Goal: Task Accomplishment & Management: Use online tool/utility

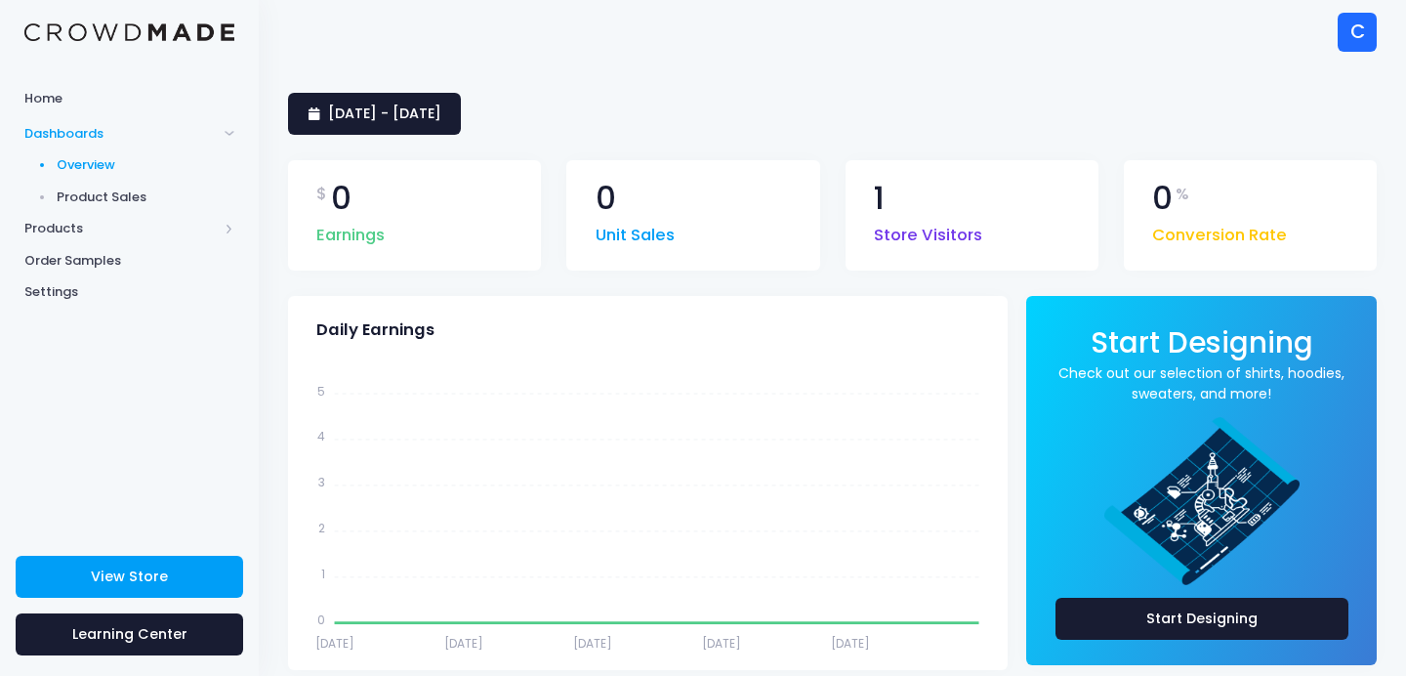
click at [87, 195] on span "Product Sales" at bounding box center [146, 197] width 179 height 20
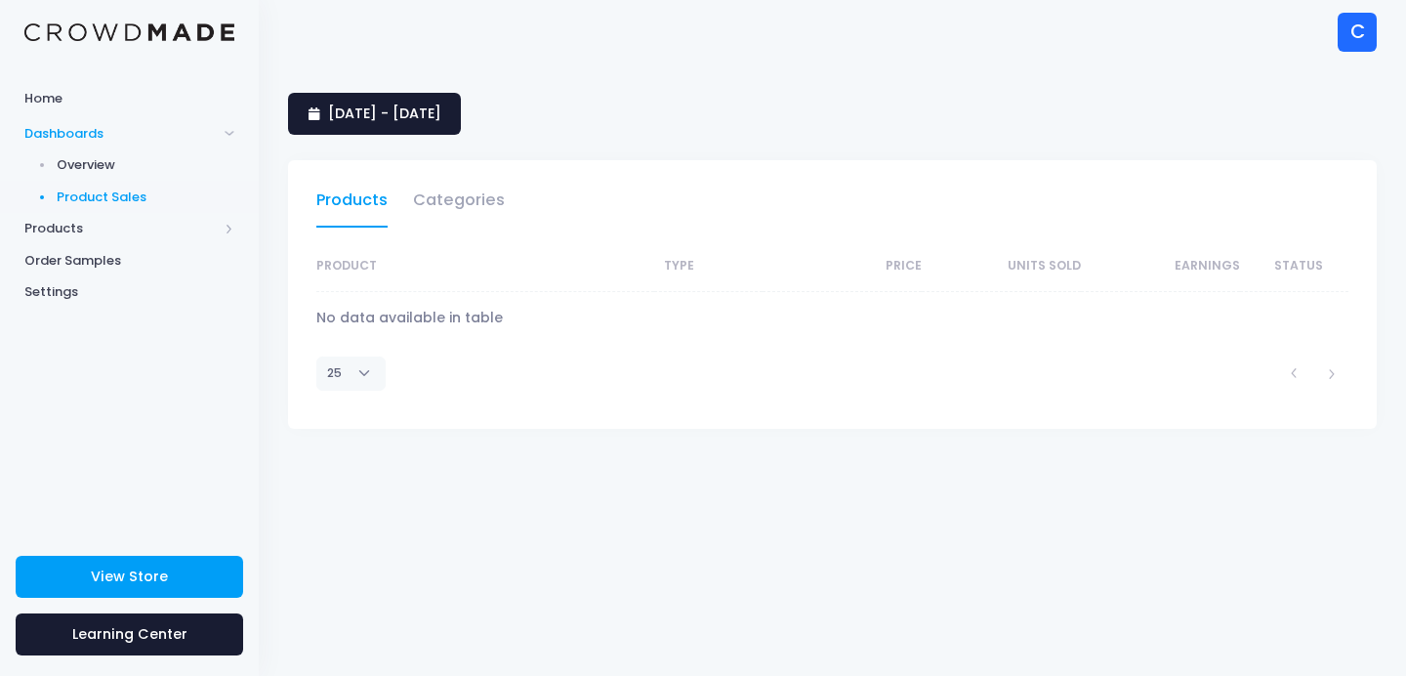
select select "25"
click at [65, 230] on span "Products" at bounding box center [120, 229] width 193 height 20
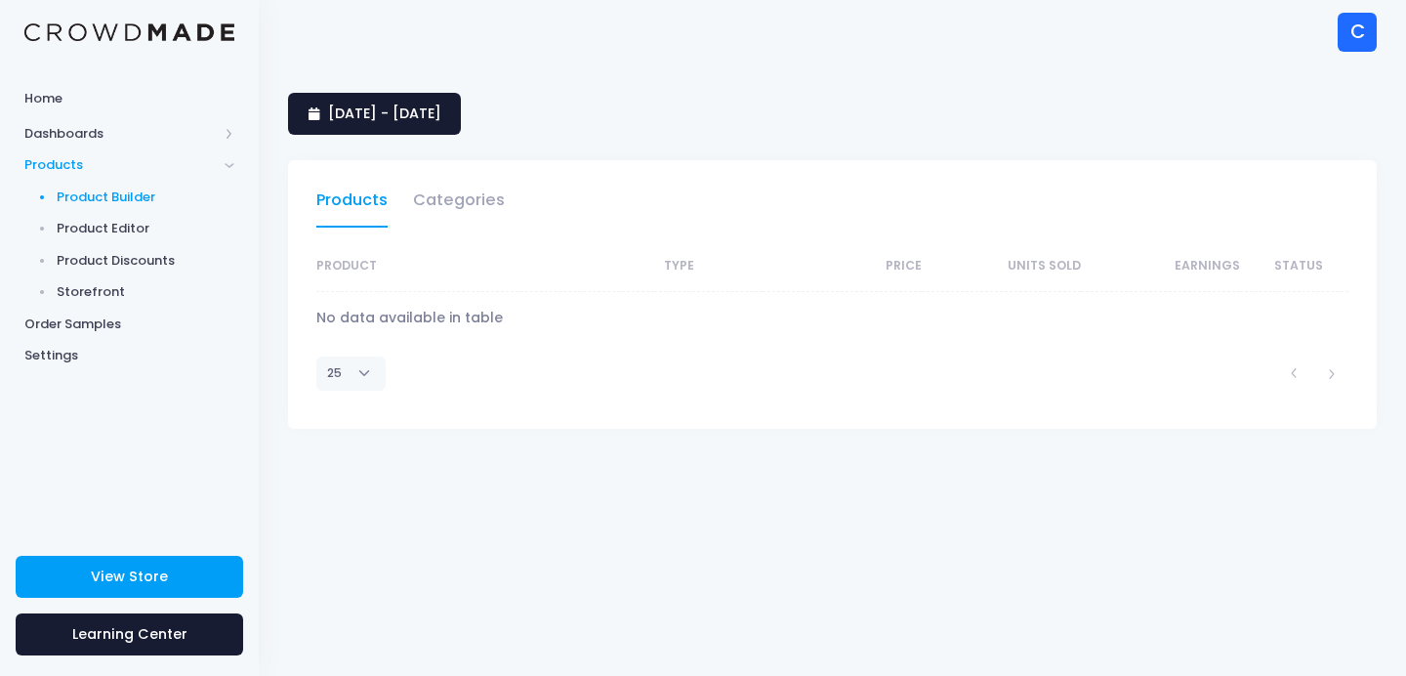
click at [83, 192] on span "Product Builder" at bounding box center [146, 197] width 179 height 20
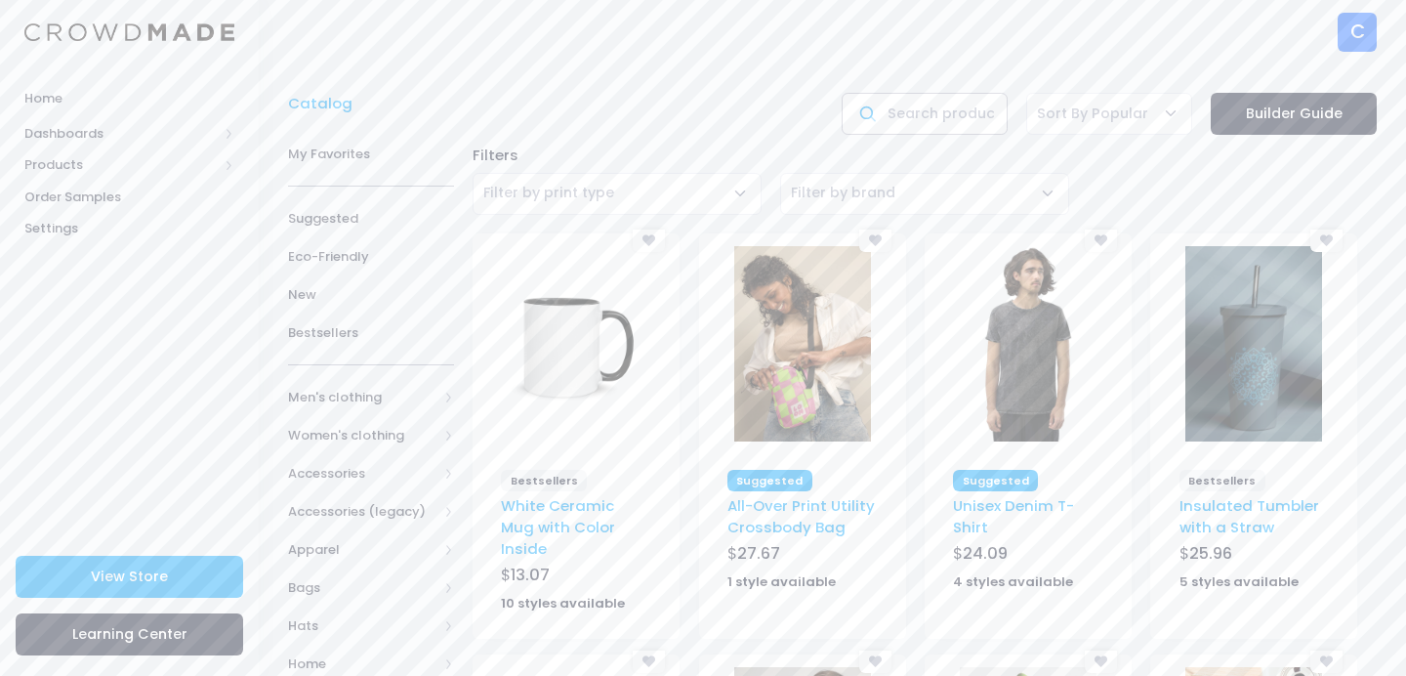
click at [934, 123] on input "text" at bounding box center [925, 114] width 166 height 42
type input "hat"
click at [1267, 107] on link "Builder Guide" at bounding box center [1294, 114] width 166 height 42
click at [974, 114] on input "hat" at bounding box center [925, 114] width 166 height 42
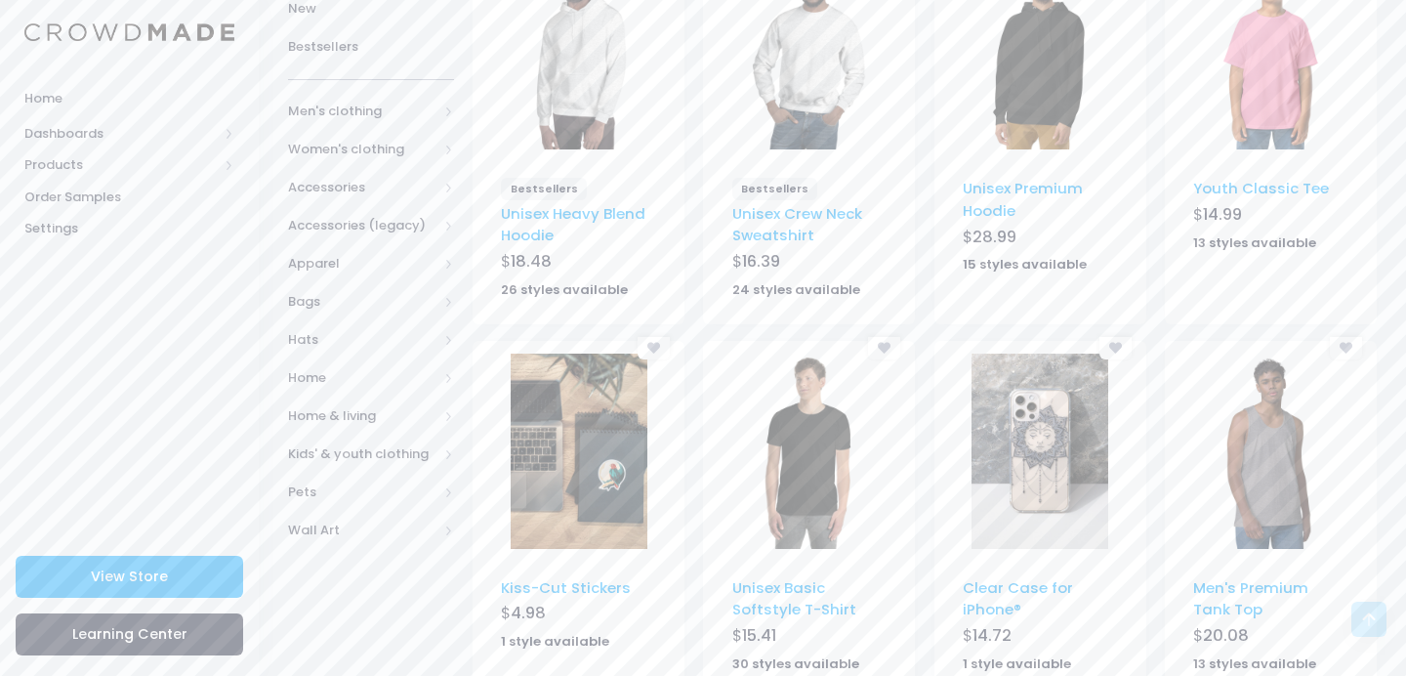
scroll to position [48, 0]
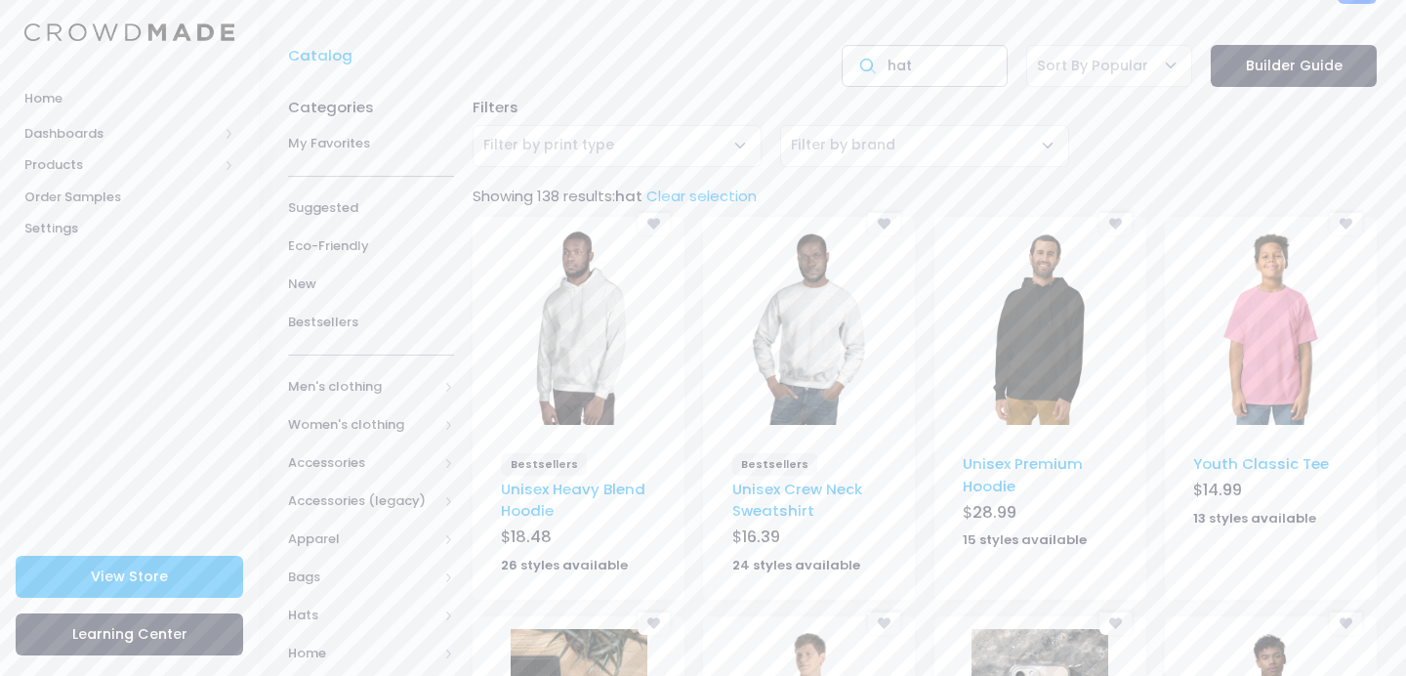
click at [929, 73] on input "hat" at bounding box center [925, 66] width 166 height 42
type input "quick dry hat"
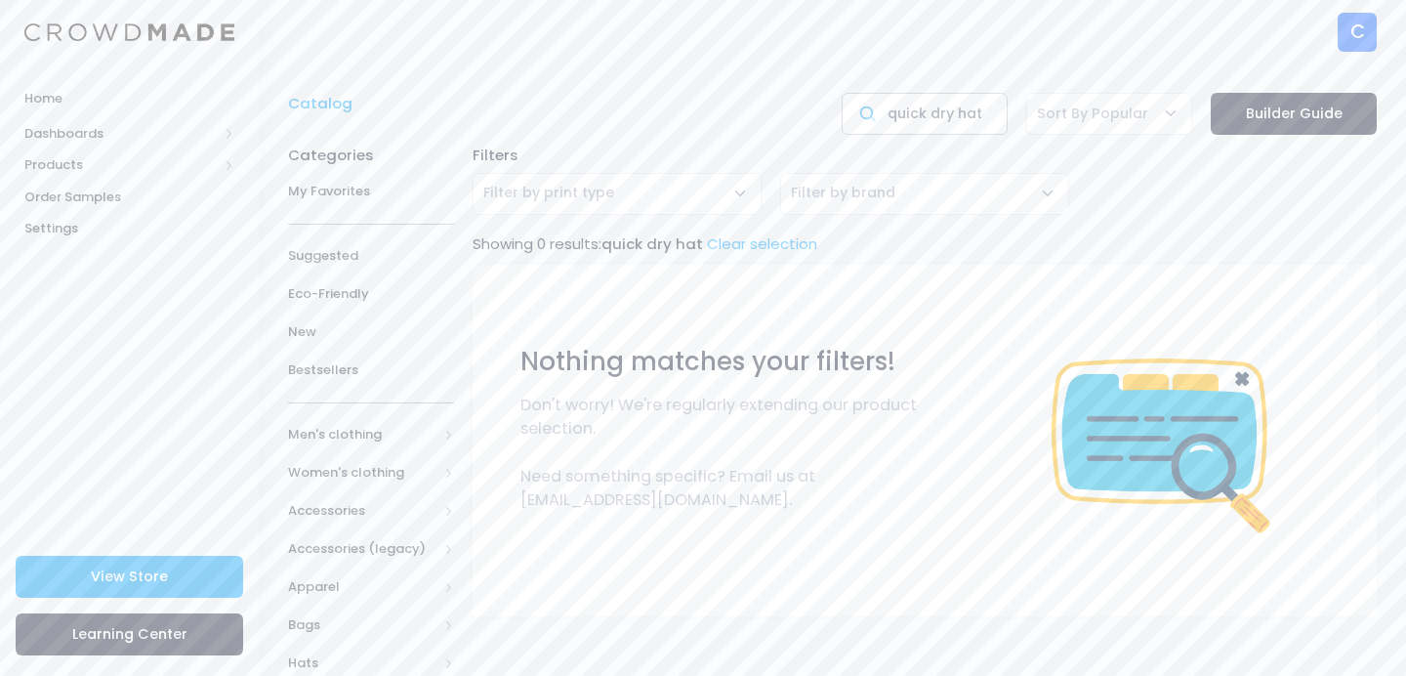
click at [936, 115] on input "quick dry hat" at bounding box center [925, 114] width 166 height 42
type input "performance hat"
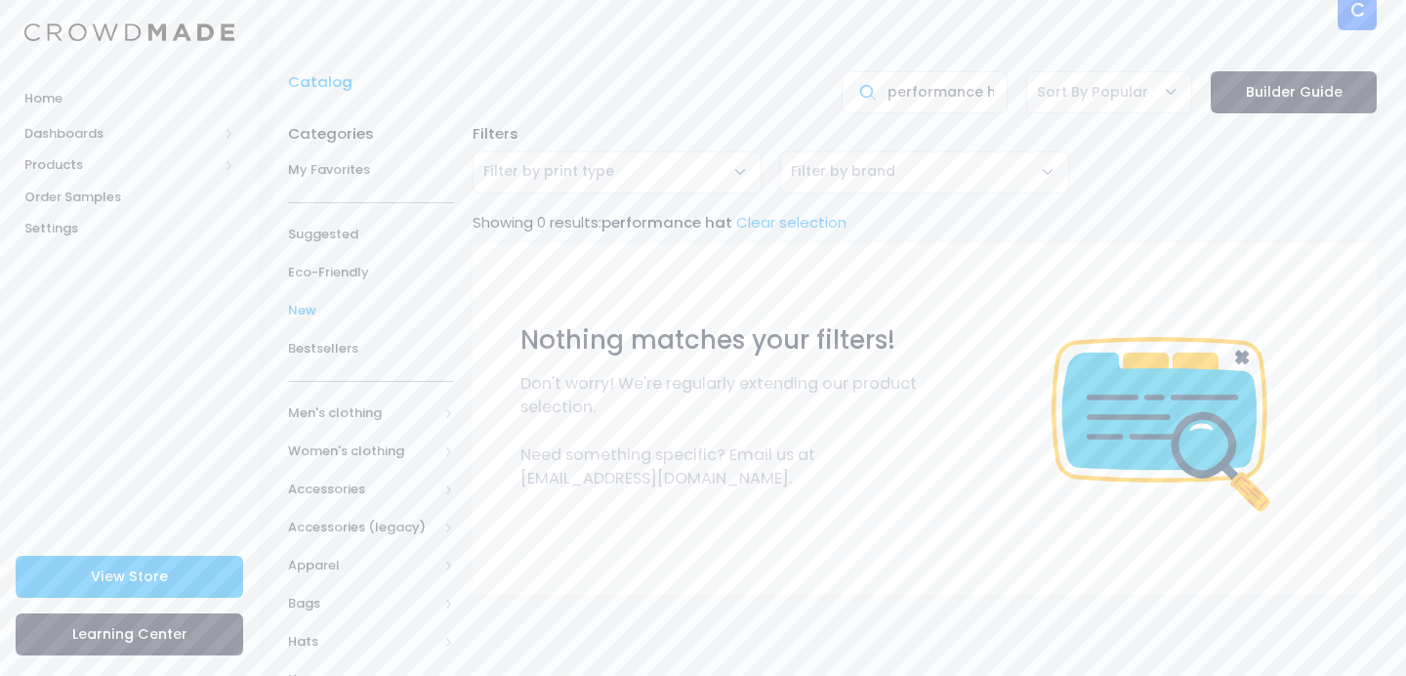
scroll to position [34, 0]
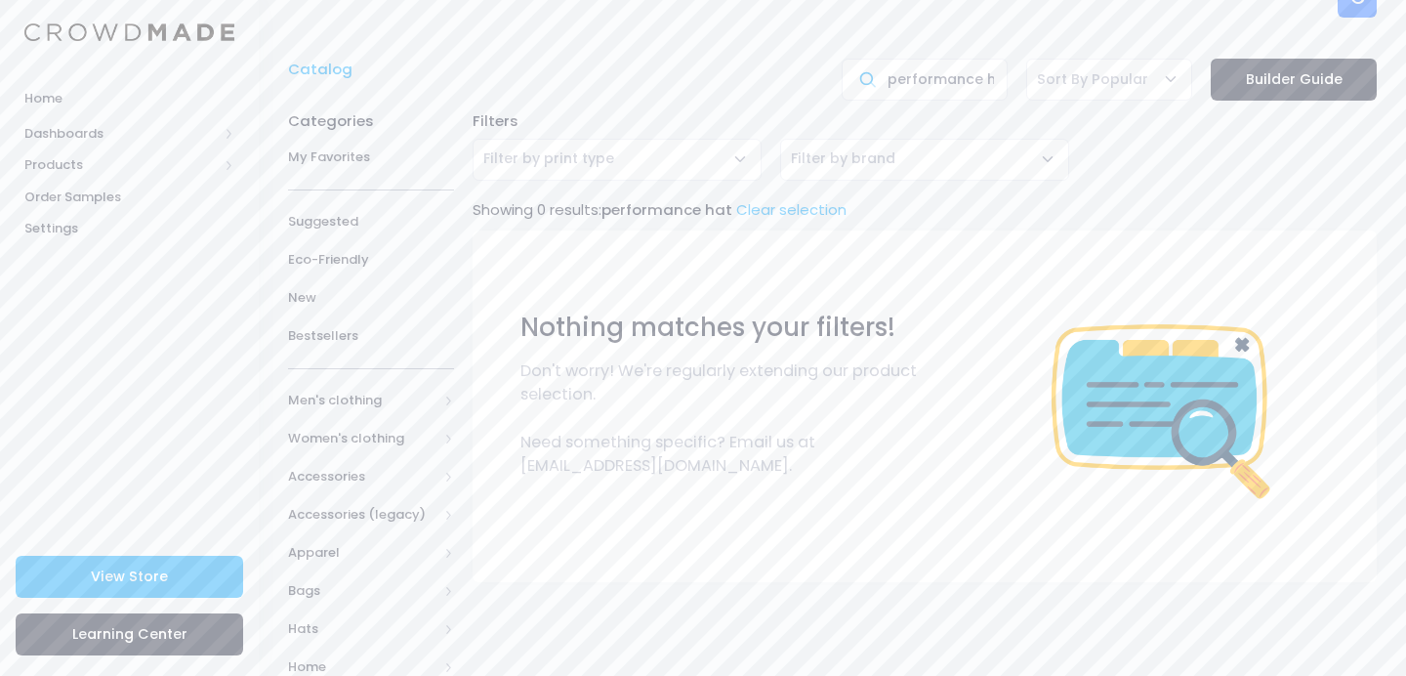
click at [650, 162] on span "Filter by print type" at bounding box center [617, 160] width 289 height 42
click at [873, 160] on span "Filter by brand" at bounding box center [843, 158] width 104 height 20
click at [142, 156] on span "Products" at bounding box center [120, 165] width 193 height 20
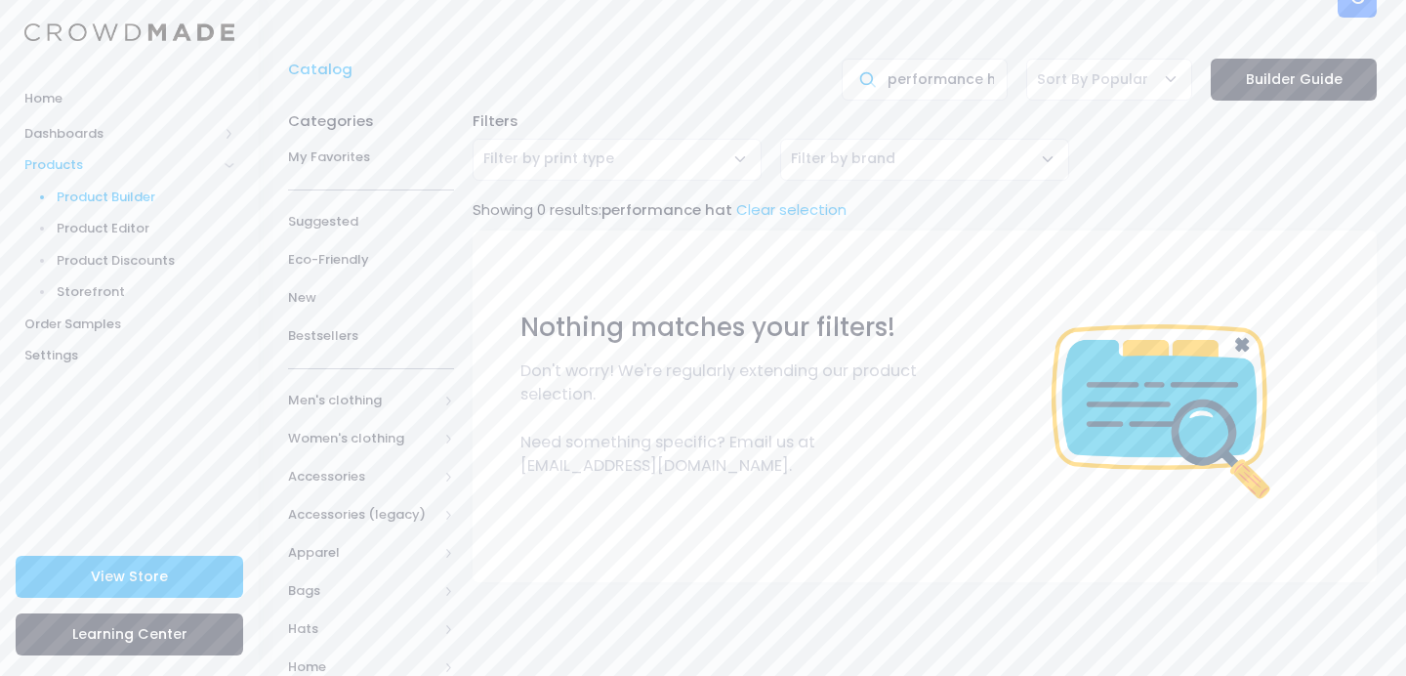
click at [133, 202] on span "Product Builder" at bounding box center [146, 197] width 179 height 20
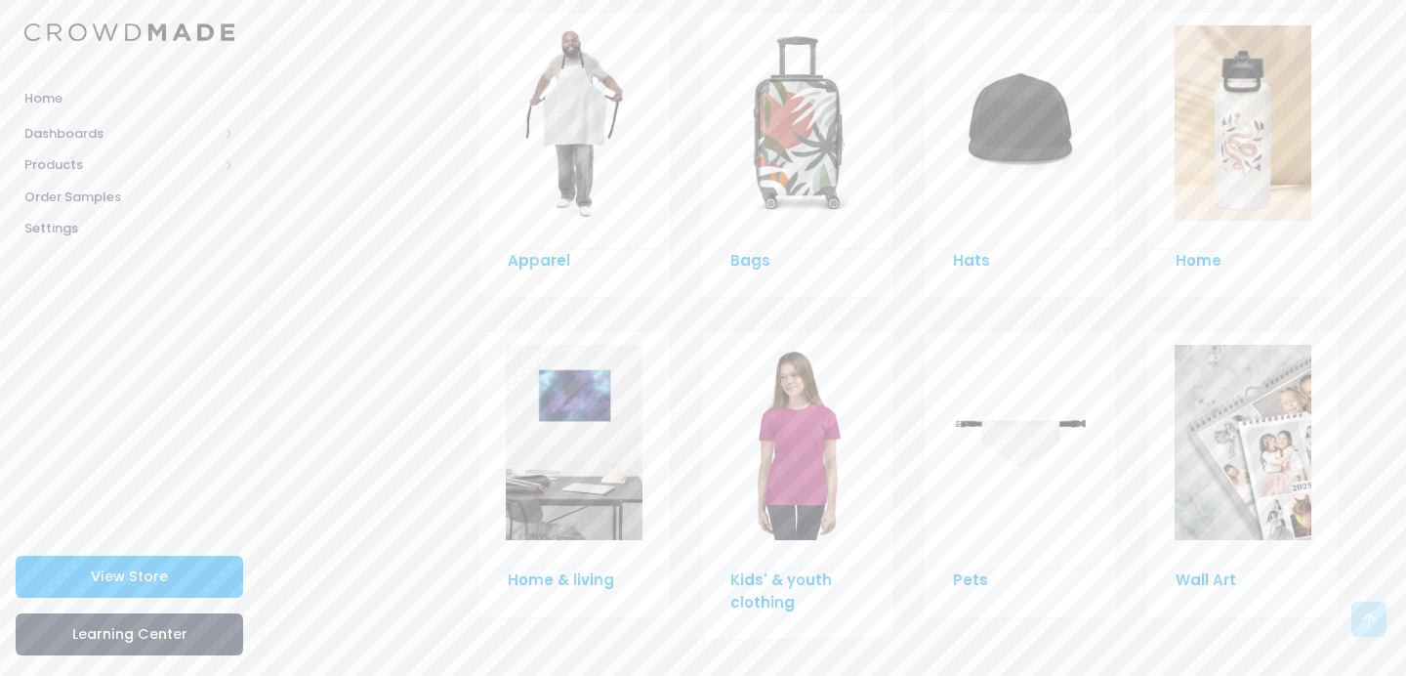
scroll to position [1433, 0]
click at [968, 251] on link "Hats" at bounding box center [971, 261] width 37 height 21
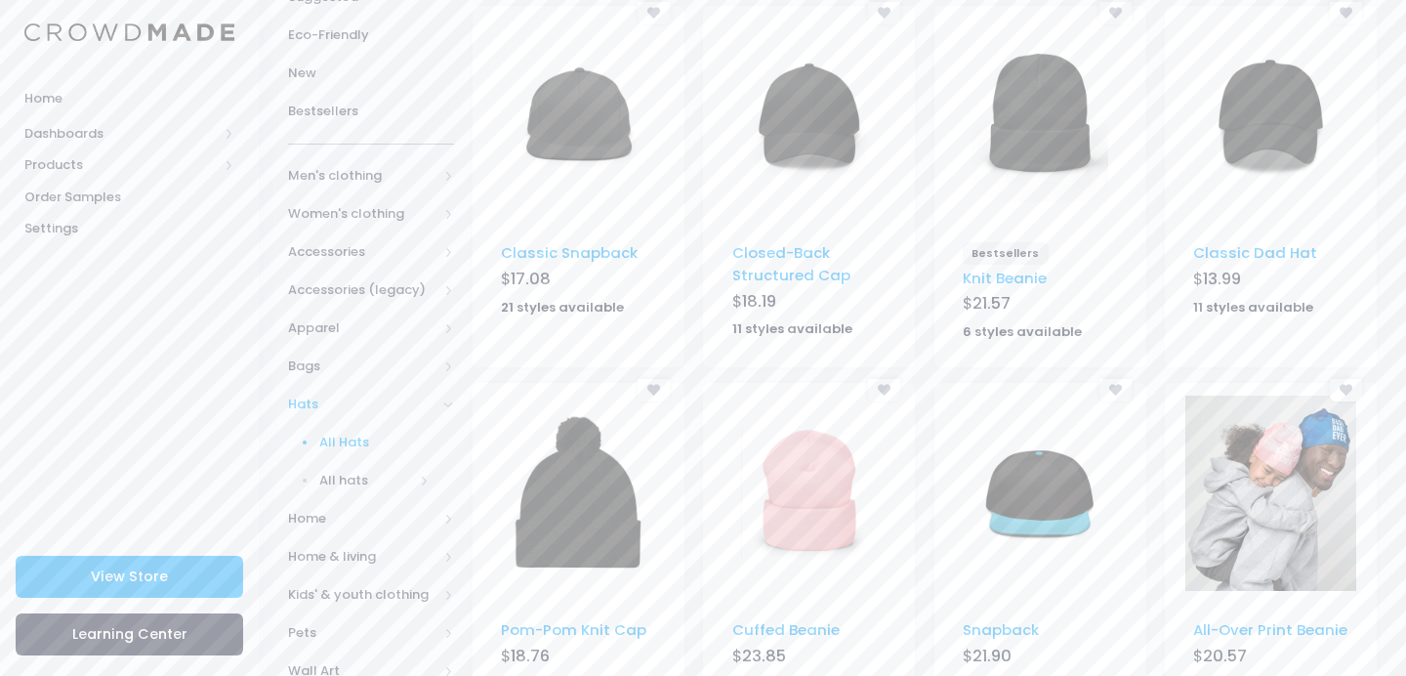
scroll to position [261, 0]
click at [1231, 244] on link "Classic Dad Hat" at bounding box center [1255, 250] width 124 height 21
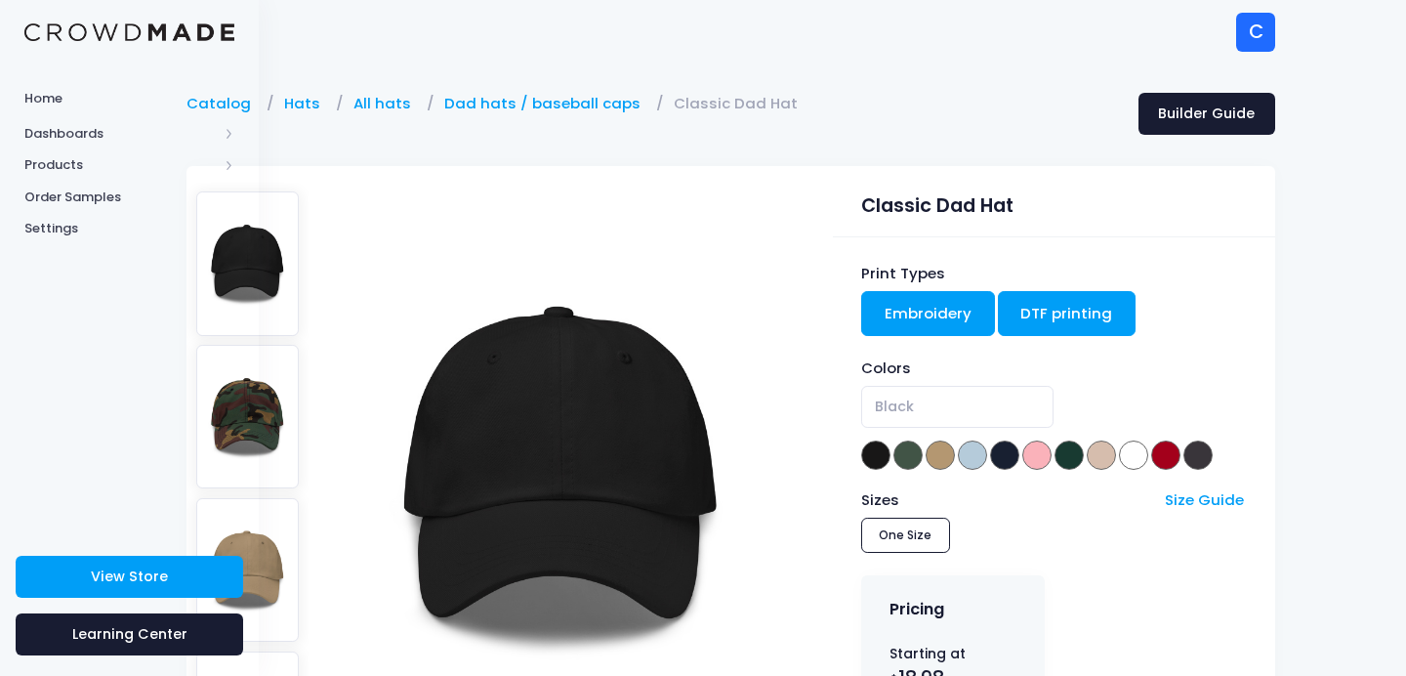
scroll to position [0, 102]
click at [1133, 453] on span at bounding box center [1133, 454] width 29 height 29
select select "White"
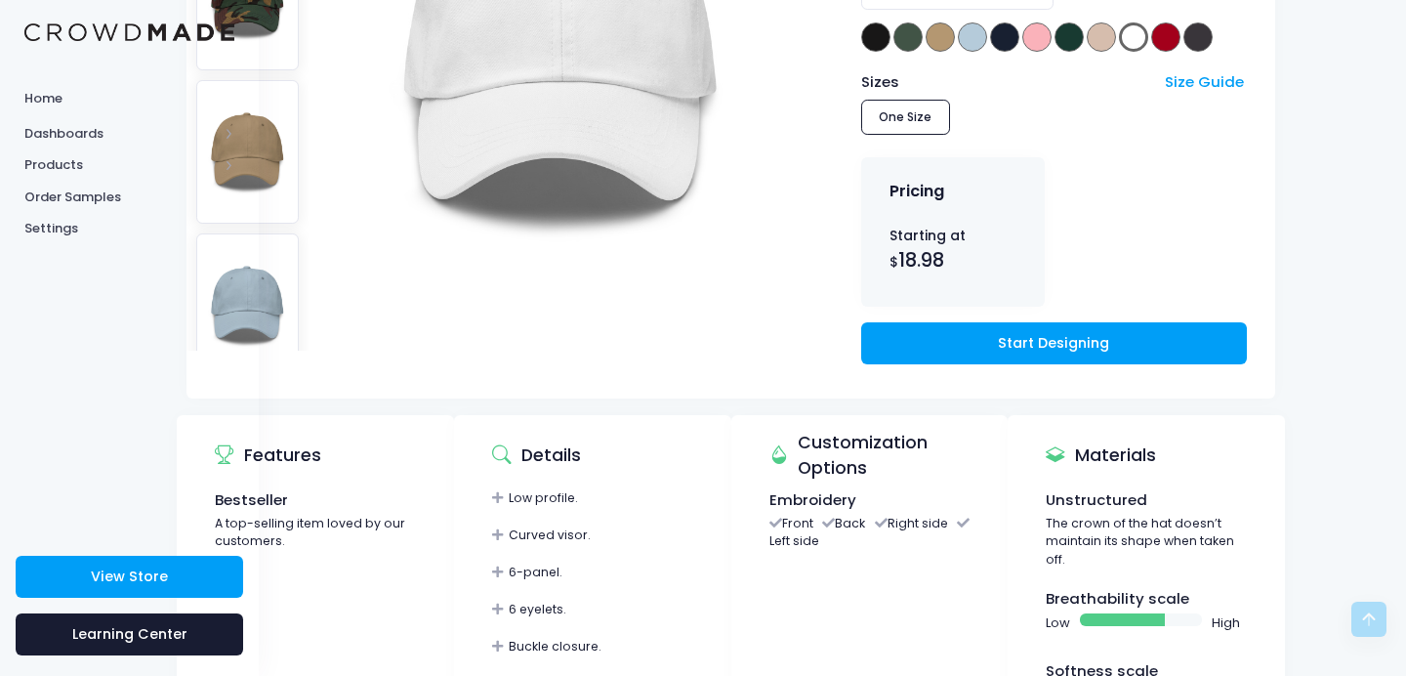
scroll to position [432, 102]
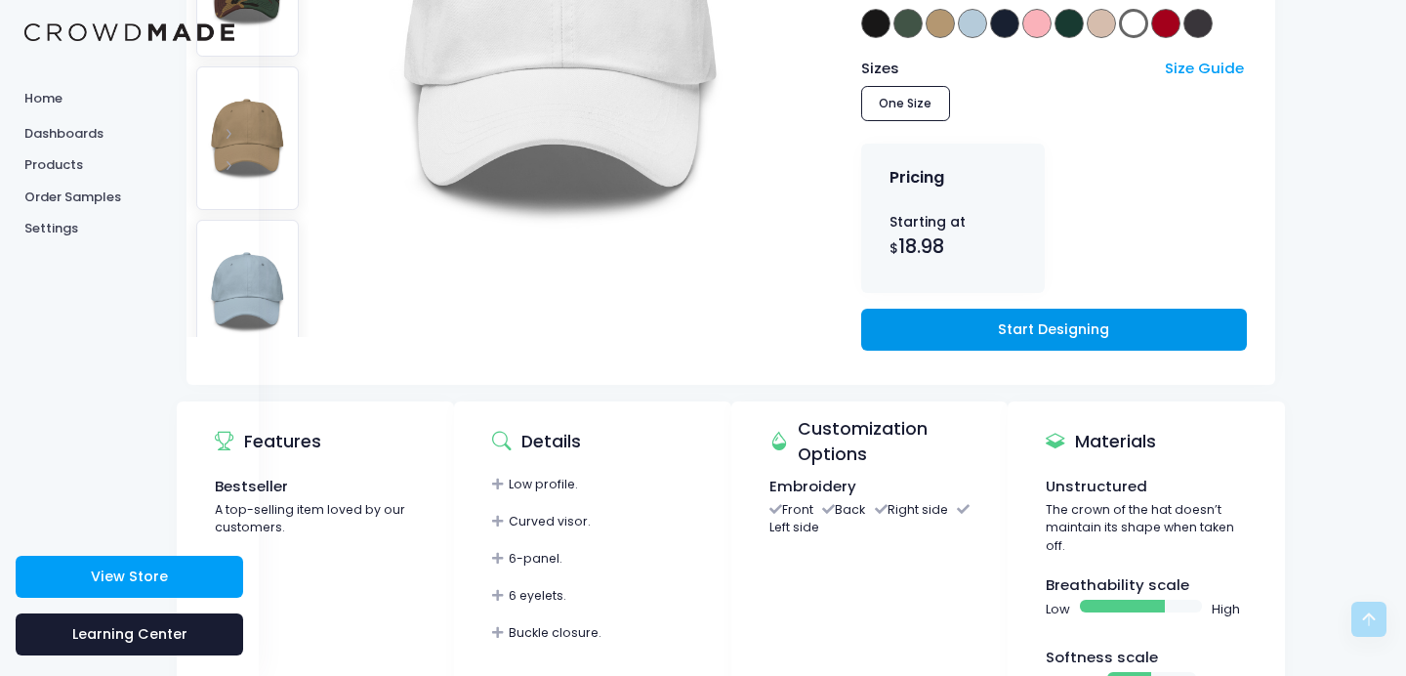
click at [972, 316] on link "Start Designing" at bounding box center [1054, 330] width 386 height 42
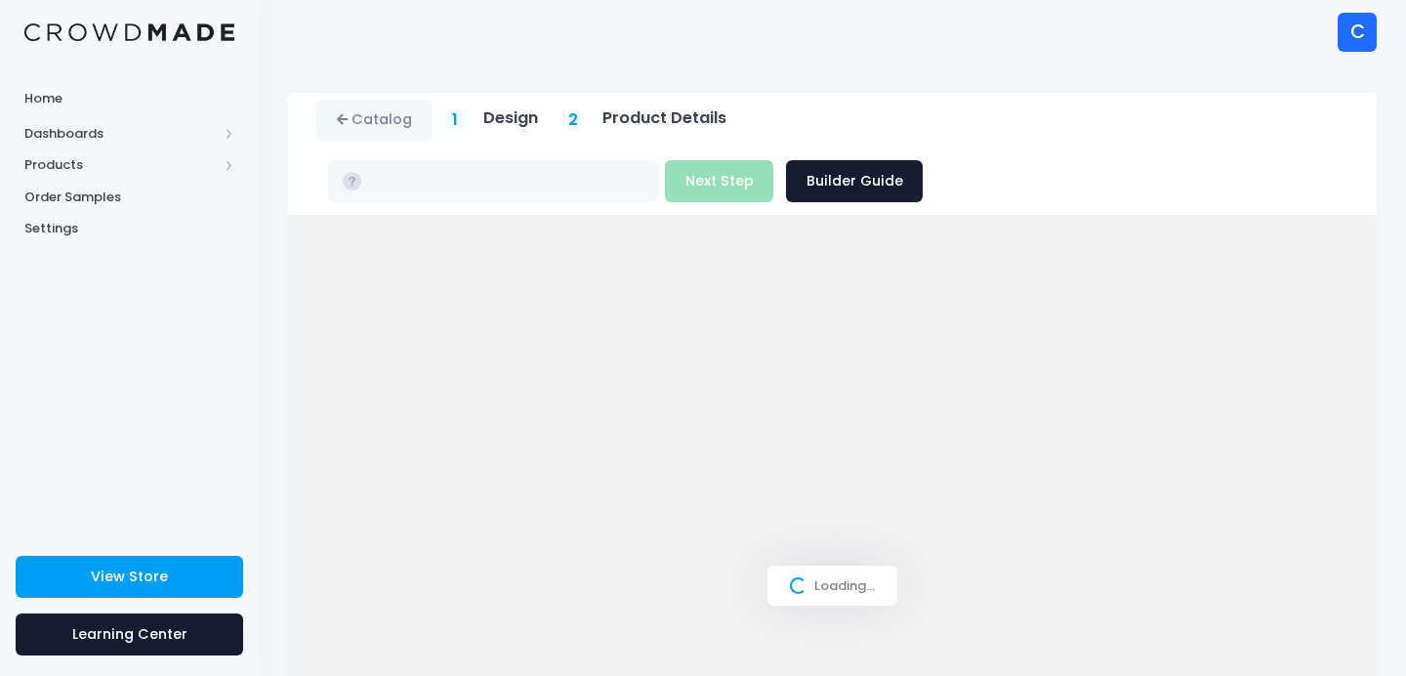
type input "$25.05"
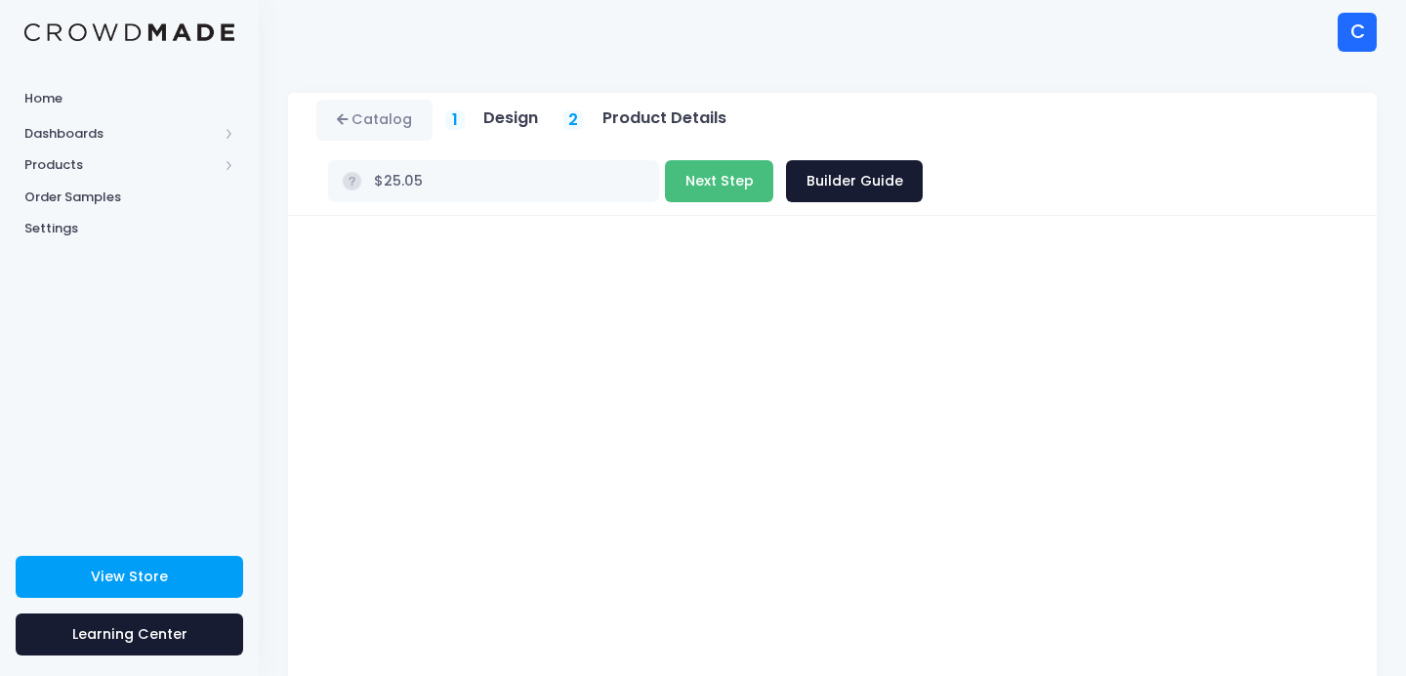
click at [773, 160] on button "Next Step" at bounding box center [719, 181] width 108 height 42
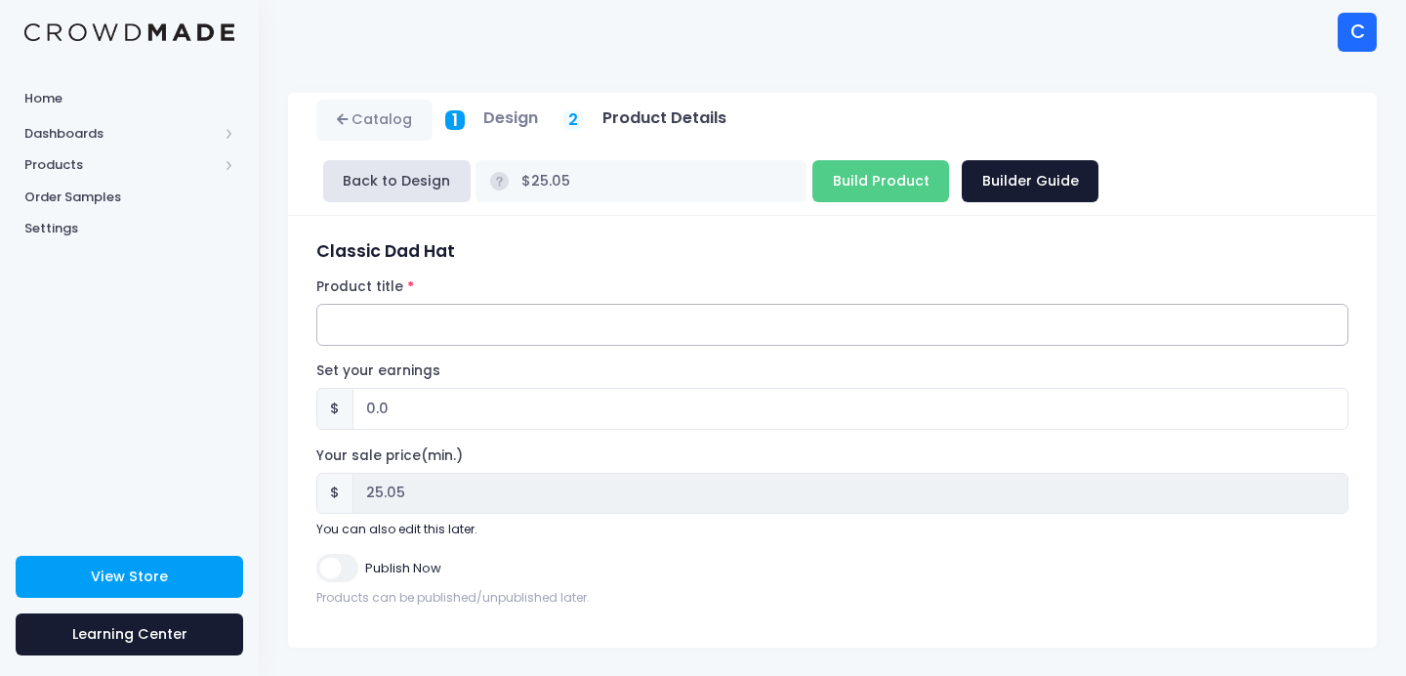
click at [612, 319] on input "Product title" at bounding box center [832, 325] width 1032 height 42
type input "MNL 2025"
click at [671, 268] on form "Classic Dad Hat Product title MNL 2025 Set your earnings $ 0.0 Earnings can't b…" at bounding box center [832, 423] width 1032 height 365
click at [456, 118] on span "1" at bounding box center [455, 119] width 6 height 25
click at [353, 119] on link "Catalog" at bounding box center [374, 121] width 116 height 42
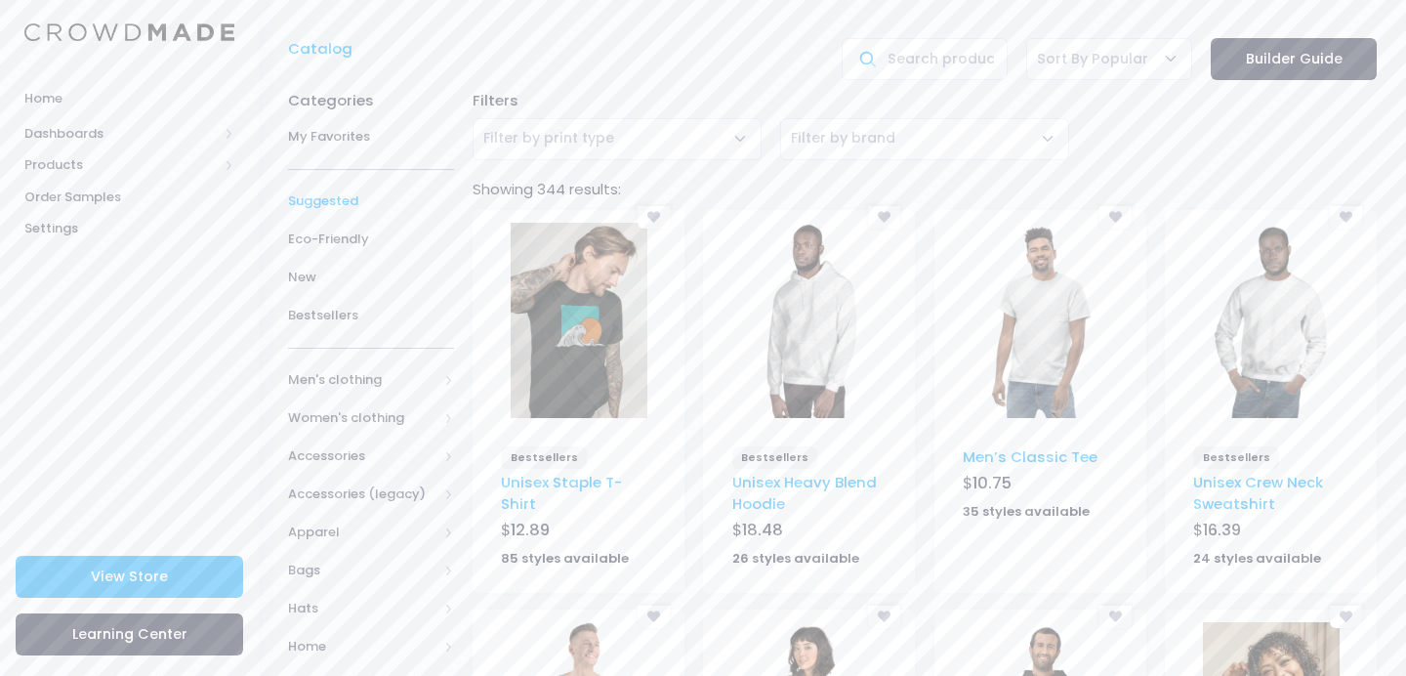
scroll to position [9, 0]
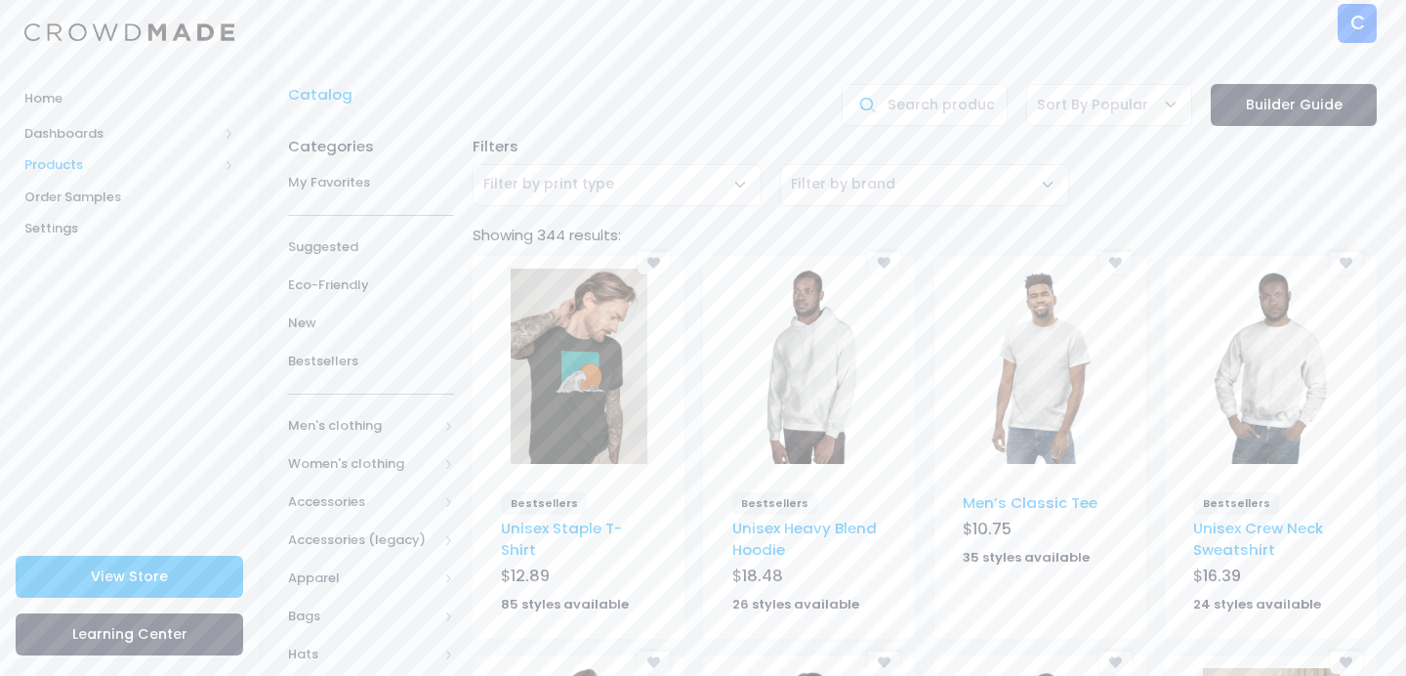
click at [87, 163] on span "Products" at bounding box center [120, 165] width 193 height 20
click at [133, 189] on span "Product Builder" at bounding box center [146, 197] width 179 height 20
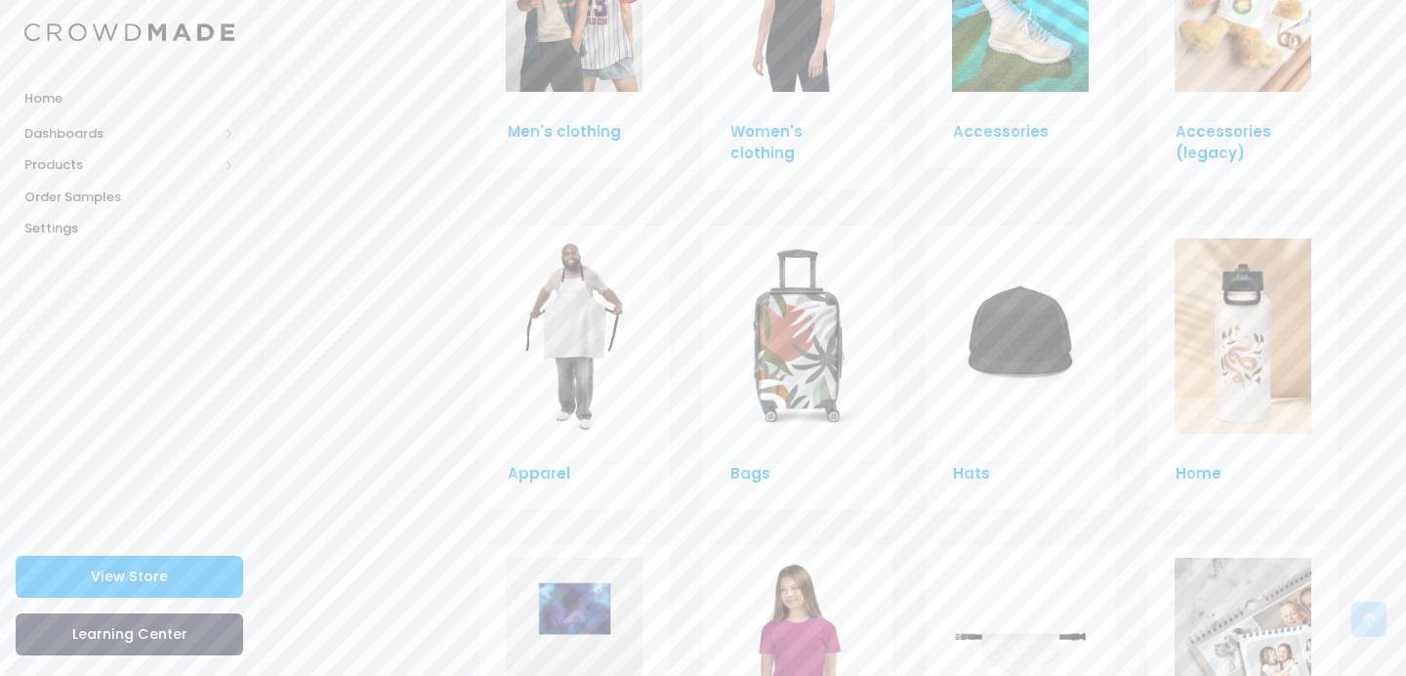
scroll to position [1294, 0]
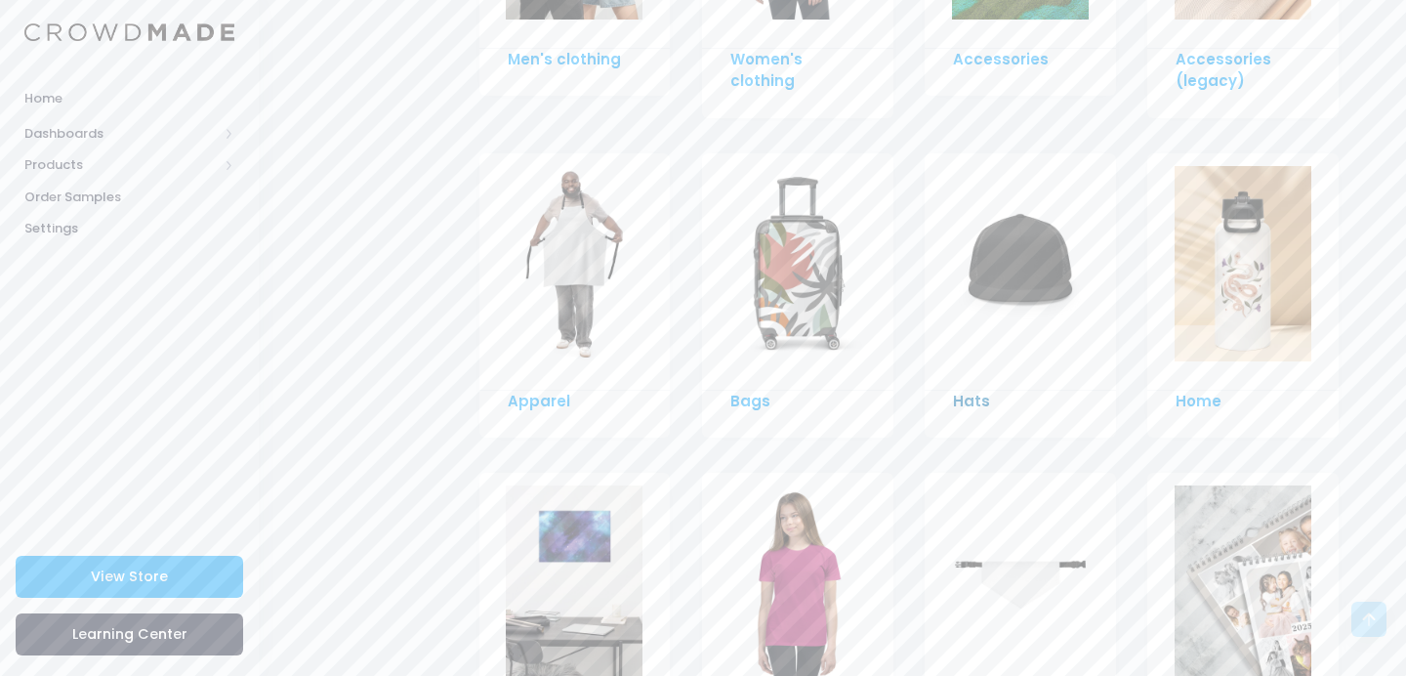
click at [974, 391] on link "Hats" at bounding box center [971, 401] width 37 height 21
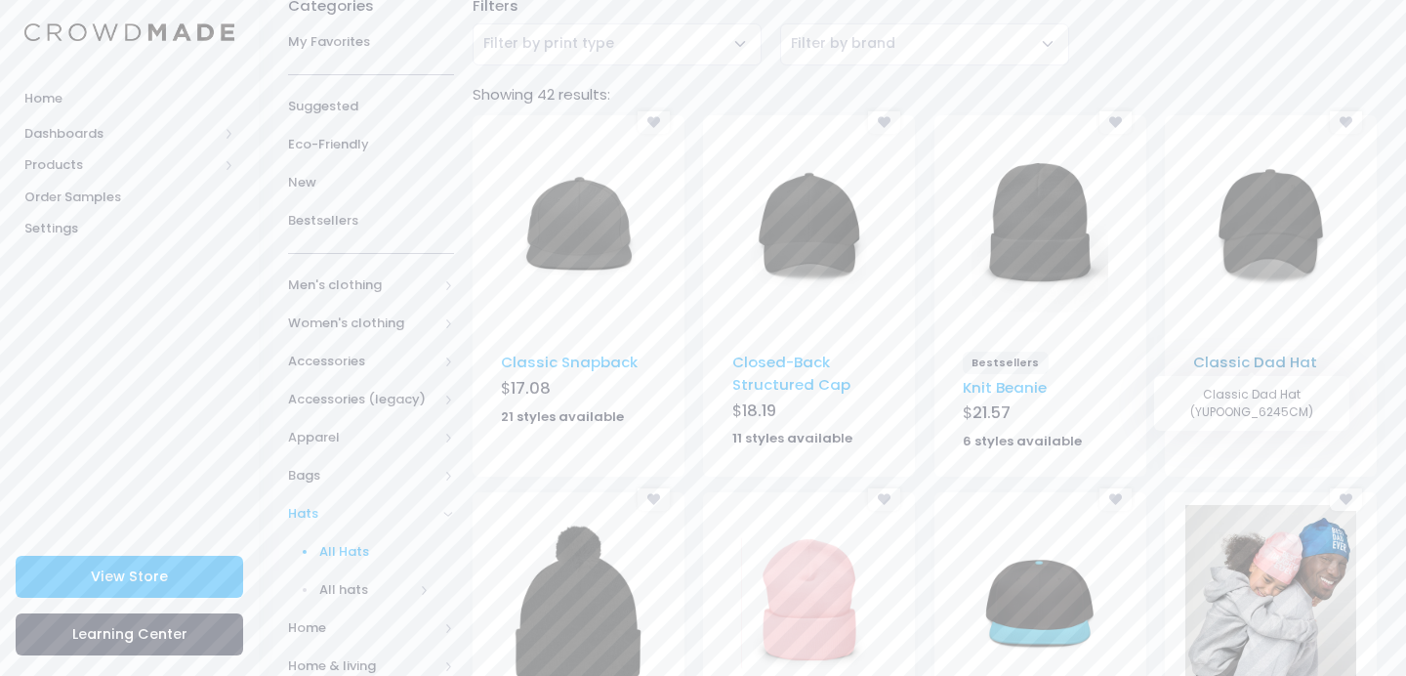
scroll to position [150, 0]
click at [1257, 366] on link "Classic Dad Hat" at bounding box center [1255, 360] width 124 height 21
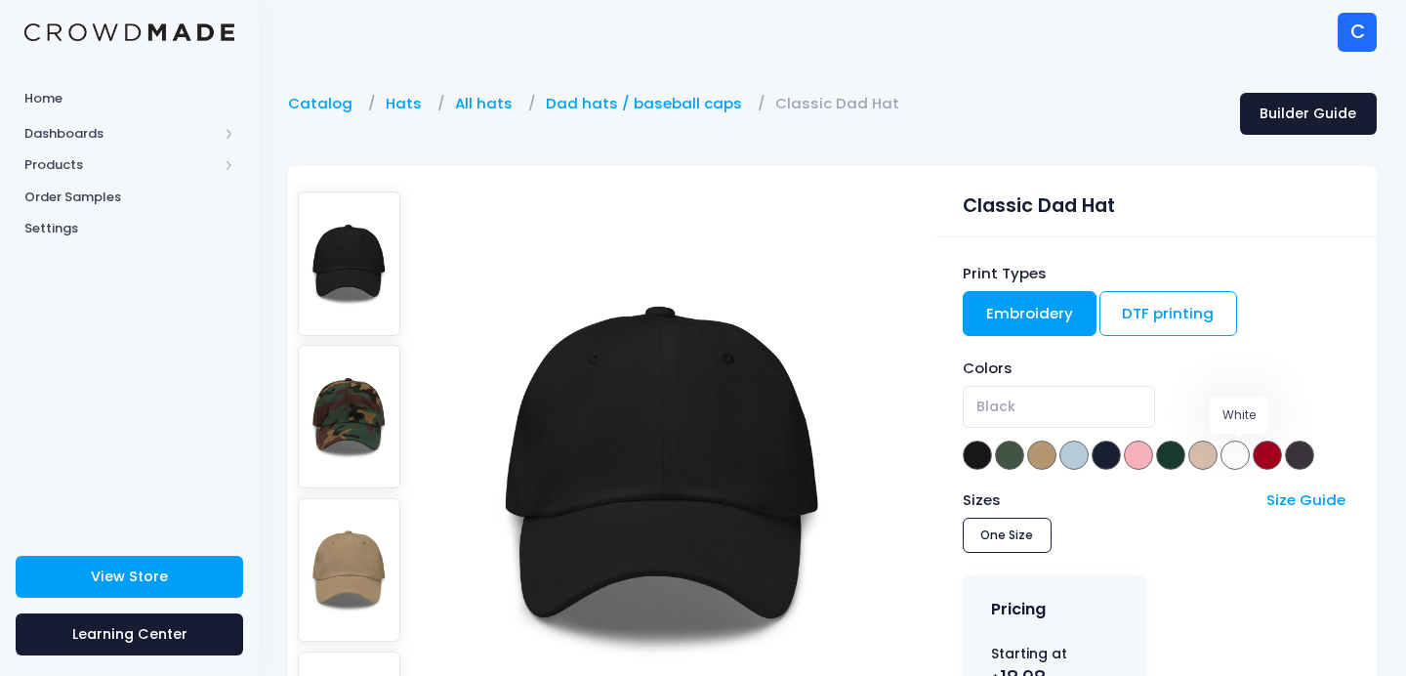
click at [1244, 452] on span at bounding box center [1234, 454] width 29 height 29
select select "White"
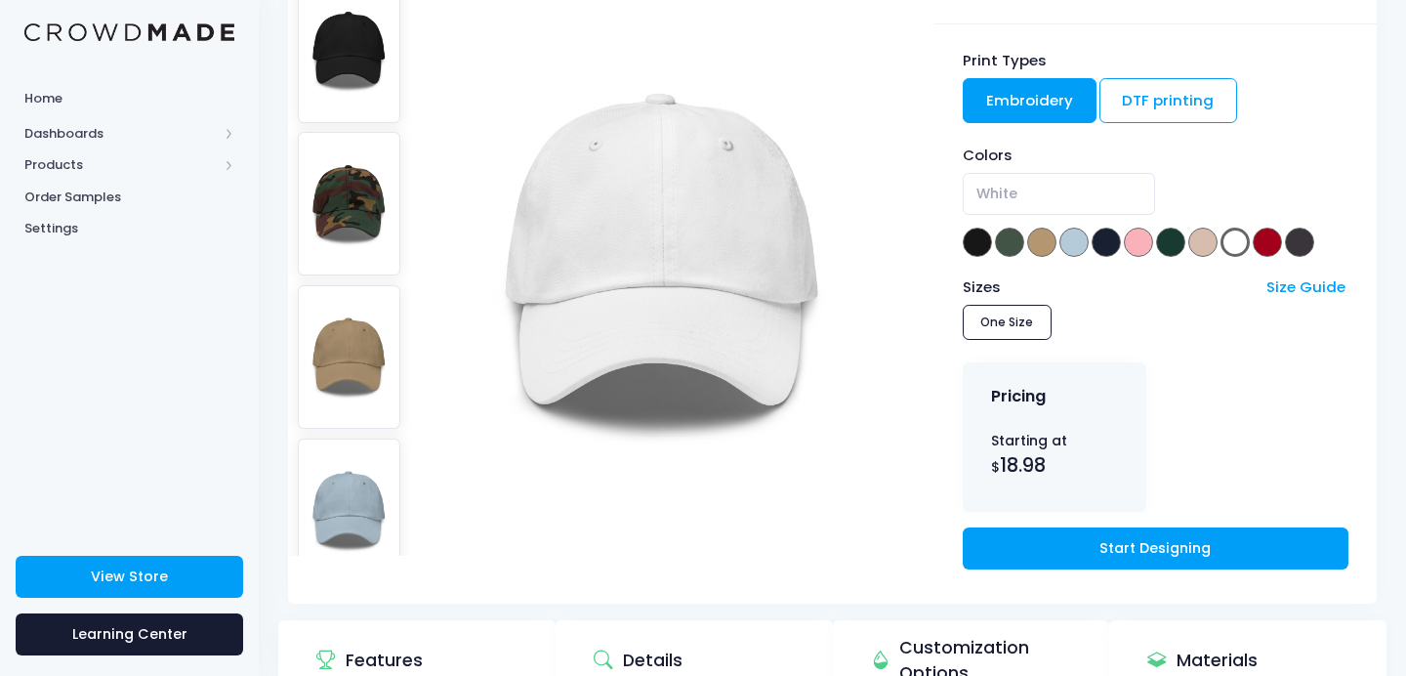
scroll to position [214, 0]
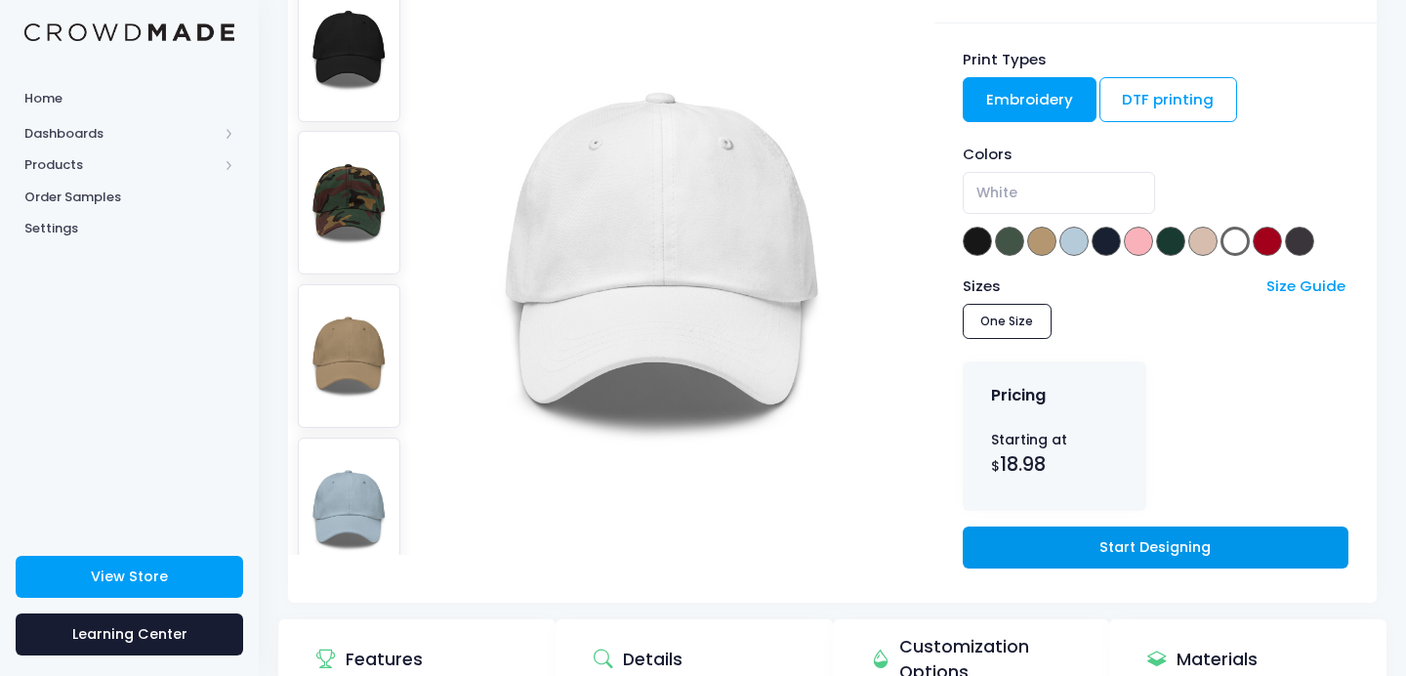
click at [1067, 554] on link "Start Designing" at bounding box center [1156, 547] width 386 height 42
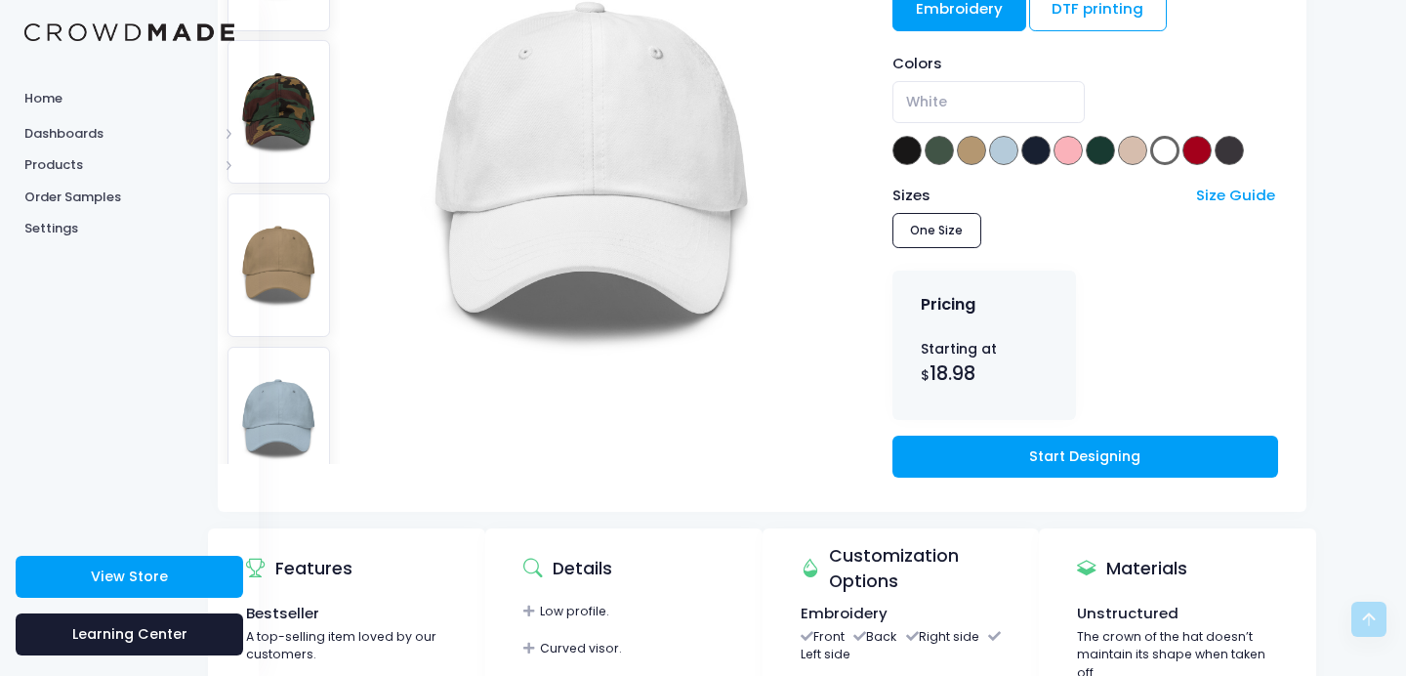
scroll to position [306, 70]
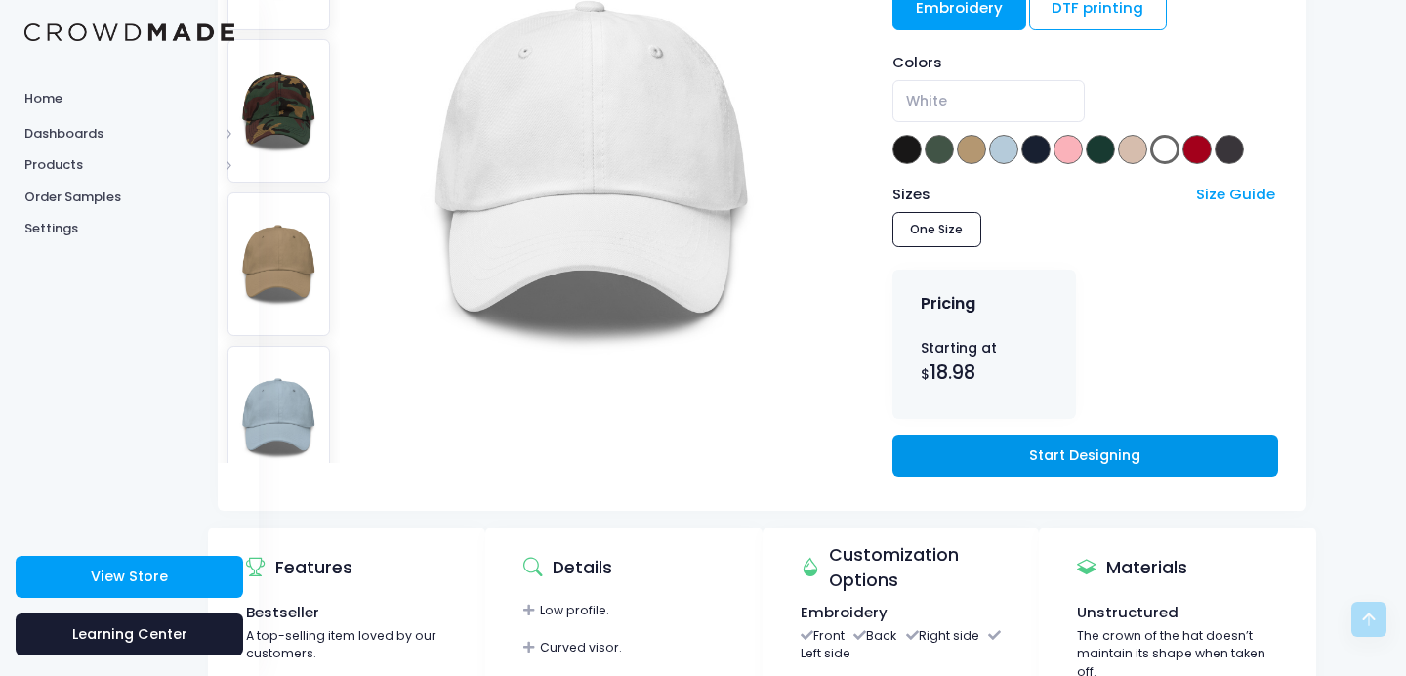
click at [1016, 434] on link "Start Designing" at bounding box center [1085, 455] width 386 height 42
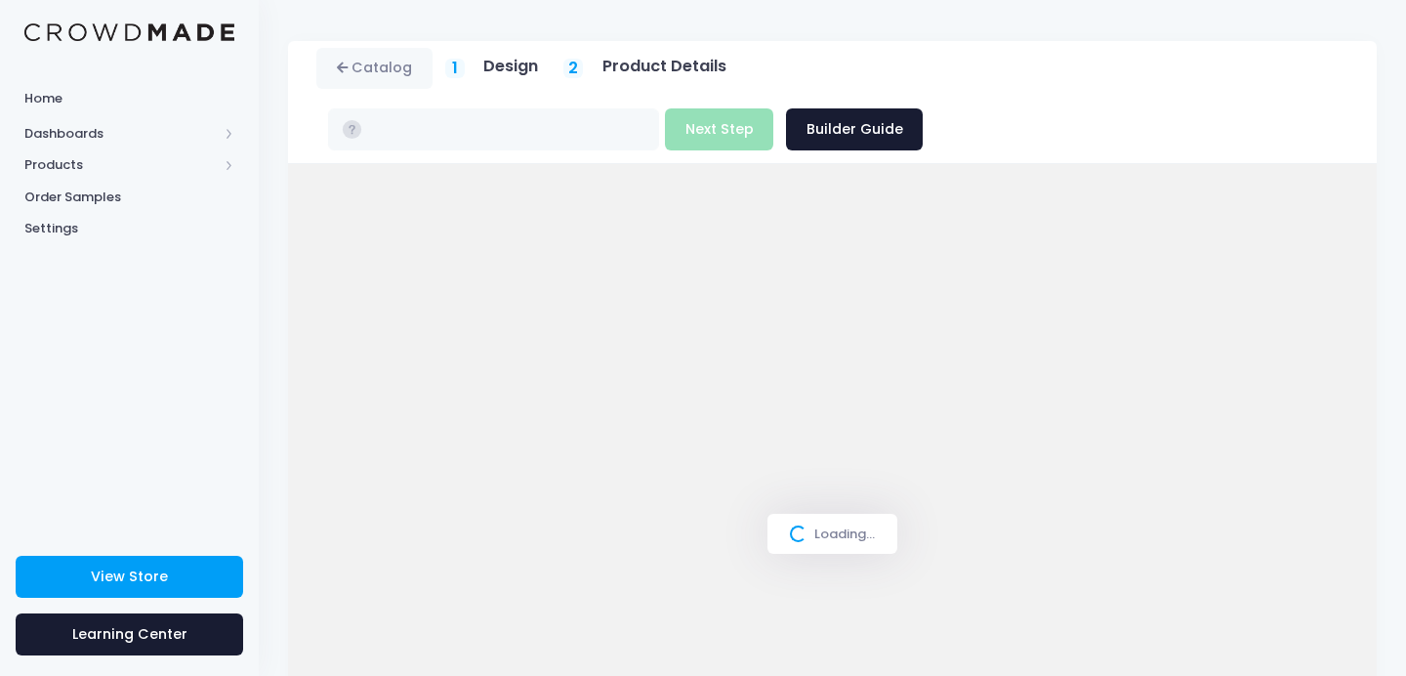
scroll to position [57, 0]
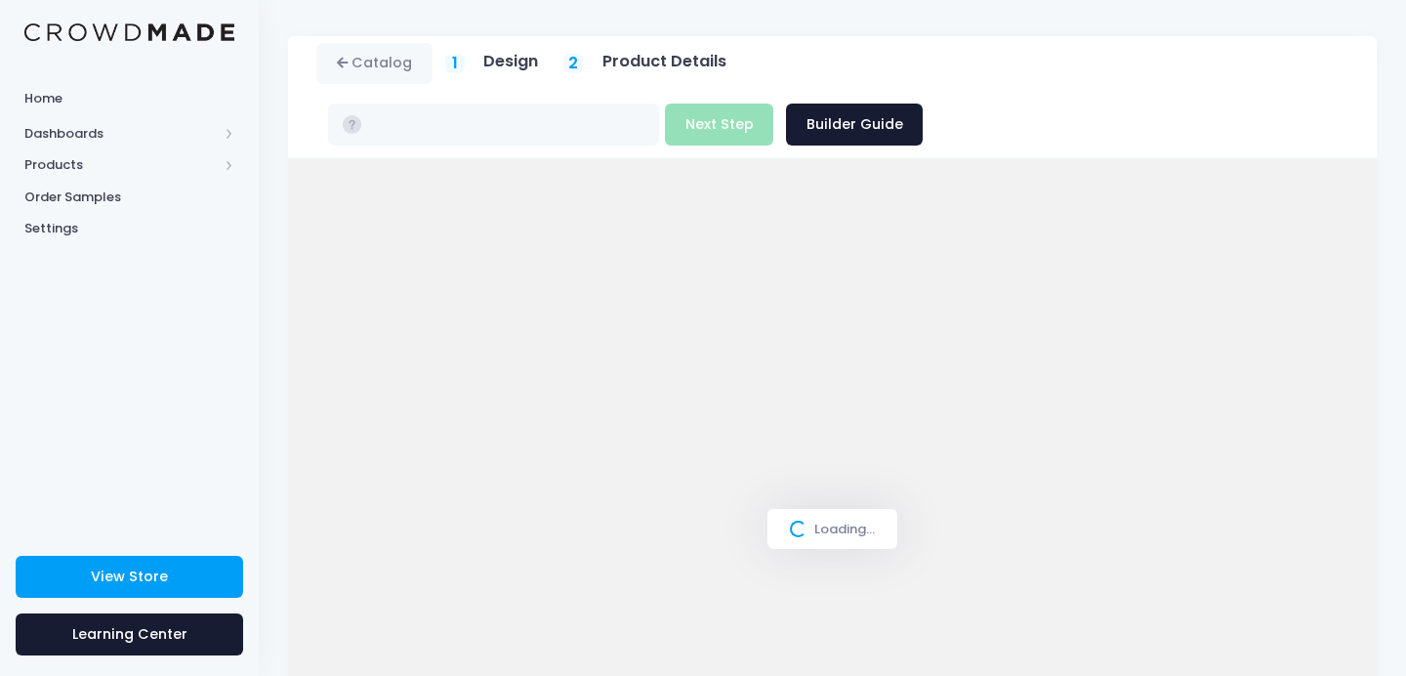
type input "$25.05"
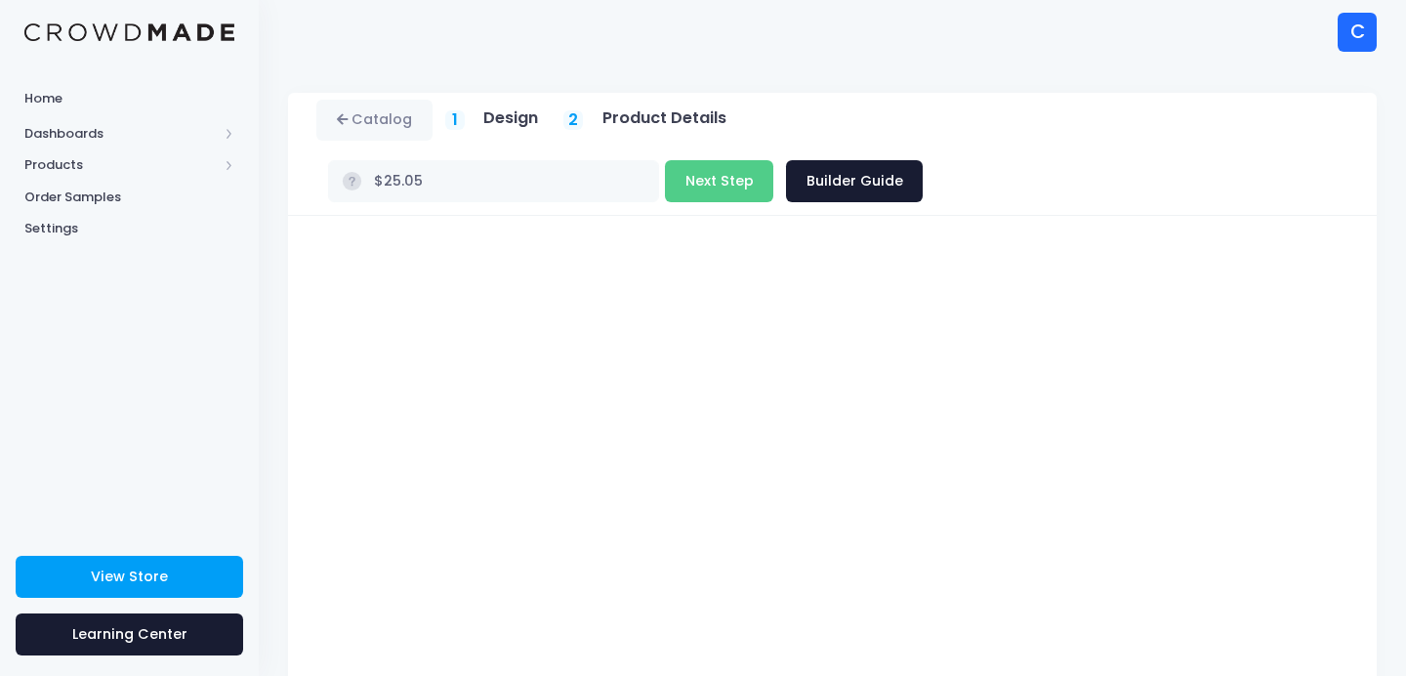
scroll to position [1, 0]
type input "$27.54"
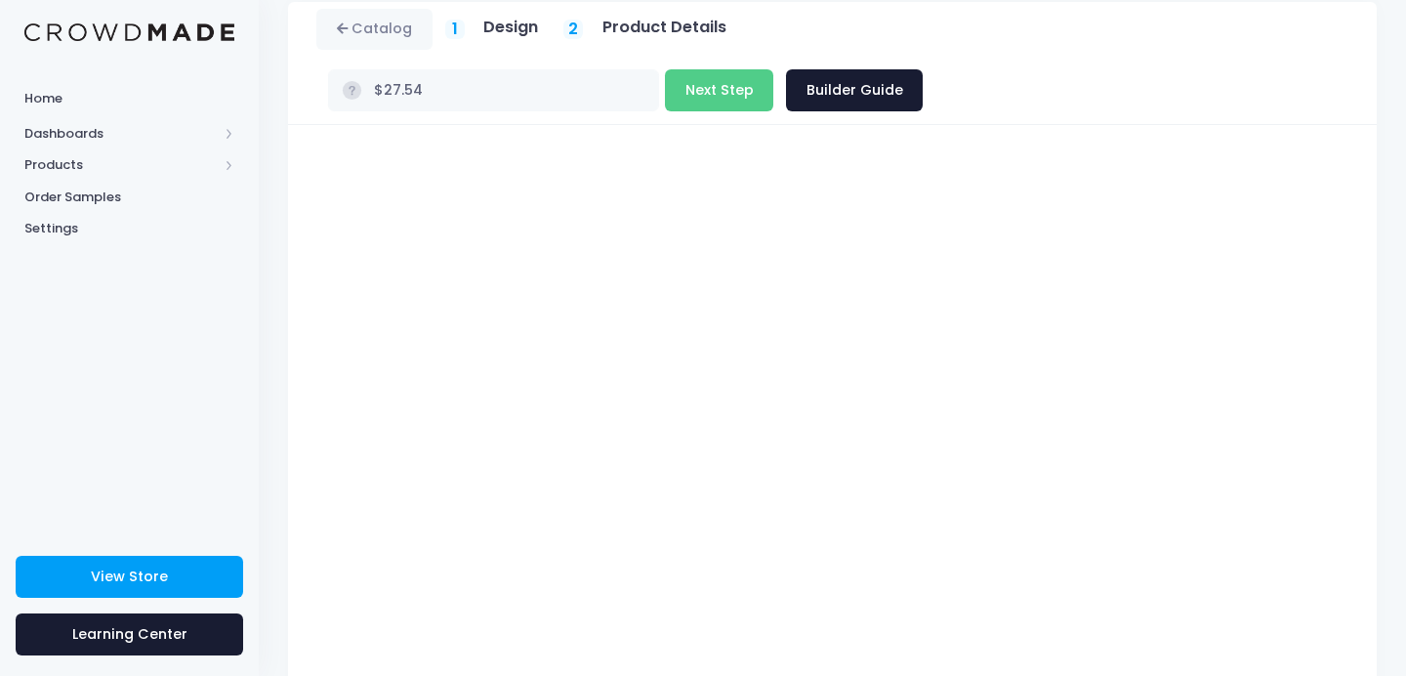
scroll to position [97, 0]
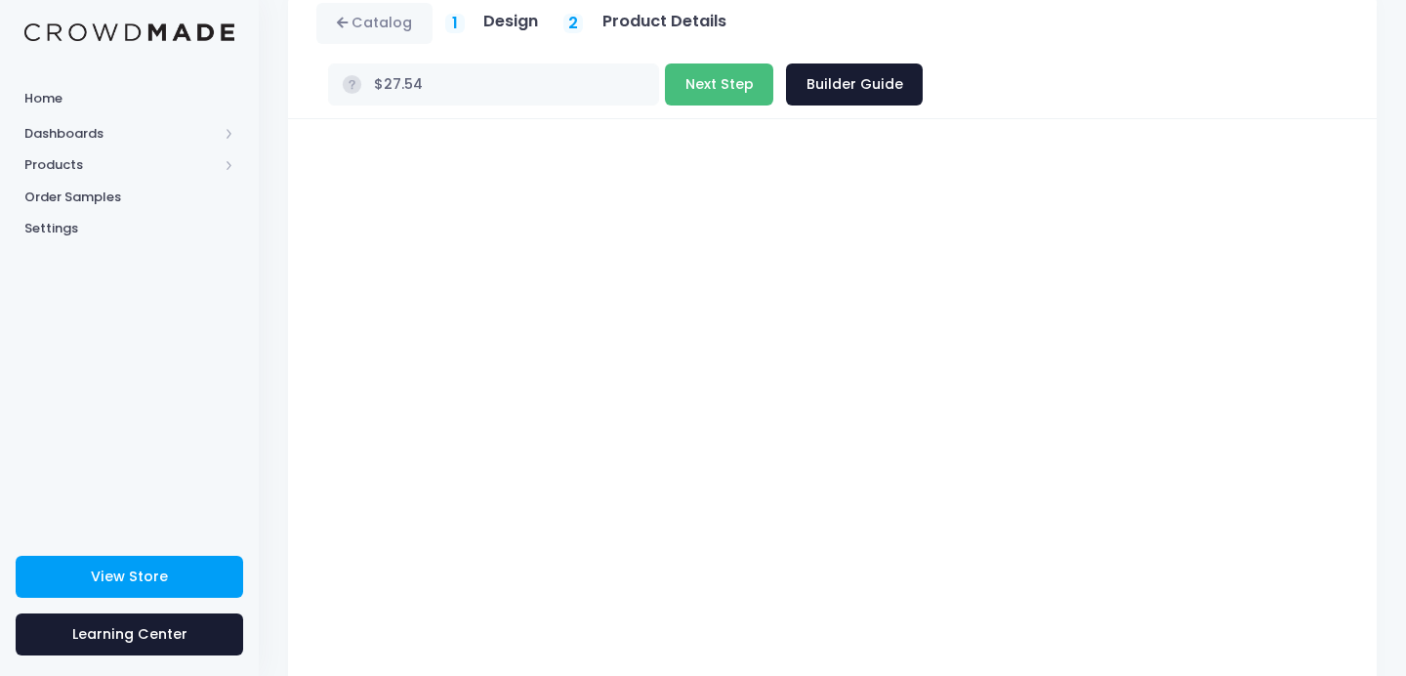
click at [773, 63] on button "Next Step" at bounding box center [719, 84] width 108 height 42
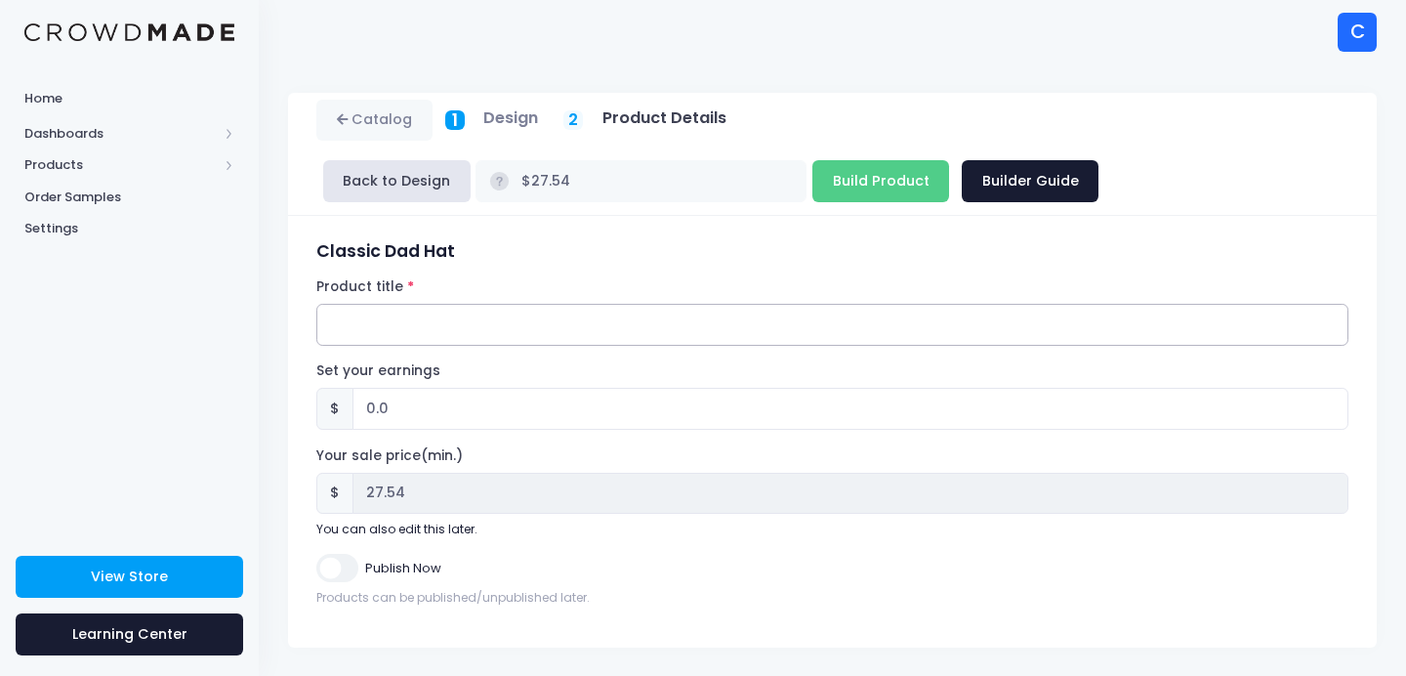
click at [620, 318] on input "Product title" at bounding box center [832, 325] width 1032 height 42
type input "MNL 2025"
click at [687, 257] on h3 "Classic Dad Hat" at bounding box center [832, 251] width 1032 height 21
click at [859, 182] on input "Build Product" at bounding box center [880, 181] width 137 height 42
type input "Building product..."
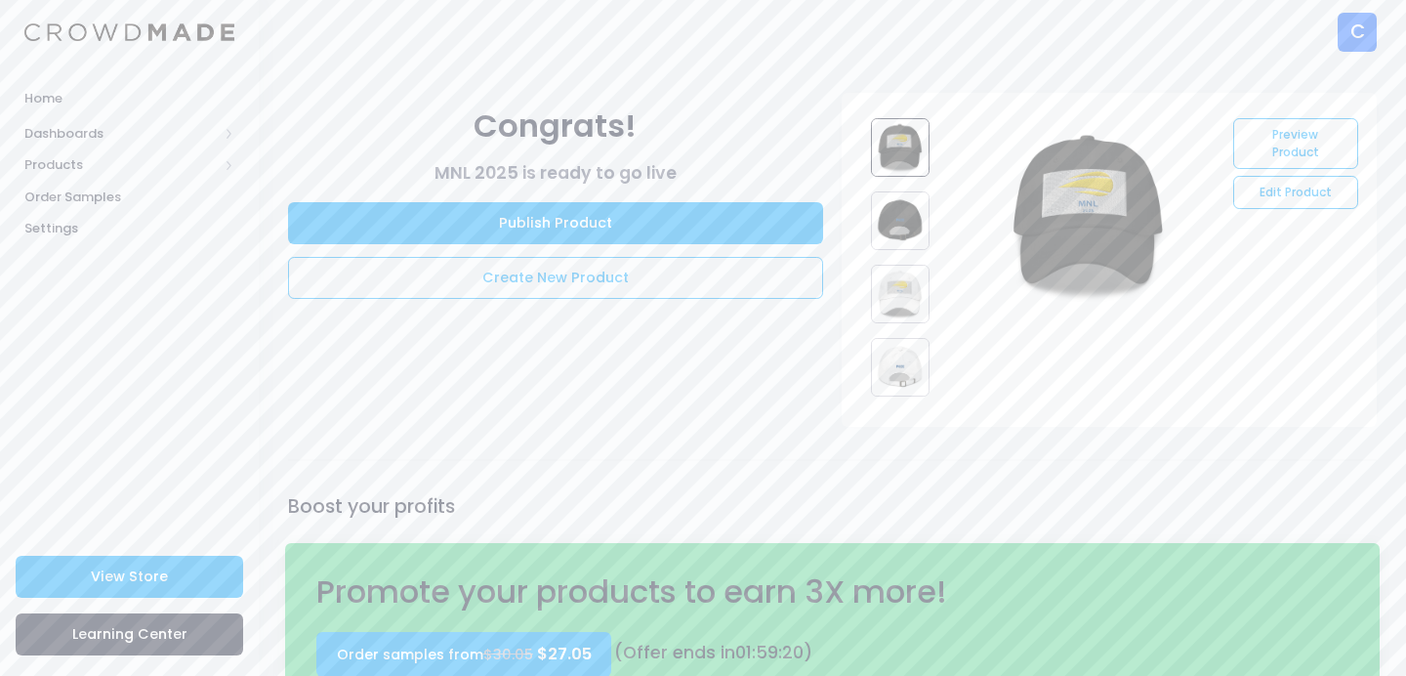
click at [903, 304] on img at bounding box center [900, 294] width 59 height 59
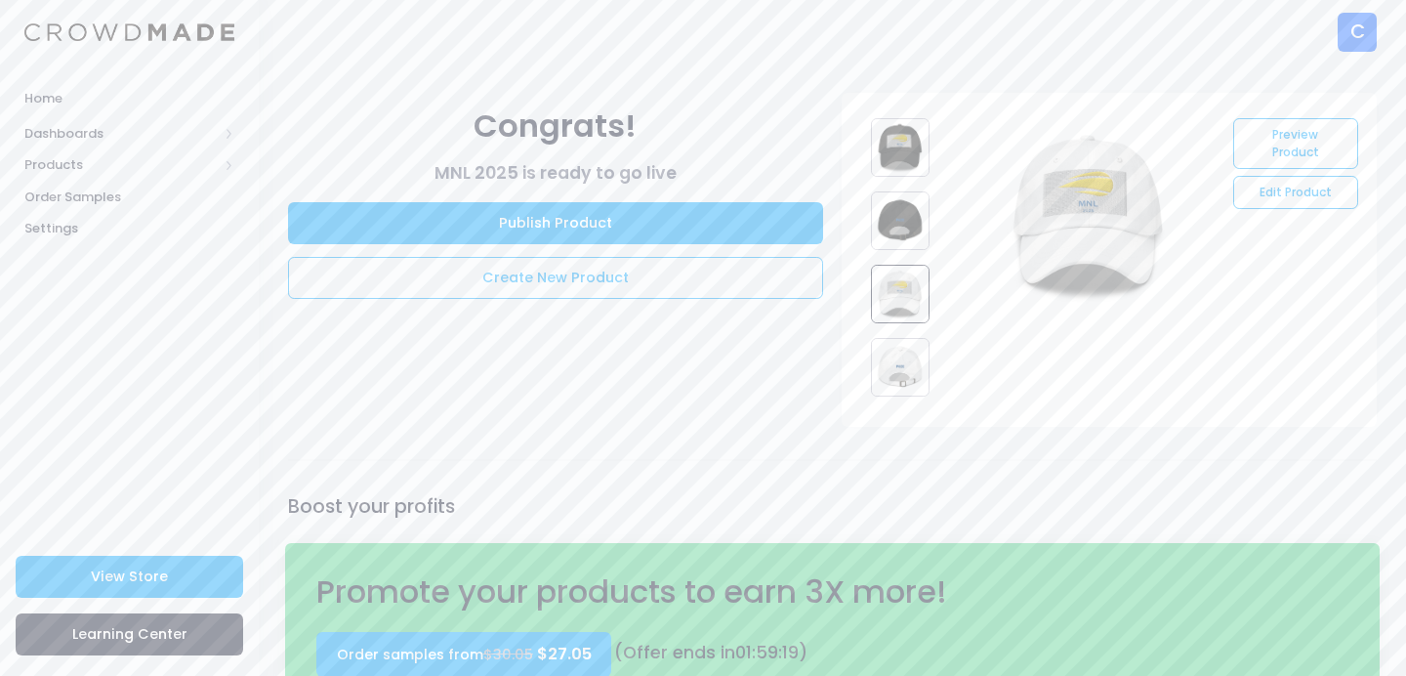
click at [904, 359] on img at bounding box center [900, 367] width 59 height 59
click at [900, 303] on img at bounding box center [900, 294] width 59 height 59
click at [907, 146] on img at bounding box center [900, 147] width 59 height 59
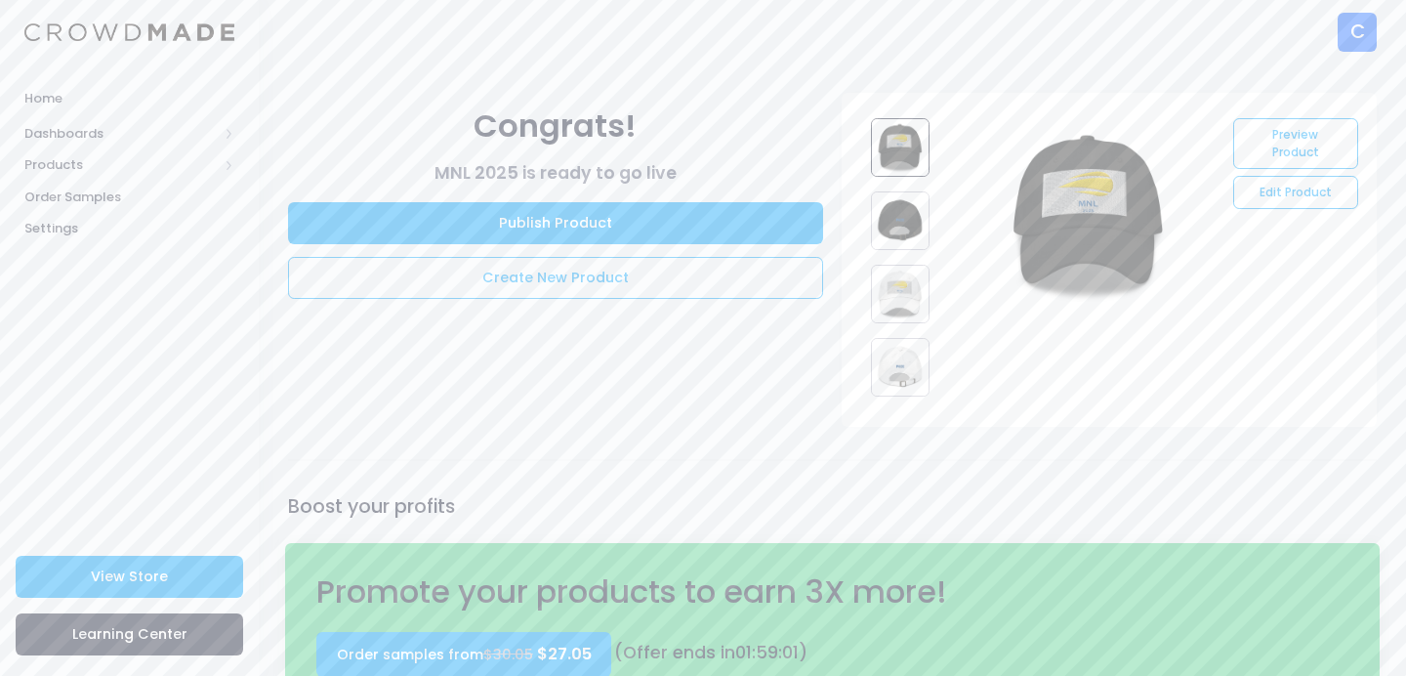
click at [902, 212] on img at bounding box center [900, 220] width 59 height 59
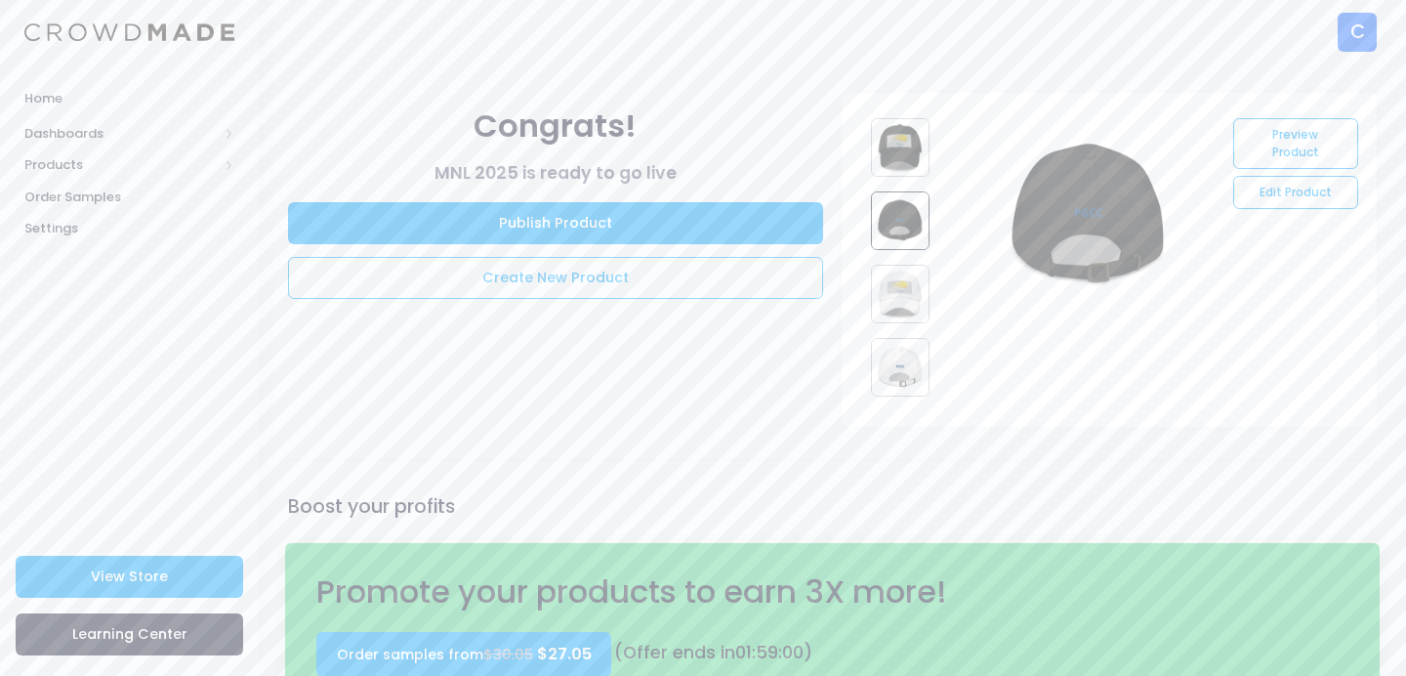
click at [901, 286] on img at bounding box center [900, 294] width 59 height 59
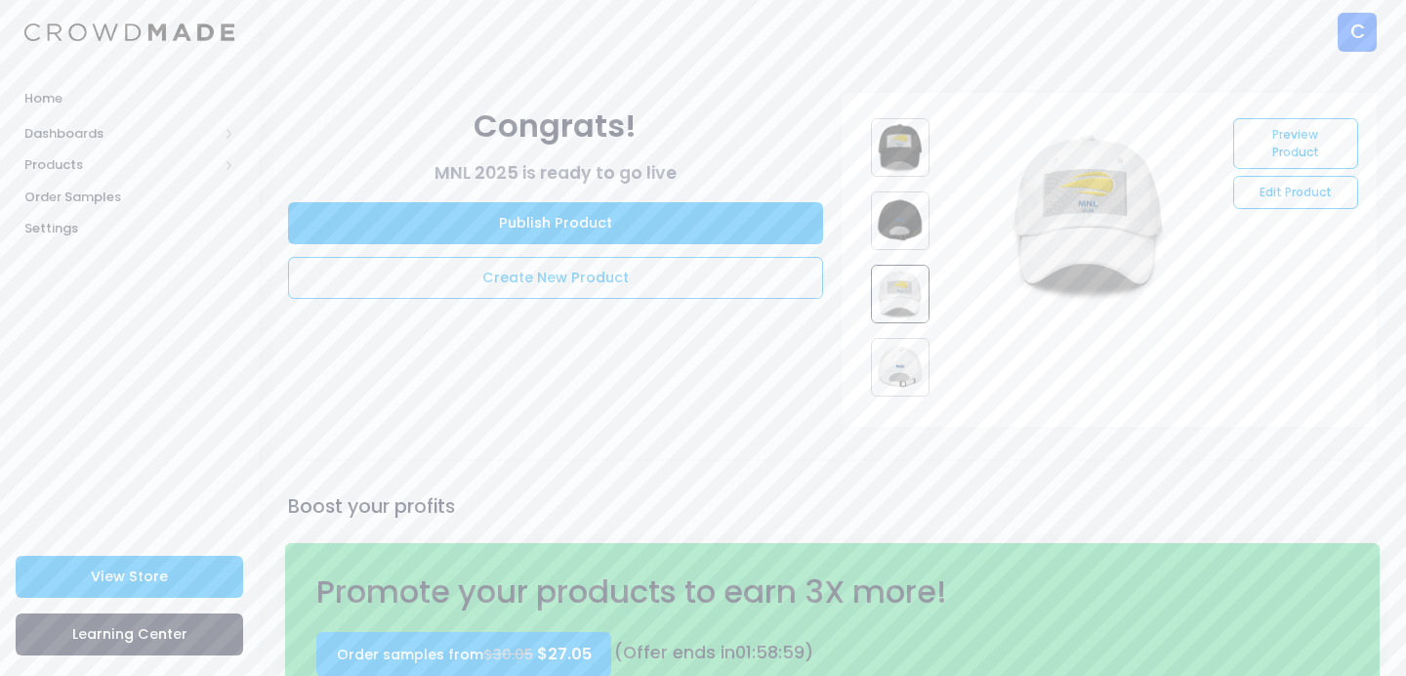
click at [896, 365] on img at bounding box center [900, 367] width 59 height 59
click at [108, 170] on span "Products" at bounding box center [120, 165] width 193 height 20
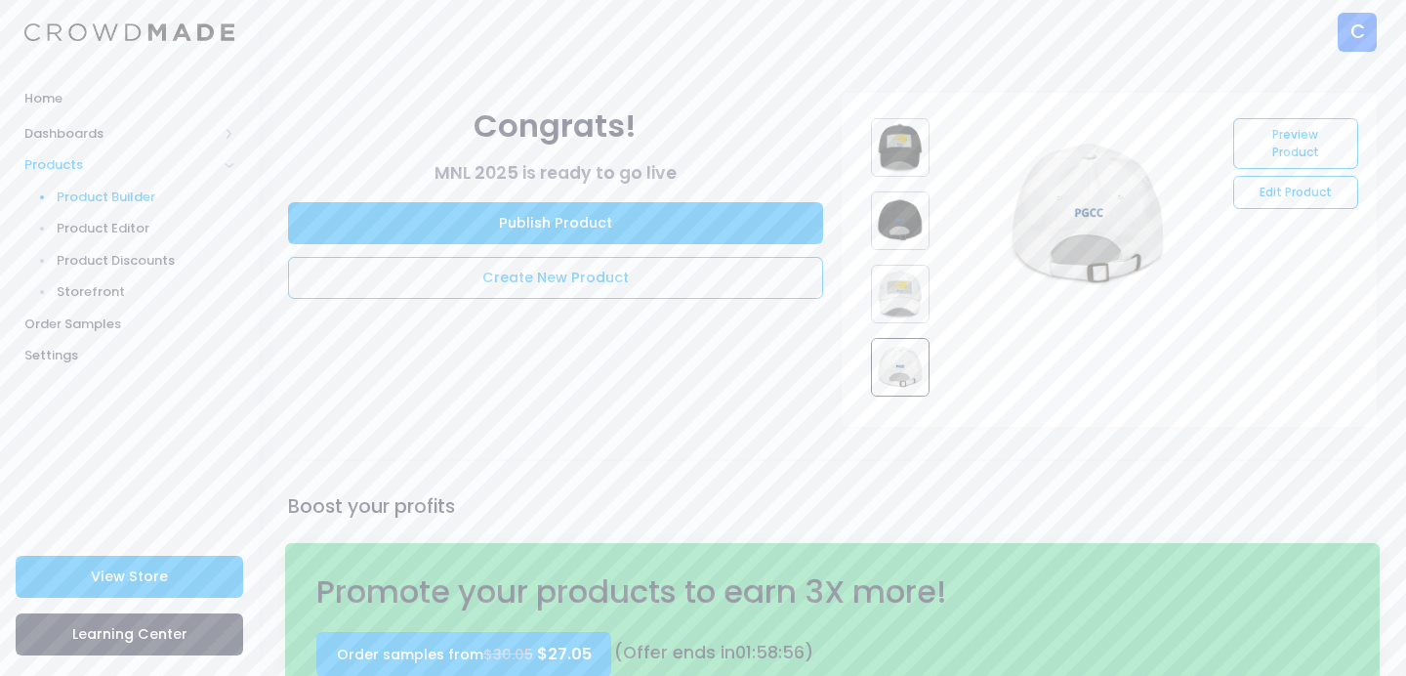
click at [123, 192] on span "Product Builder" at bounding box center [146, 197] width 179 height 20
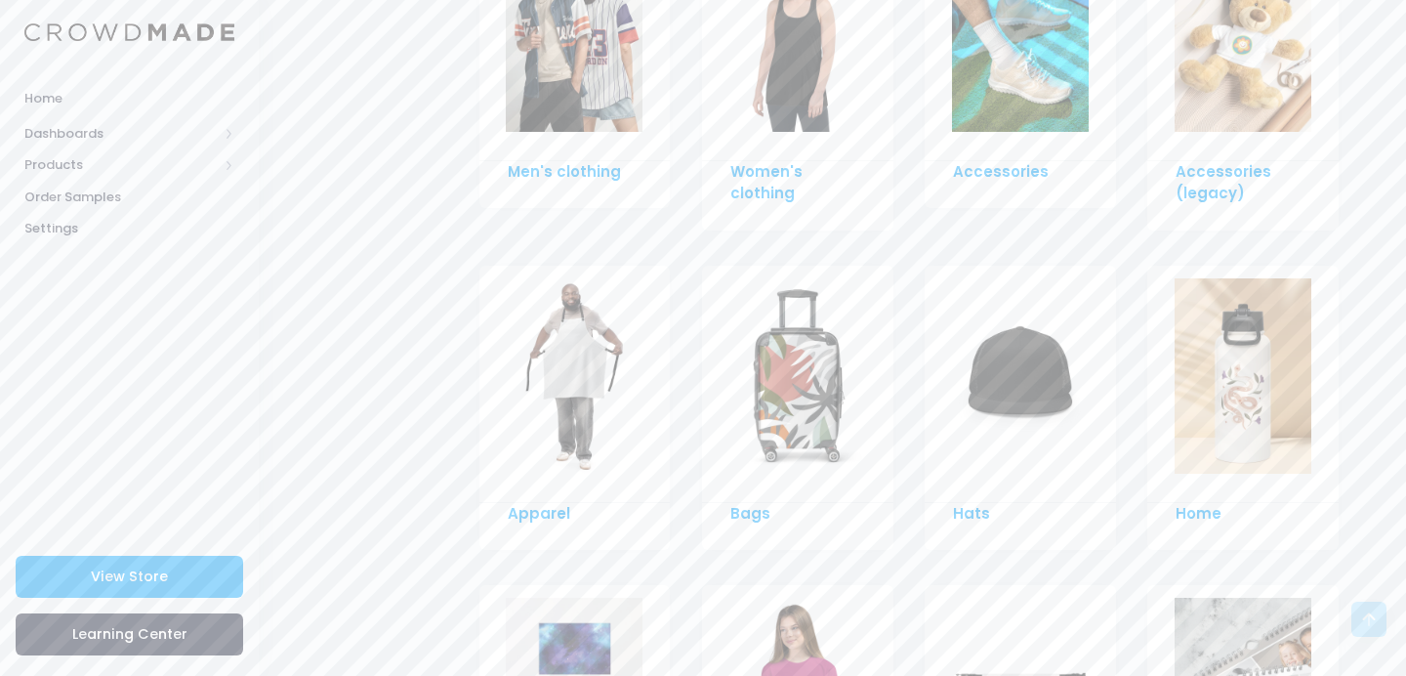
scroll to position [1232, 0]
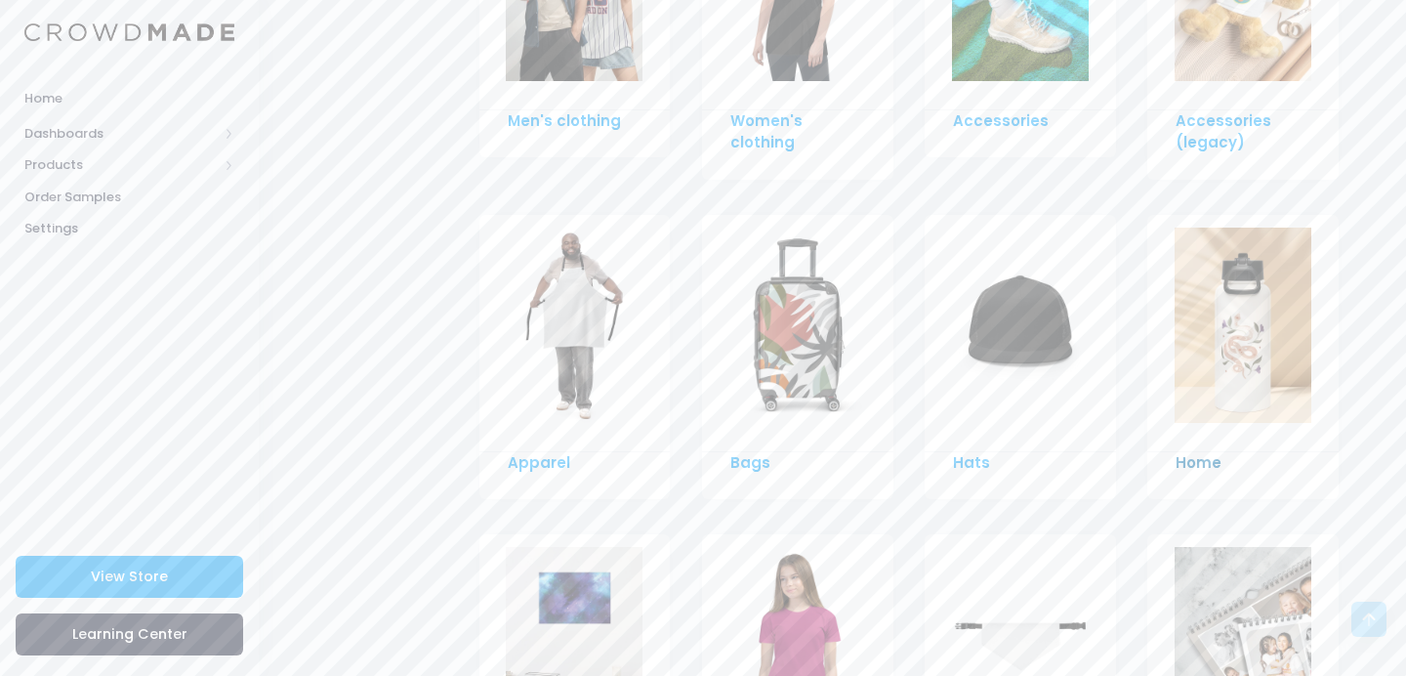
click at [1183, 452] on link "Home" at bounding box center [1198, 462] width 46 height 21
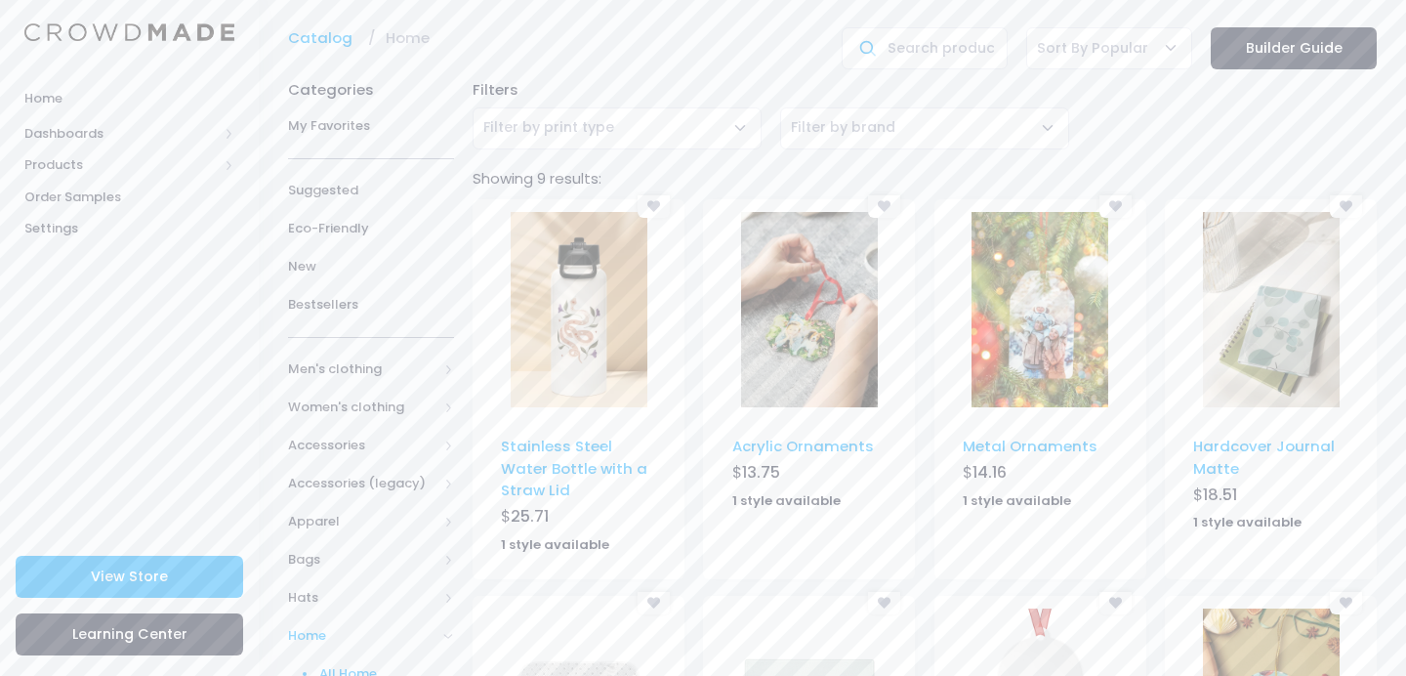
scroll to position [209, 0]
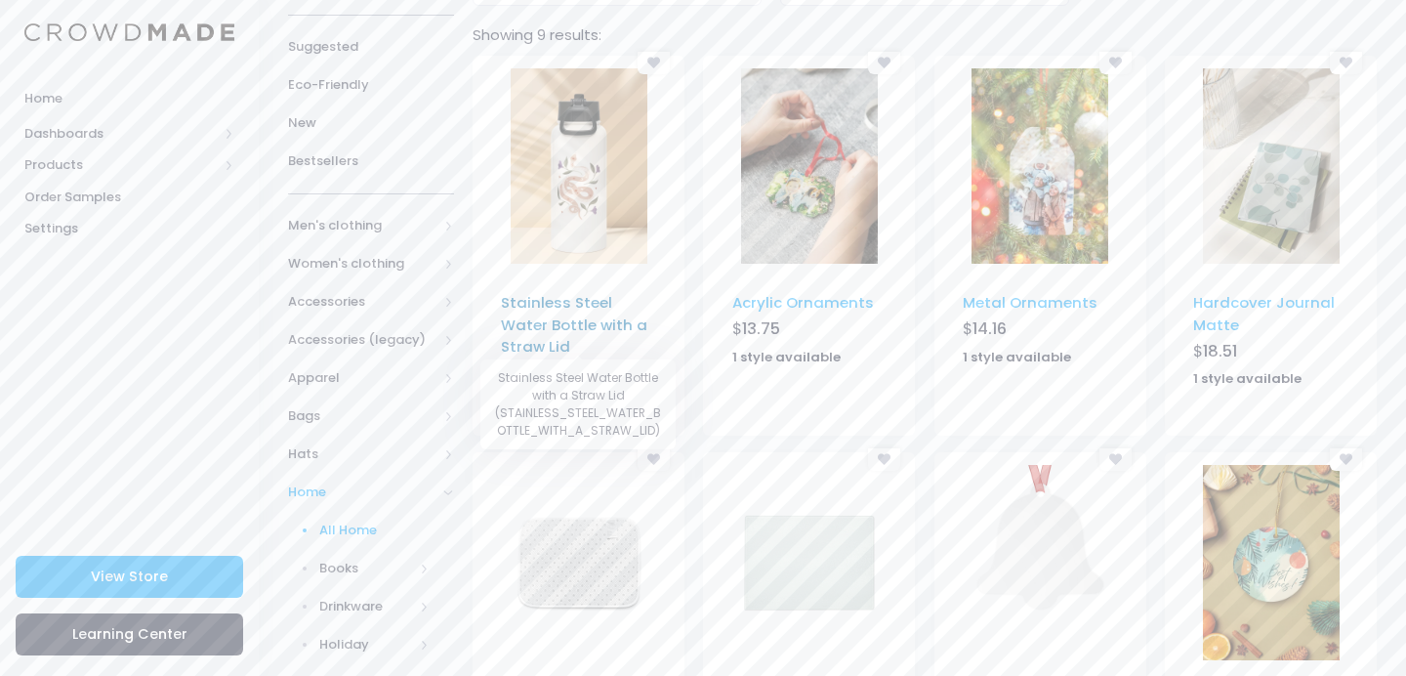
click at [575, 321] on link "Stainless Steel Water Bottle with a Straw Lid" at bounding box center [574, 324] width 146 height 64
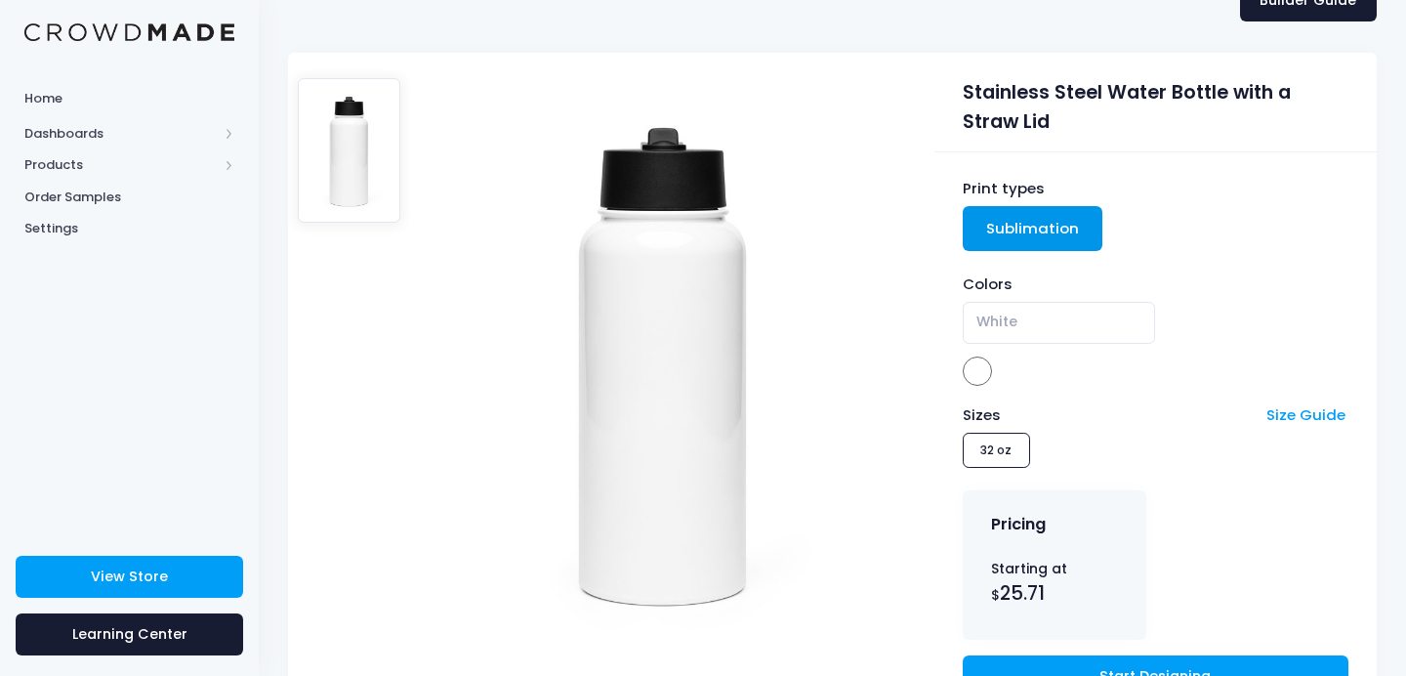
scroll to position [102, 0]
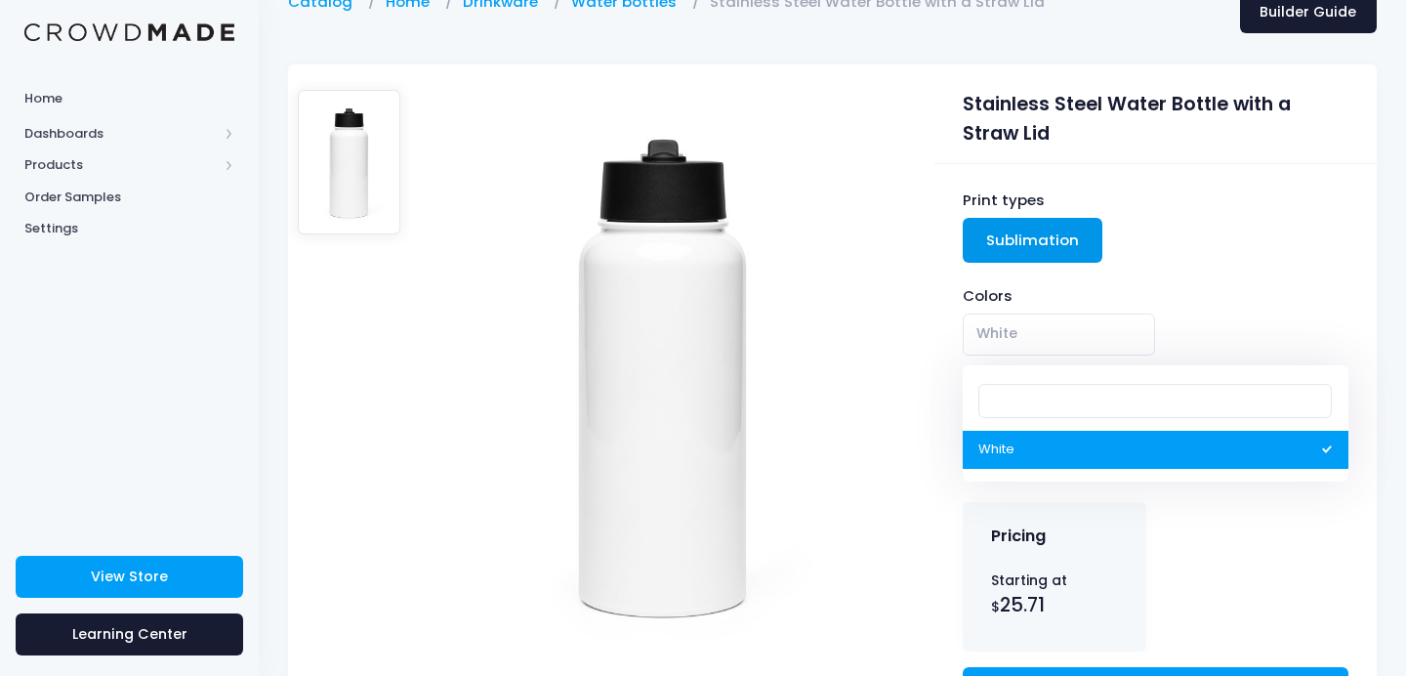
click at [1023, 331] on span "White" at bounding box center [1059, 334] width 192 height 42
click at [1010, 324] on span "White" at bounding box center [996, 333] width 41 height 21
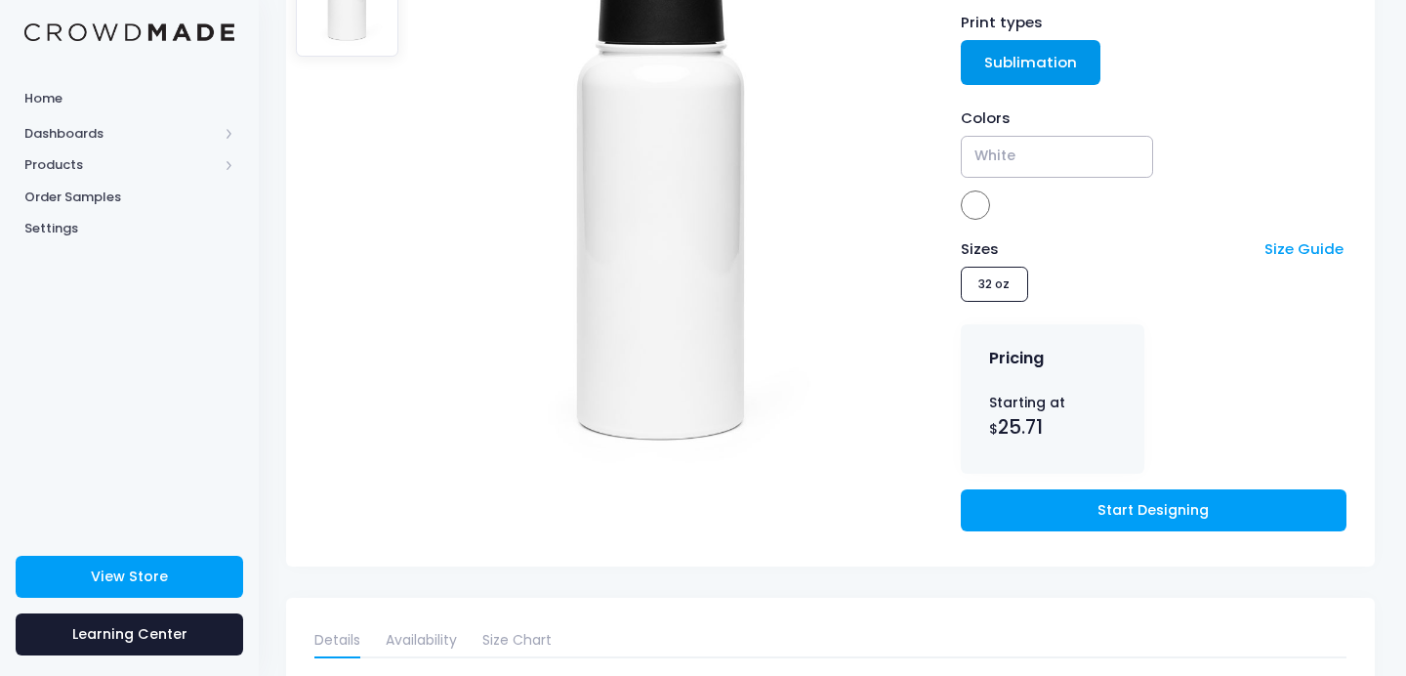
scroll to position [281, 2]
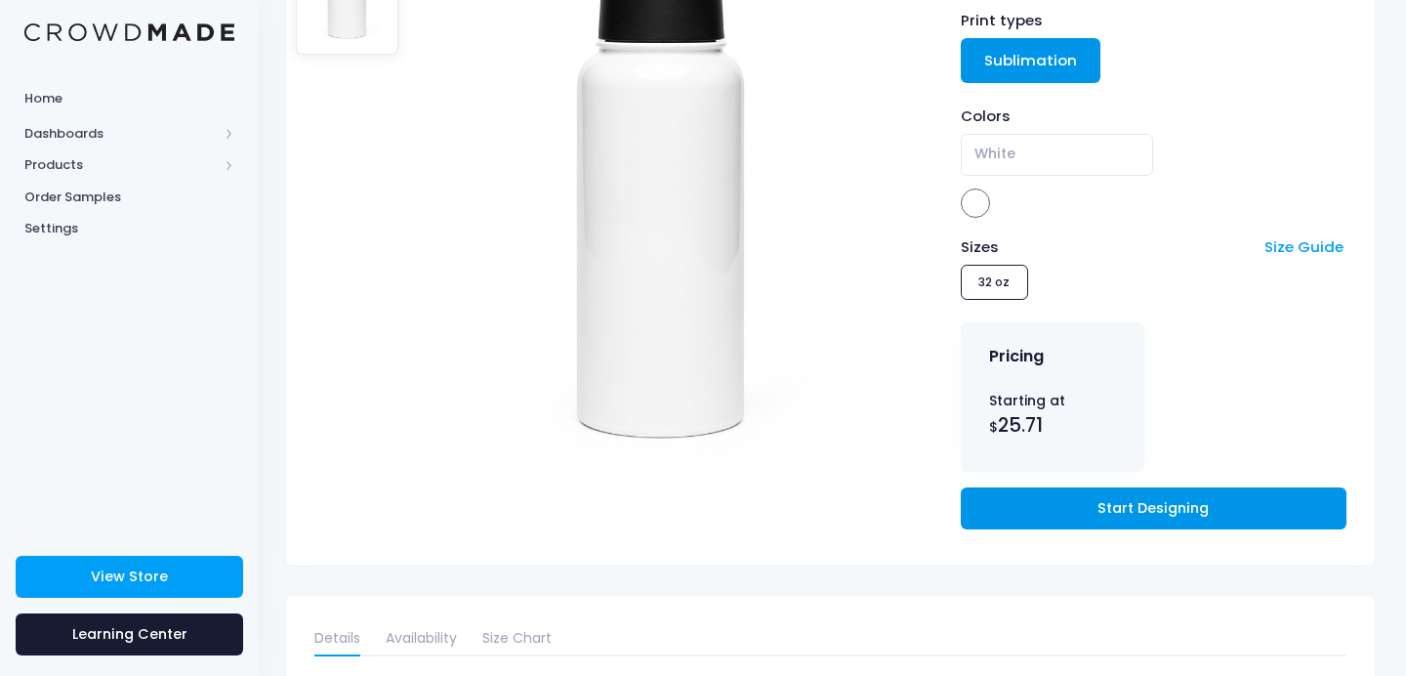
click at [1110, 502] on link "Start Designing" at bounding box center [1154, 508] width 386 height 42
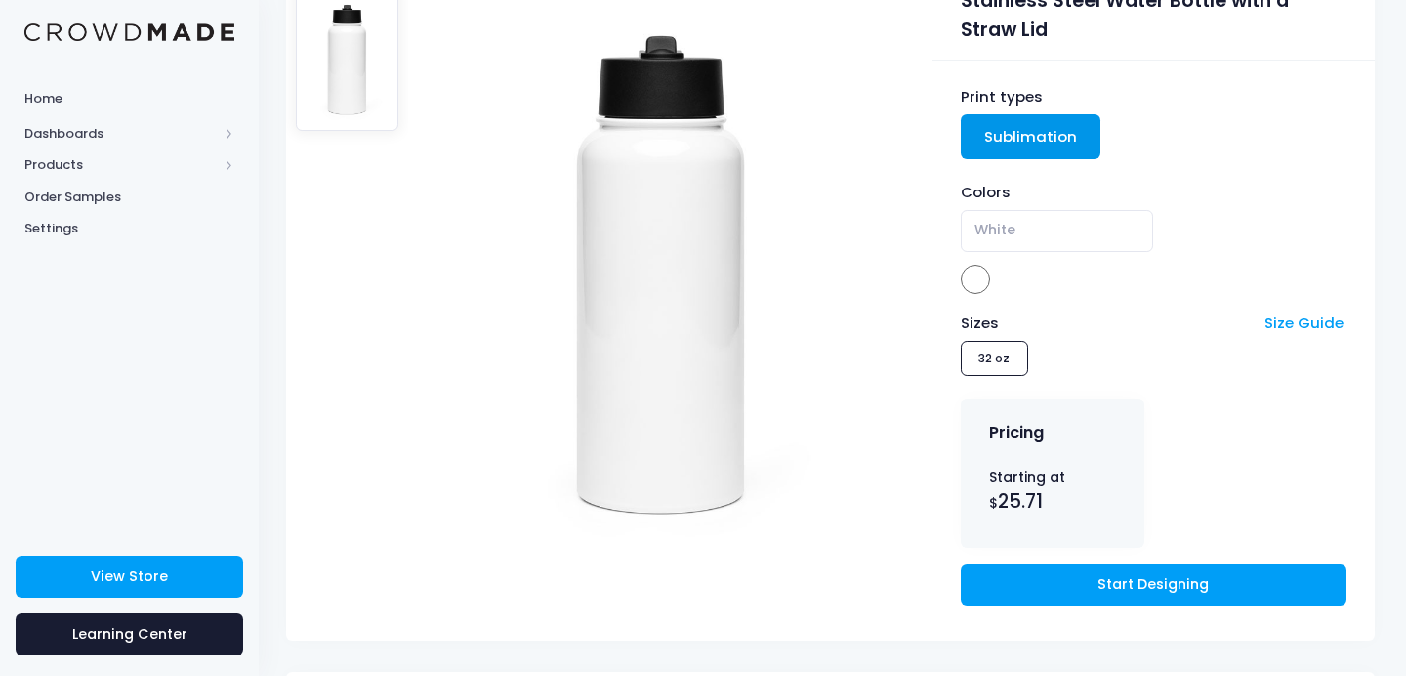
scroll to position [195, 2]
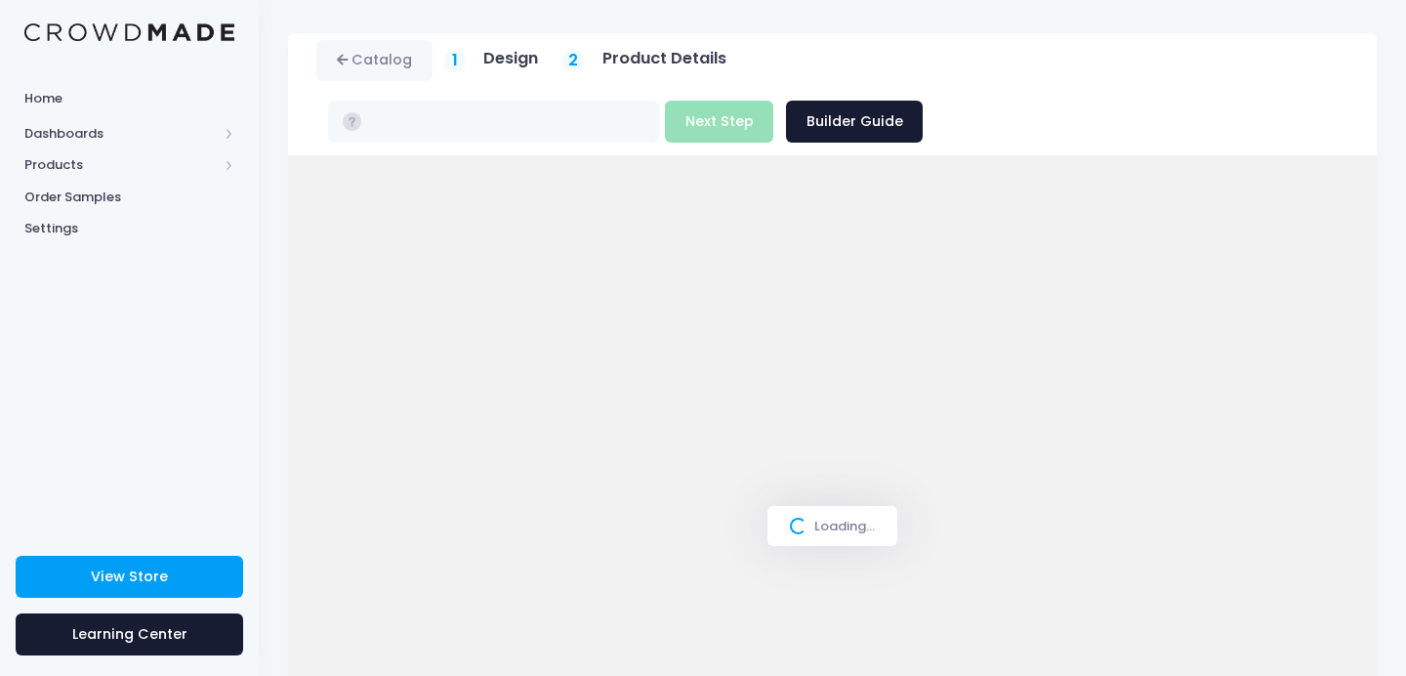
type input "$25.71"
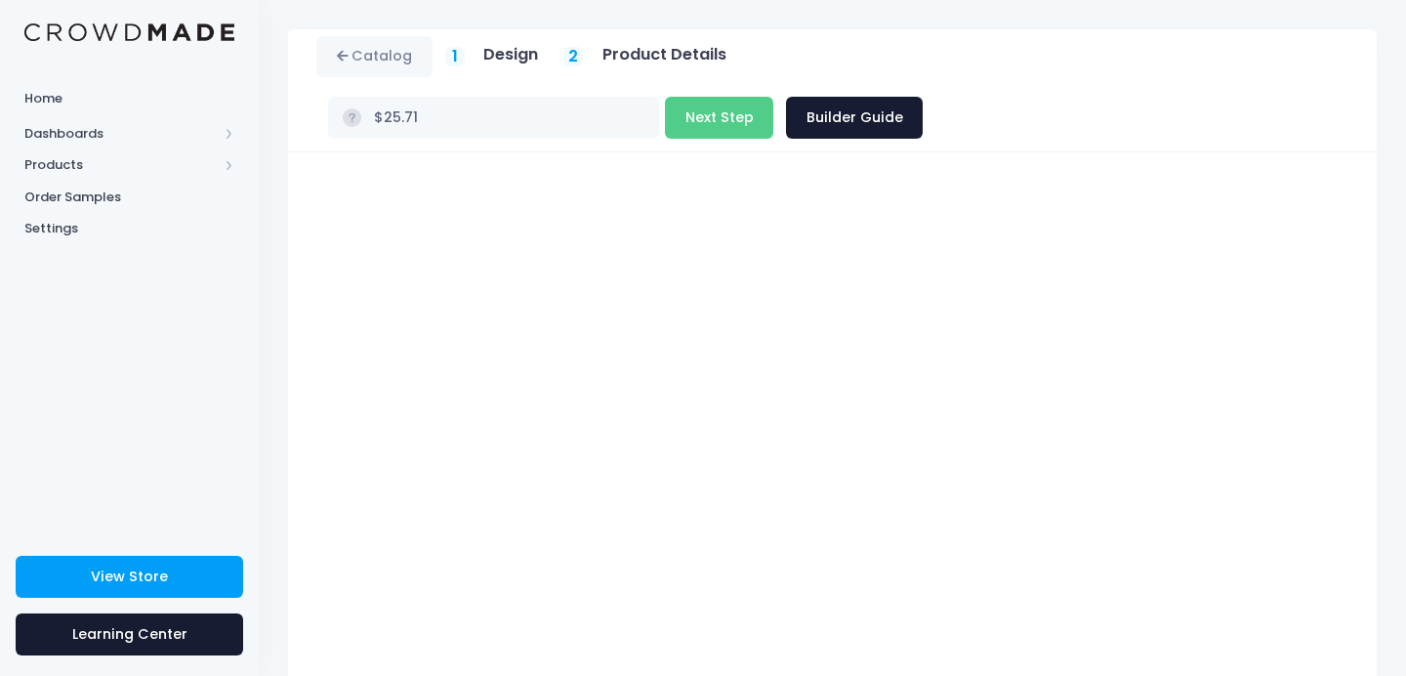
scroll to position [89, 0]
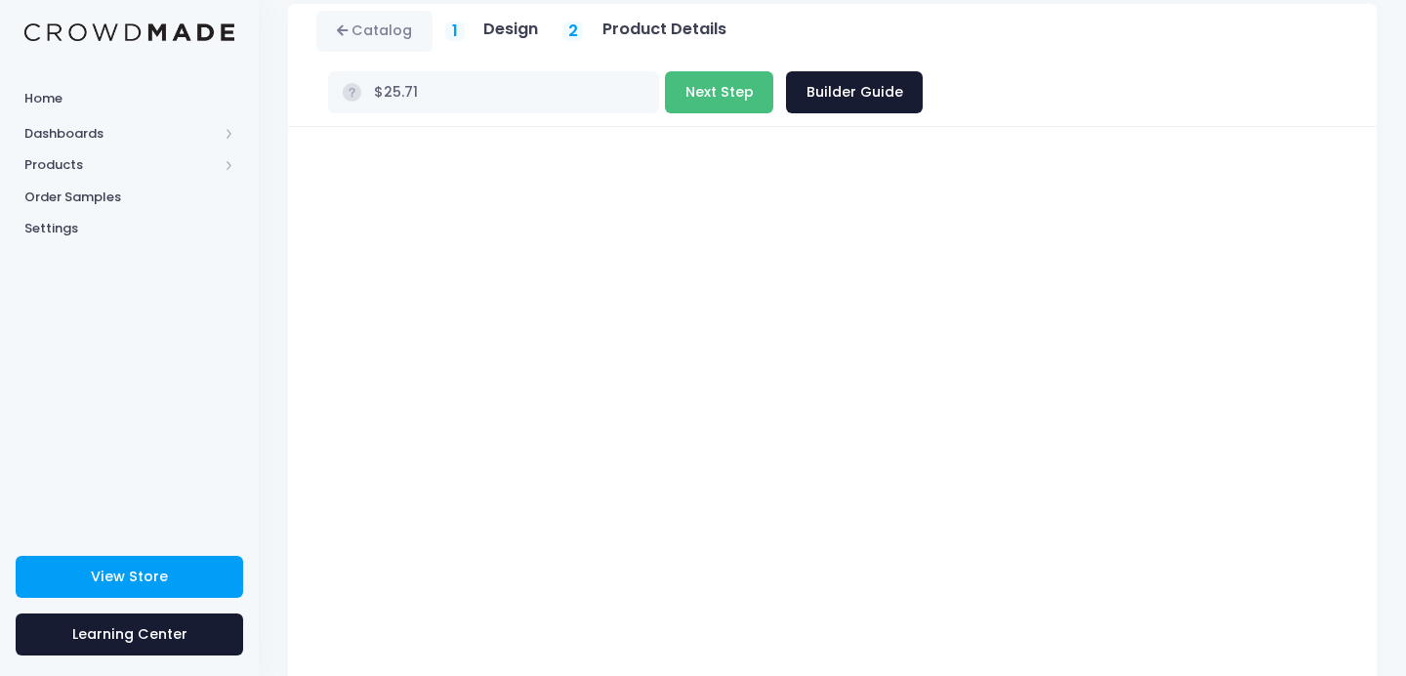
click at [773, 71] on button "Next Step" at bounding box center [719, 92] width 108 height 42
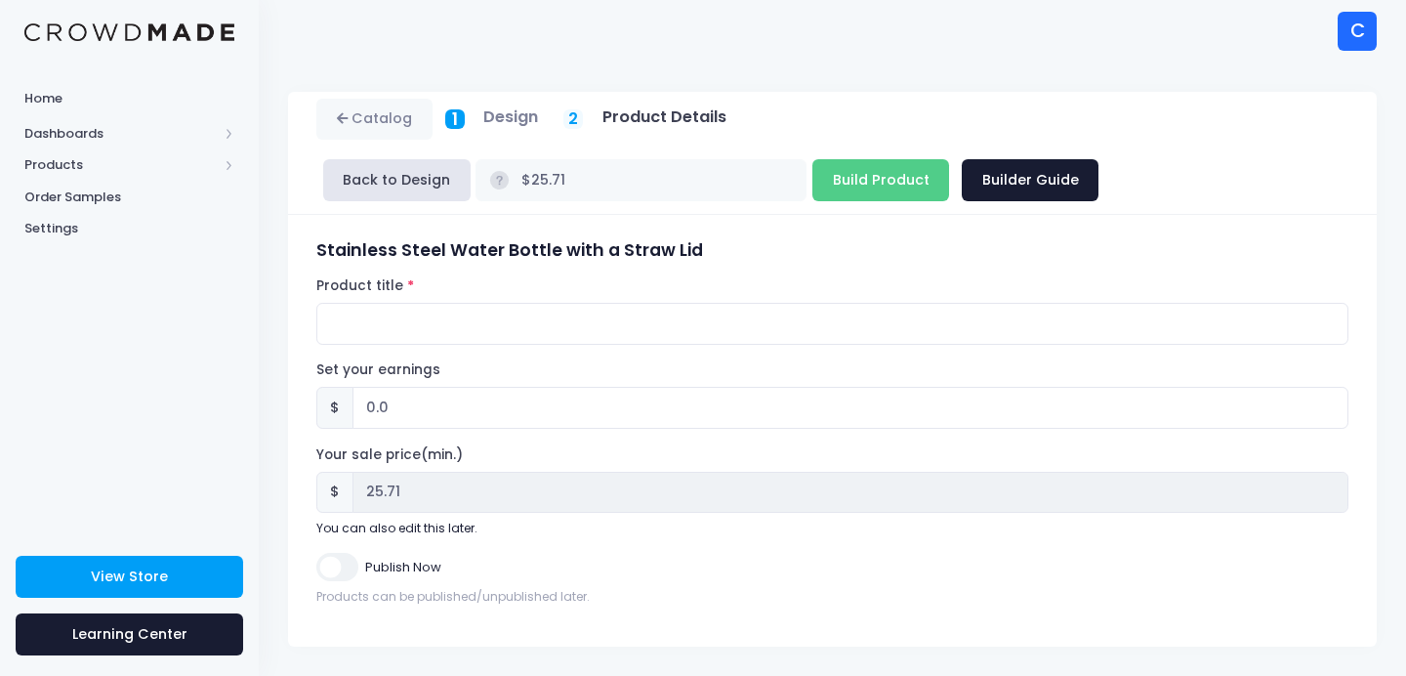
scroll to position [0, 0]
click at [725, 316] on input "Product title" at bounding box center [832, 325] width 1032 height 42
type input "MNL tumbler"
click at [850, 173] on input "Build Product" at bounding box center [880, 181] width 137 height 42
type input "Building product..."
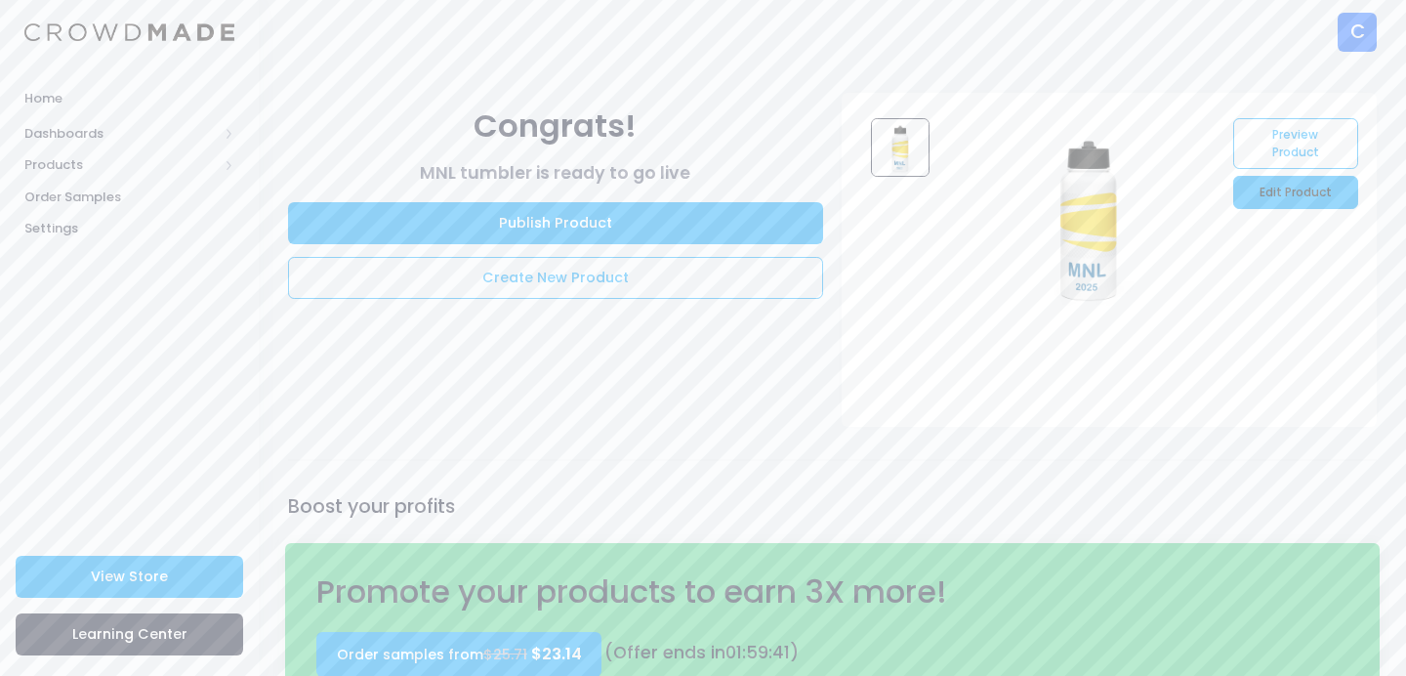
click at [1282, 187] on link "Edit Product" at bounding box center [1295, 192] width 124 height 33
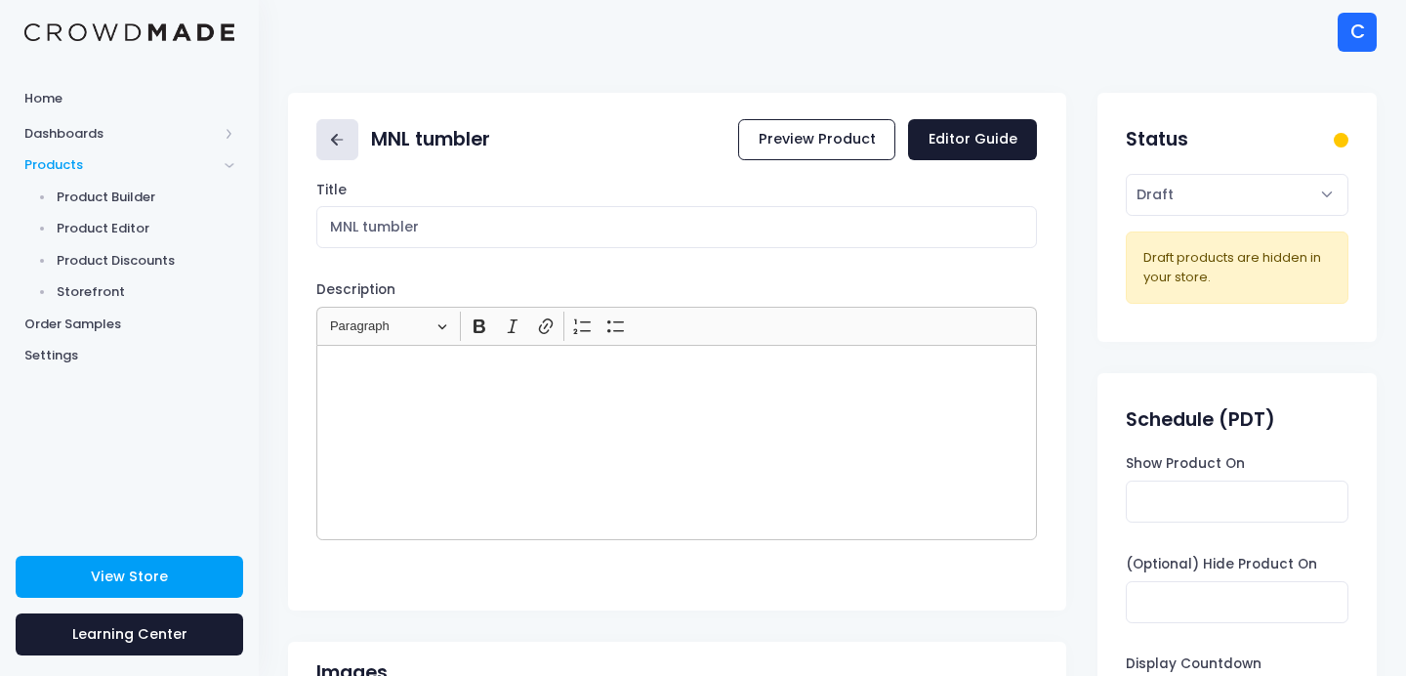
click at [343, 148] on icon at bounding box center [337, 140] width 22 height 22
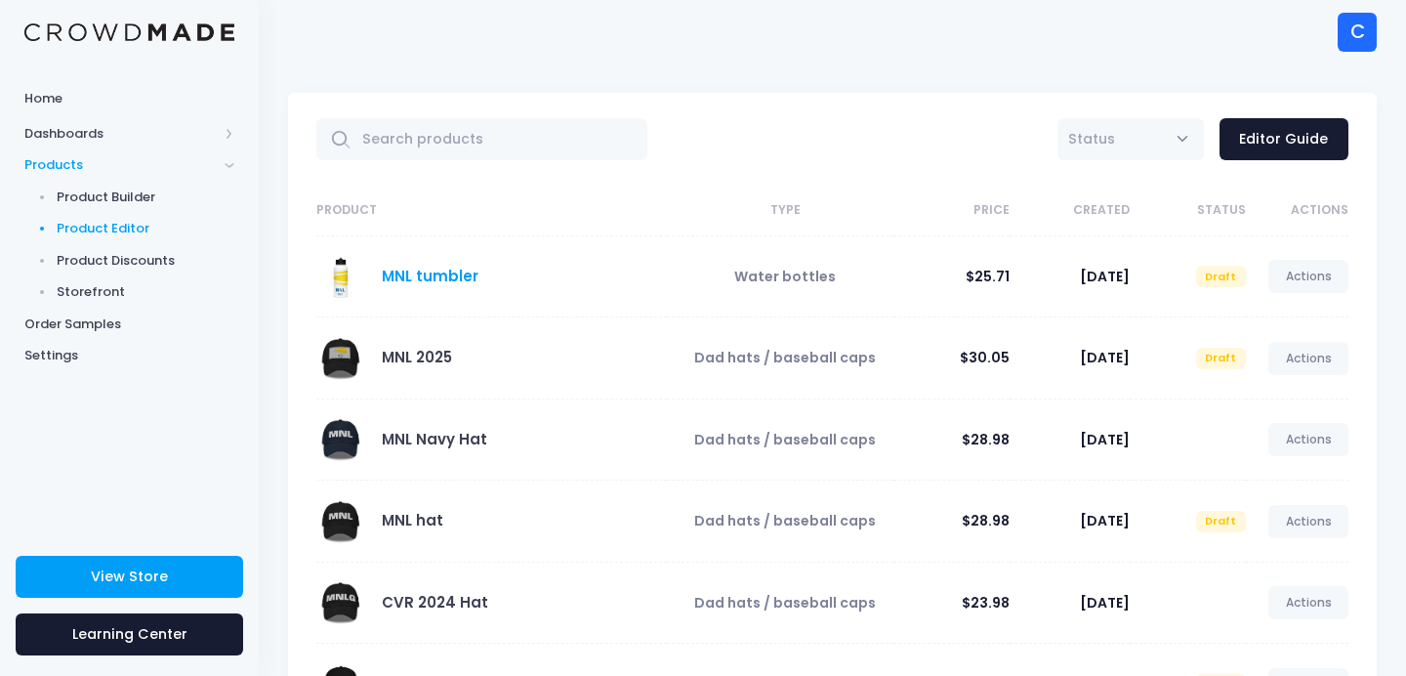
click at [463, 276] on link "MNL tumbler" at bounding box center [430, 276] width 97 height 21
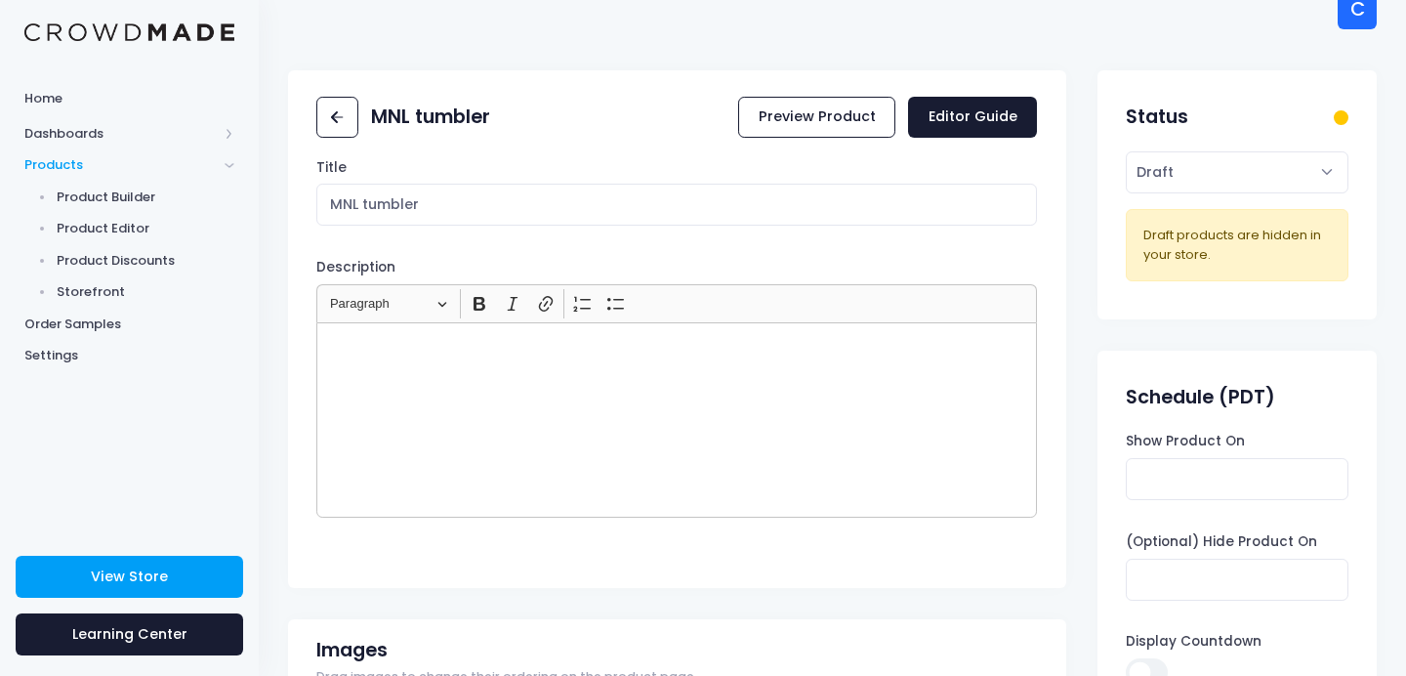
scroll to position [9, 0]
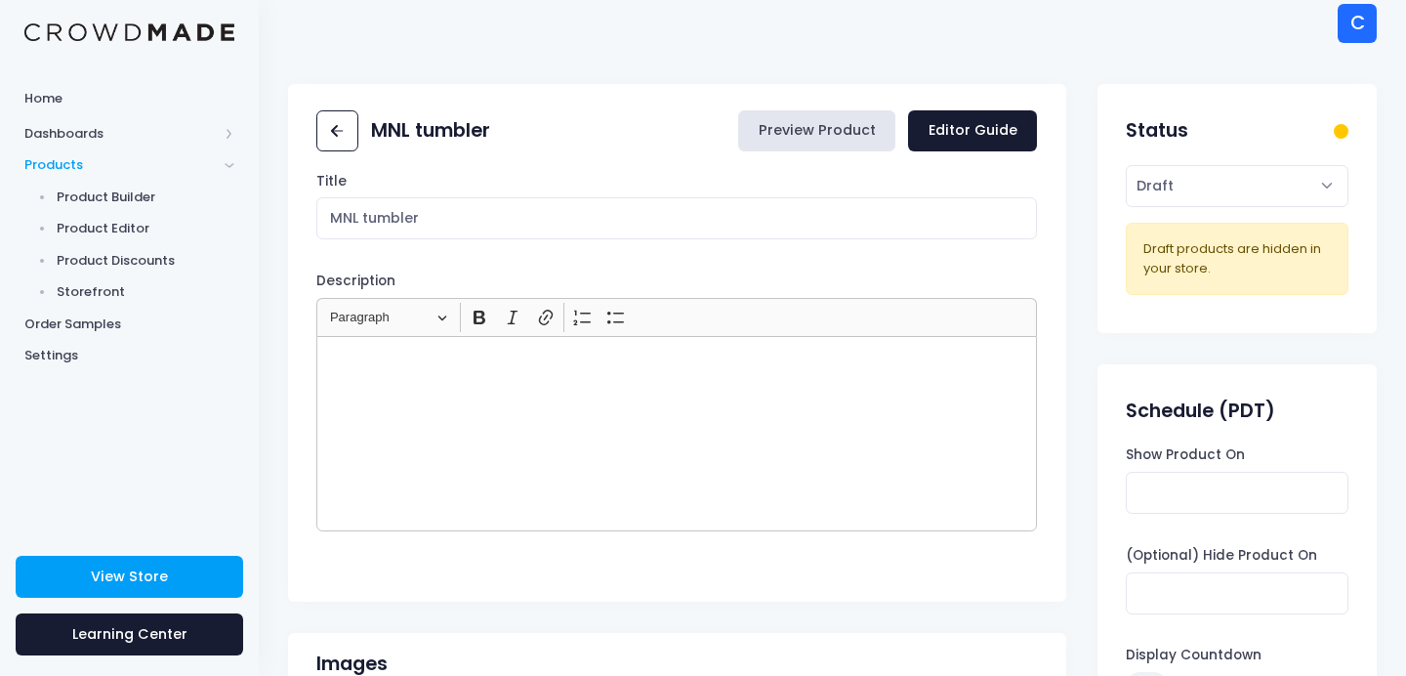
click at [863, 130] on link "Preview Product" at bounding box center [816, 131] width 157 height 42
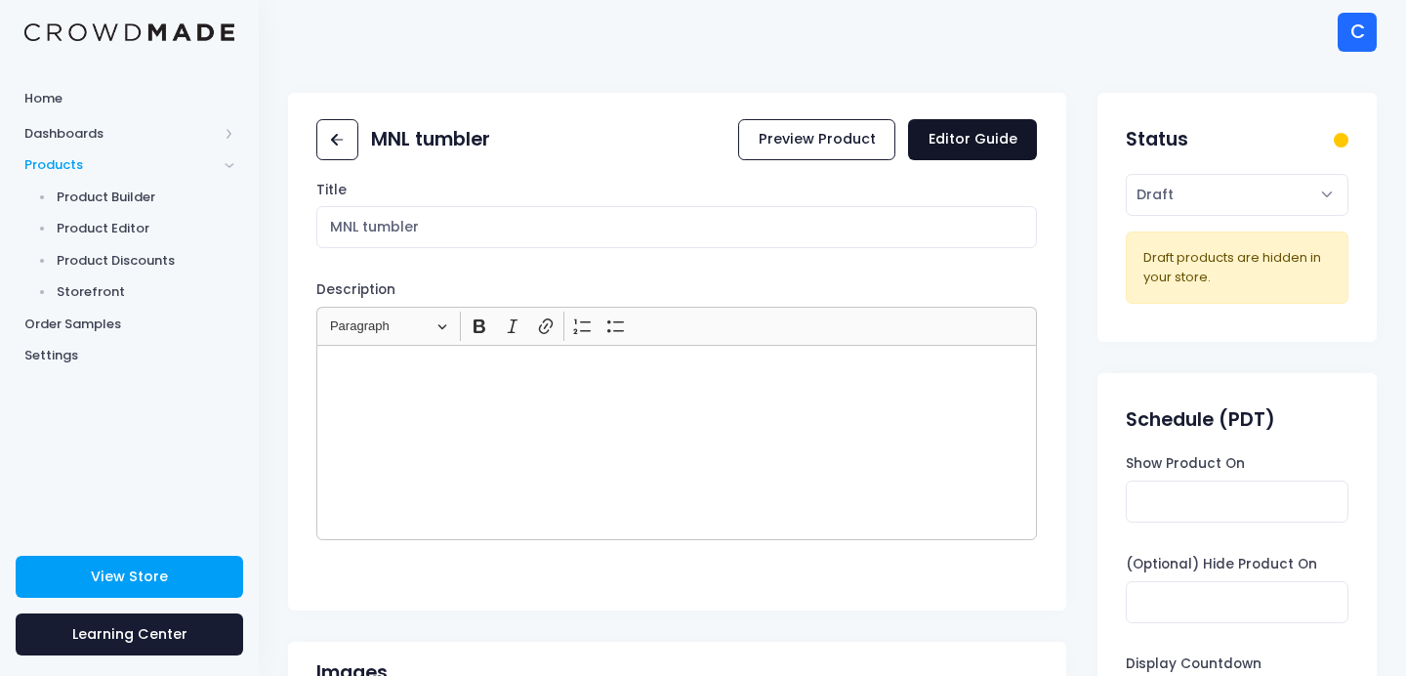
scroll to position [0, 0]
click at [993, 148] on link "Editor Guide" at bounding box center [972, 140] width 129 height 42
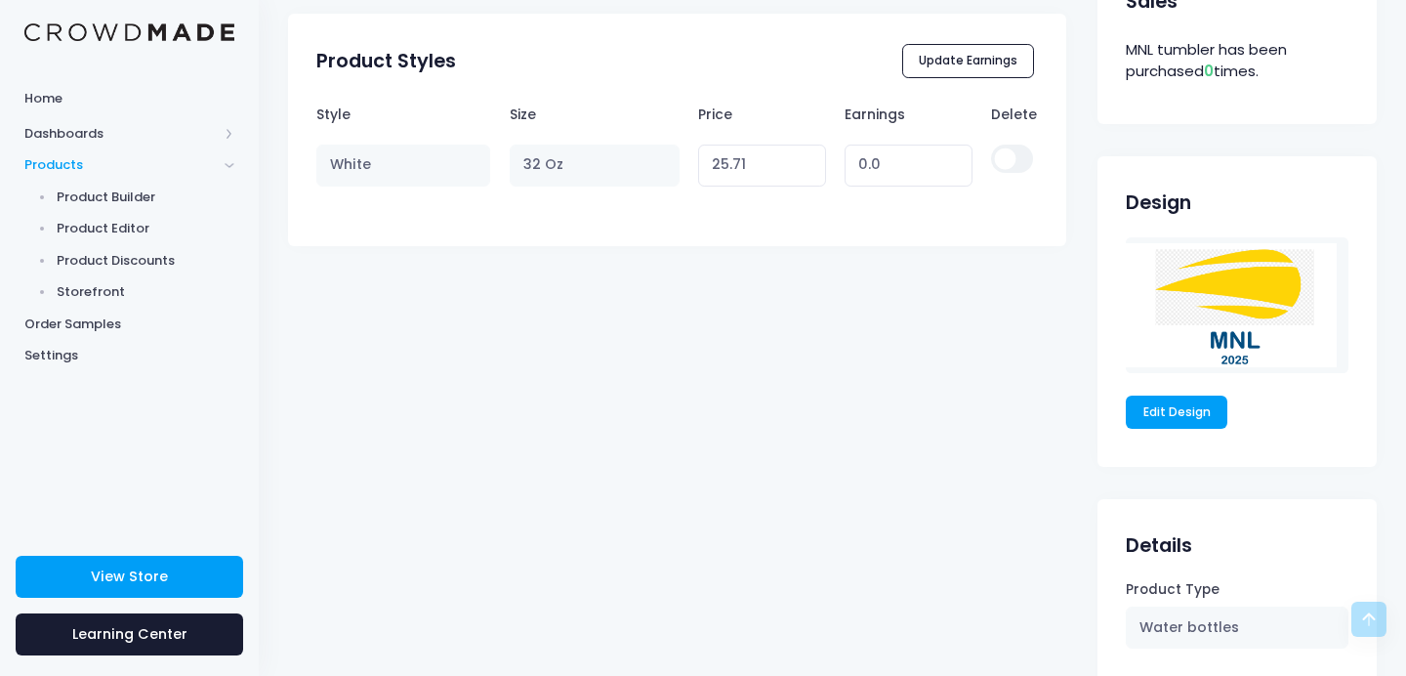
scroll to position [1071, 0]
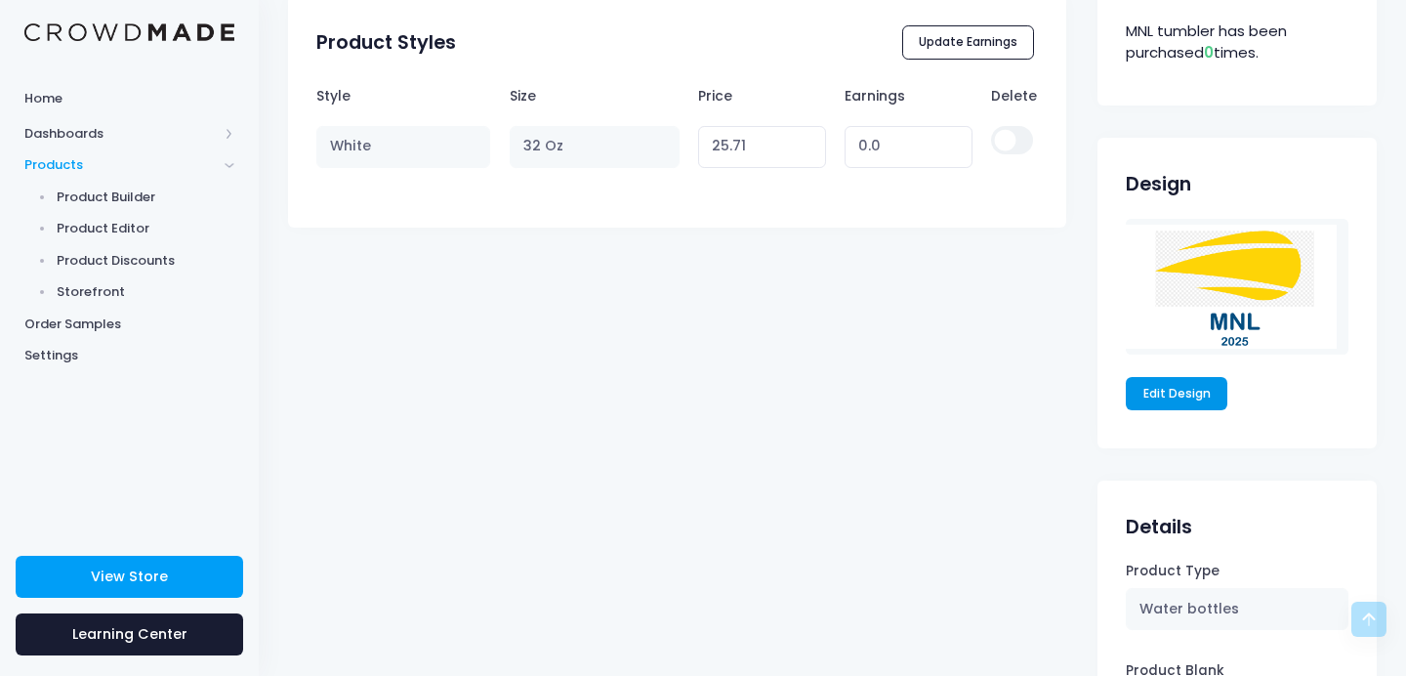
click at [1179, 393] on link "Edit Design" at bounding box center [1177, 393] width 102 height 33
click at [1212, 270] on img at bounding box center [1237, 287] width 222 height 137
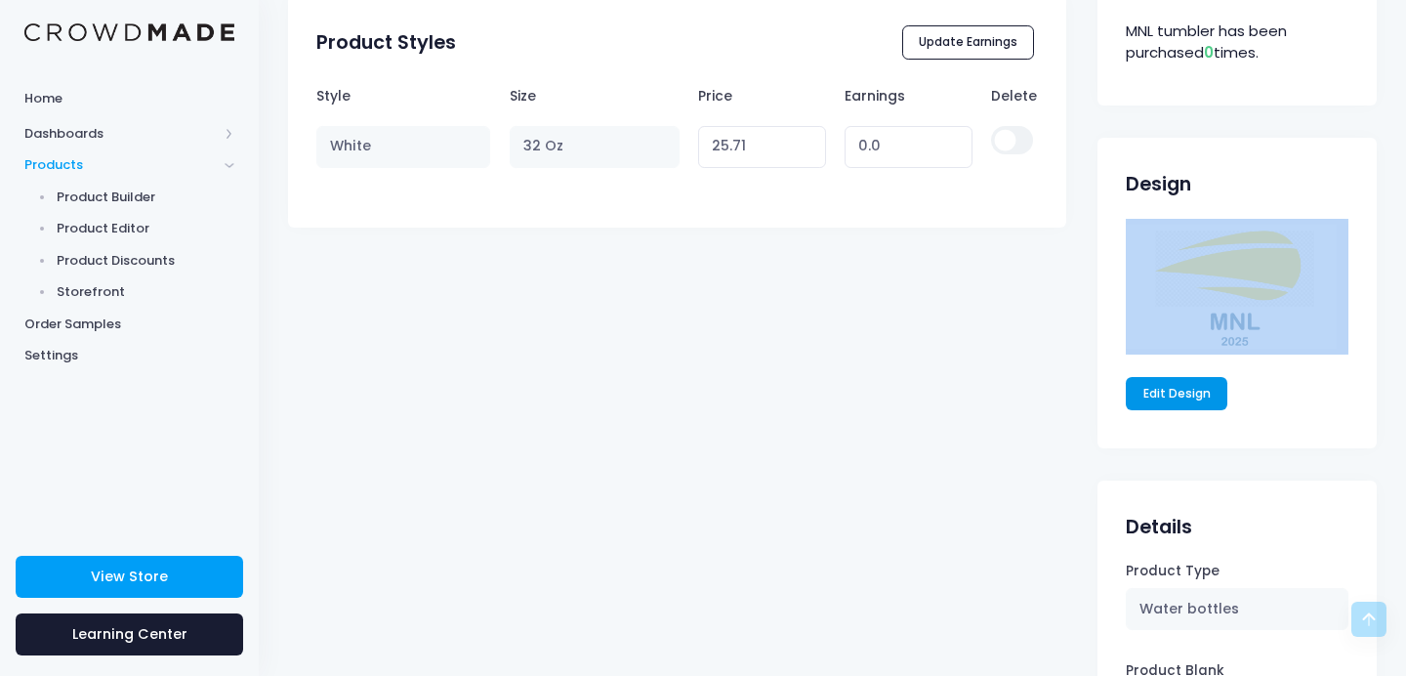
click at [1185, 390] on link "Edit Design" at bounding box center [1177, 393] width 102 height 33
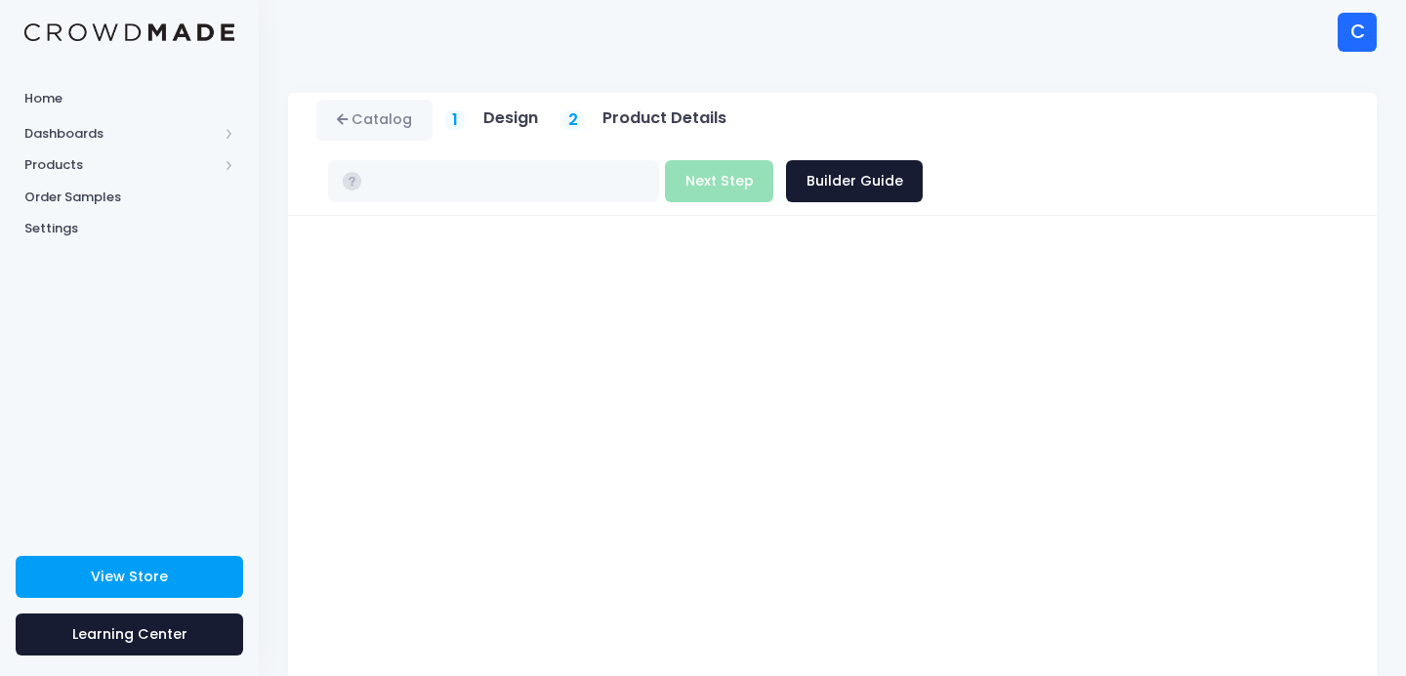
type input "$25.71"
click at [773, 160] on button "Next Step" at bounding box center [719, 181] width 108 height 42
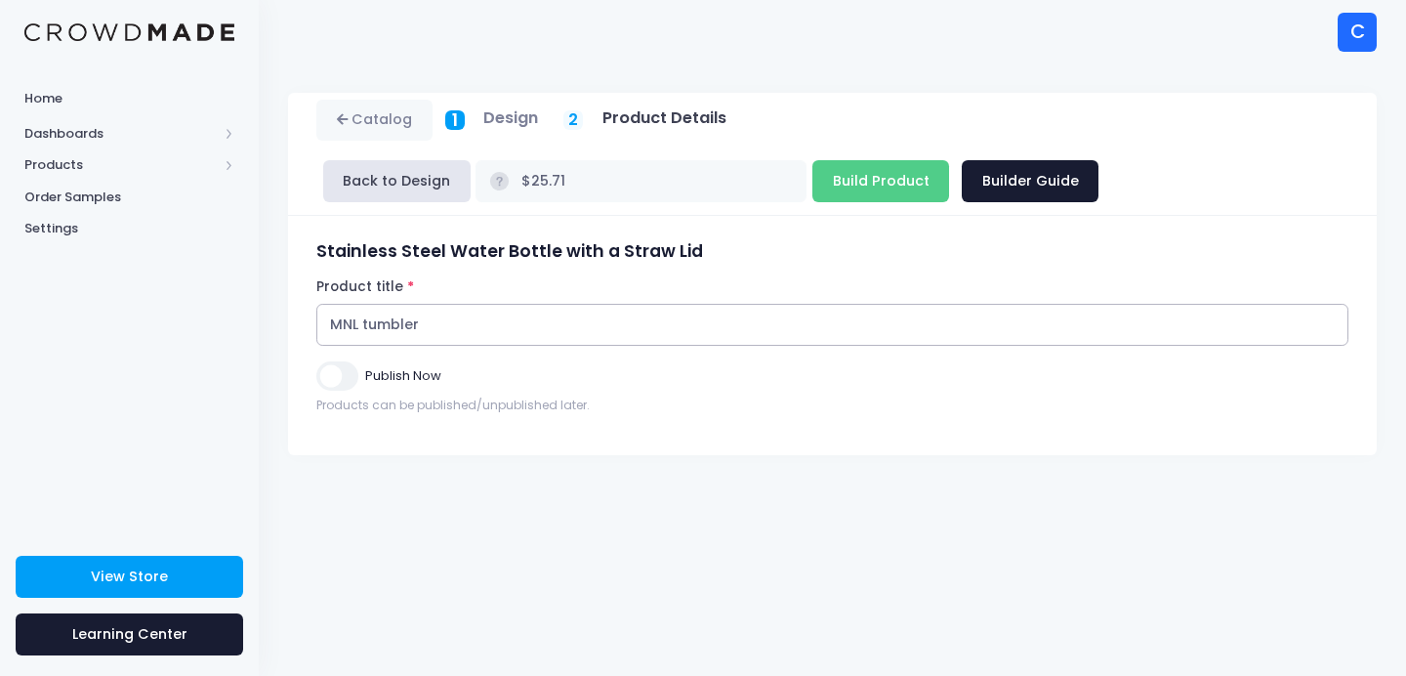
click at [558, 324] on input "MNL tumbler" at bounding box center [832, 325] width 1032 height 42
click at [852, 185] on input "Build Product" at bounding box center [880, 181] width 137 height 42
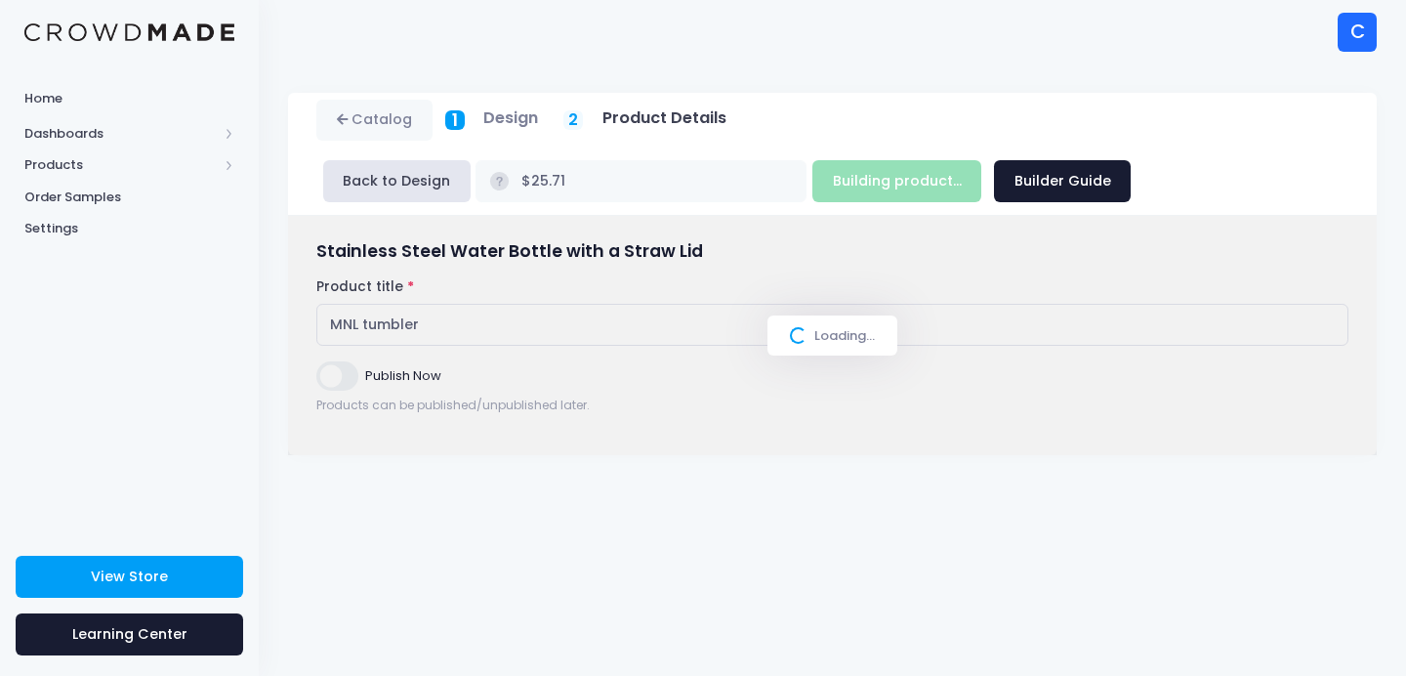
type input "Build Product"
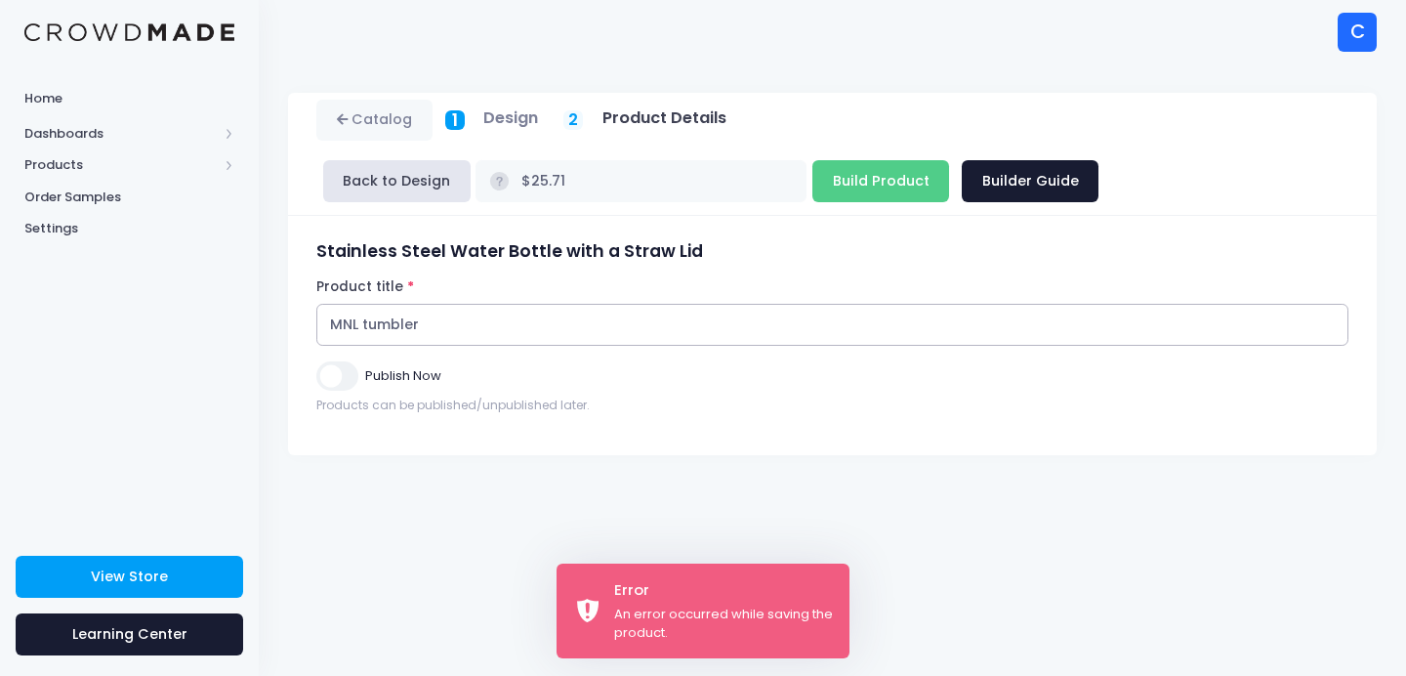
click at [692, 329] on input "MNL tumbler" at bounding box center [832, 325] width 1032 height 42
type input "MNL tumbler 2"
click at [864, 194] on input "Build Product" at bounding box center [880, 181] width 137 height 42
type input "Building product..."
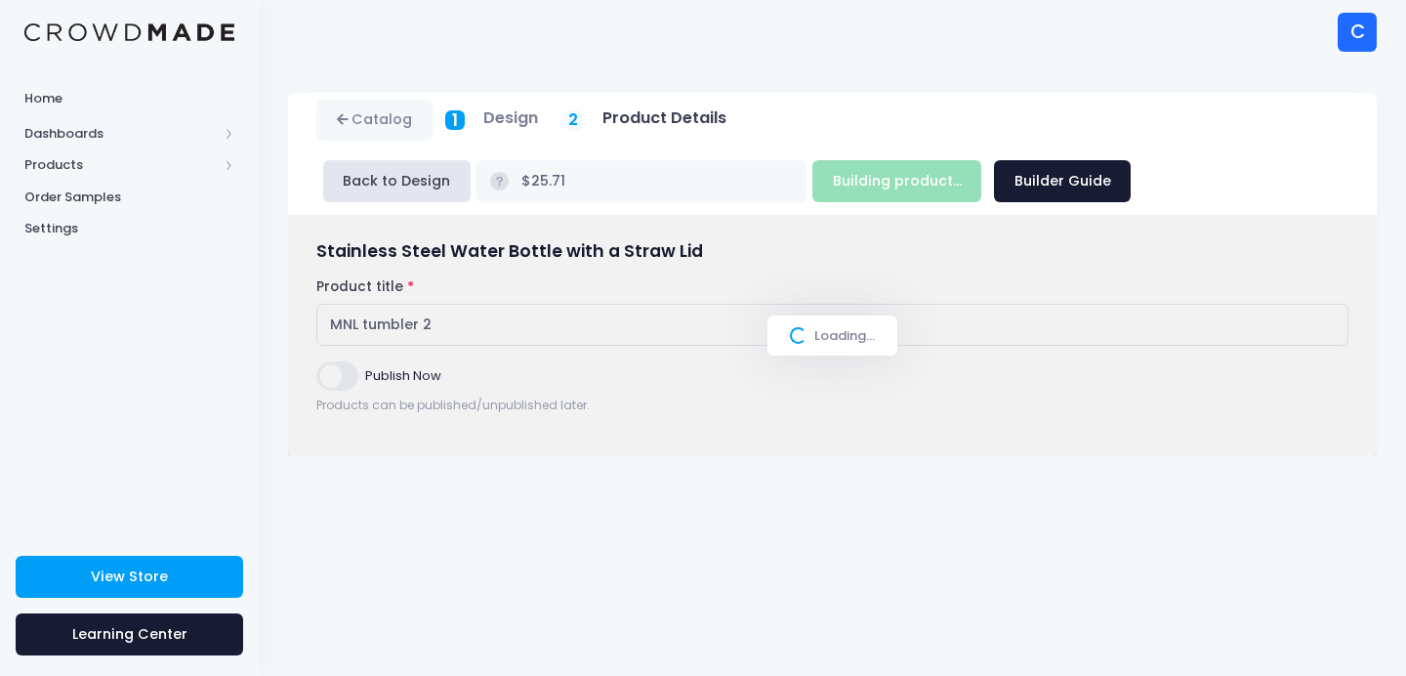
click at [668, 325] on div "Loading..." at bounding box center [832, 336] width 1089 height 240
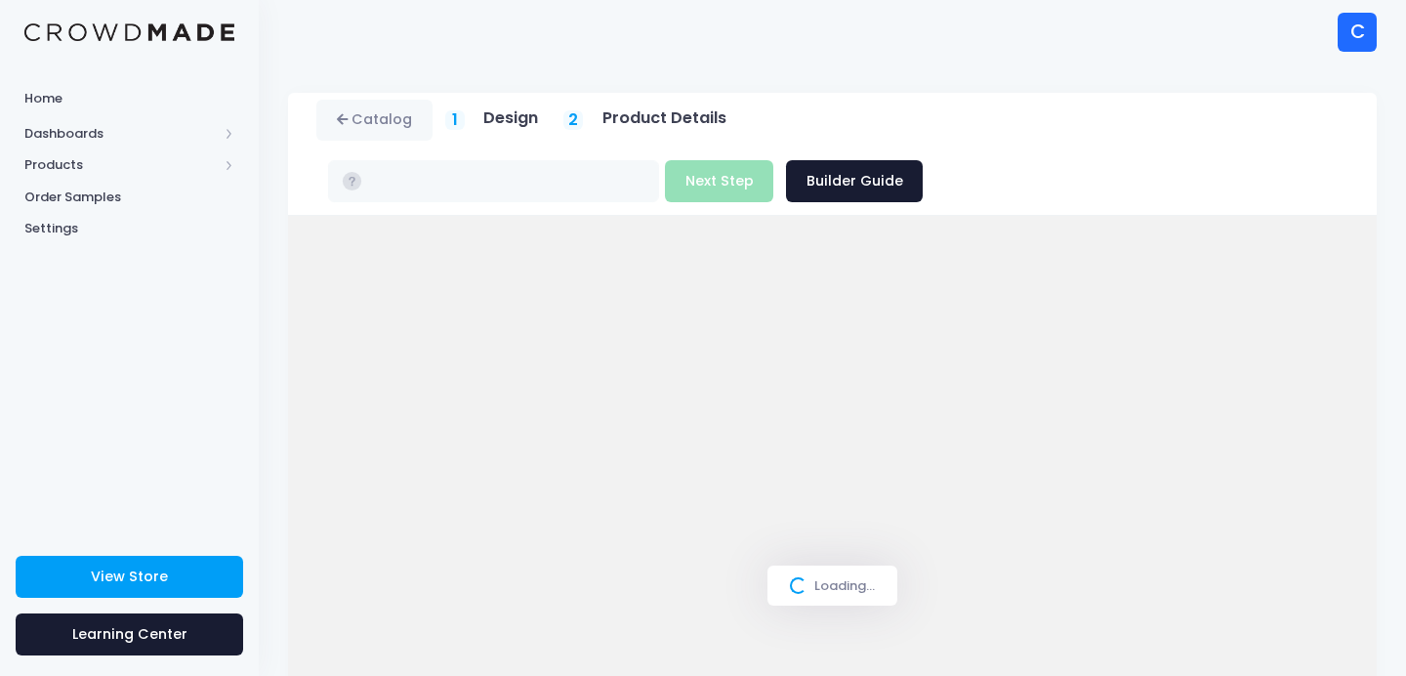
type input "$25.71"
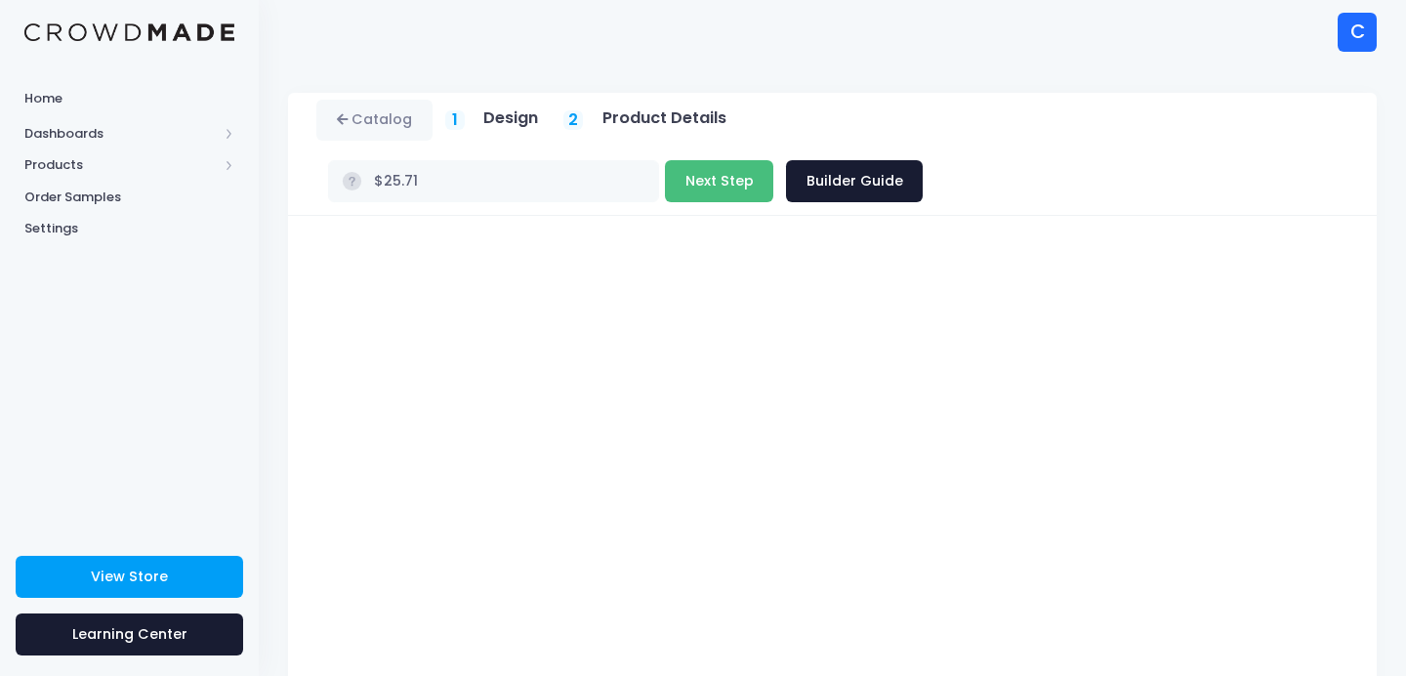
click at [773, 160] on button "Next Step" at bounding box center [719, 181] width 108 height 42
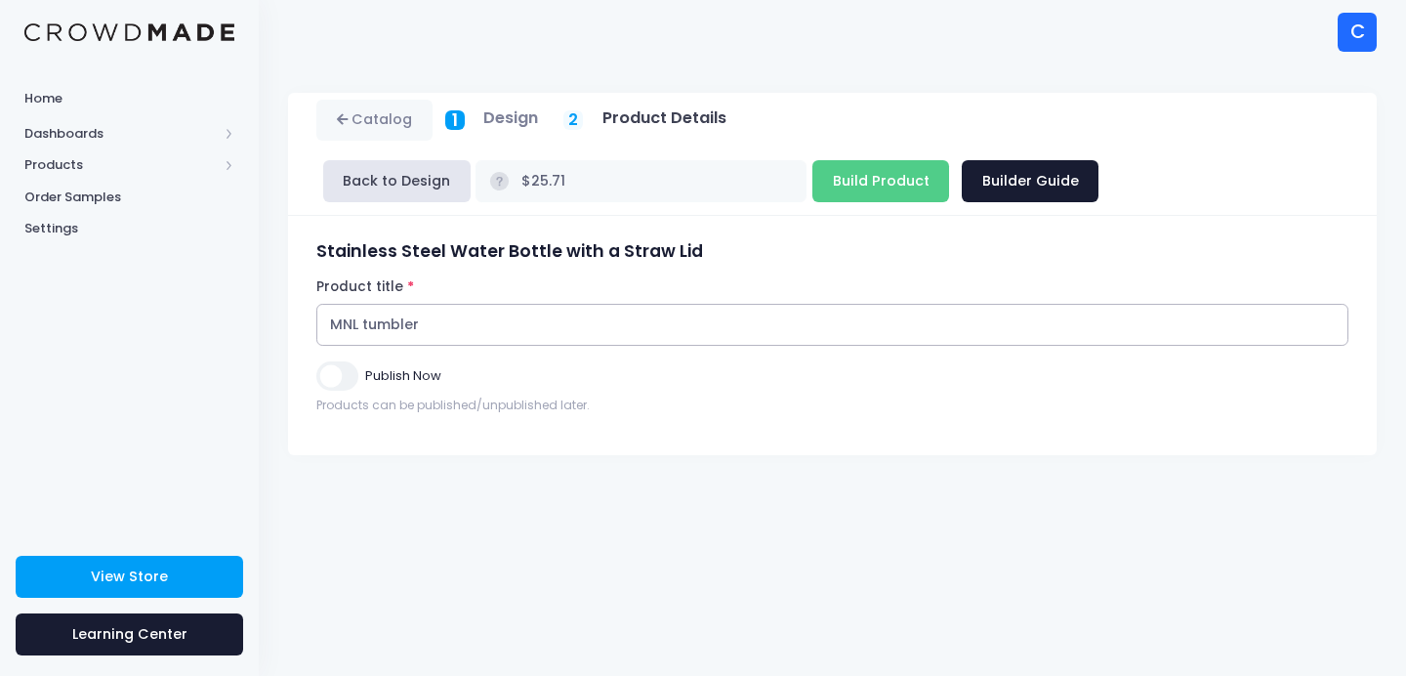
click at [692, 318] on input "MNL tumbler" at bounding box center [832, 325] width 1032 height 42
type input "MNL tumblers"
click at [863, 184] on input "Build Product" at bounding box center [880, 181] width 137 height 42
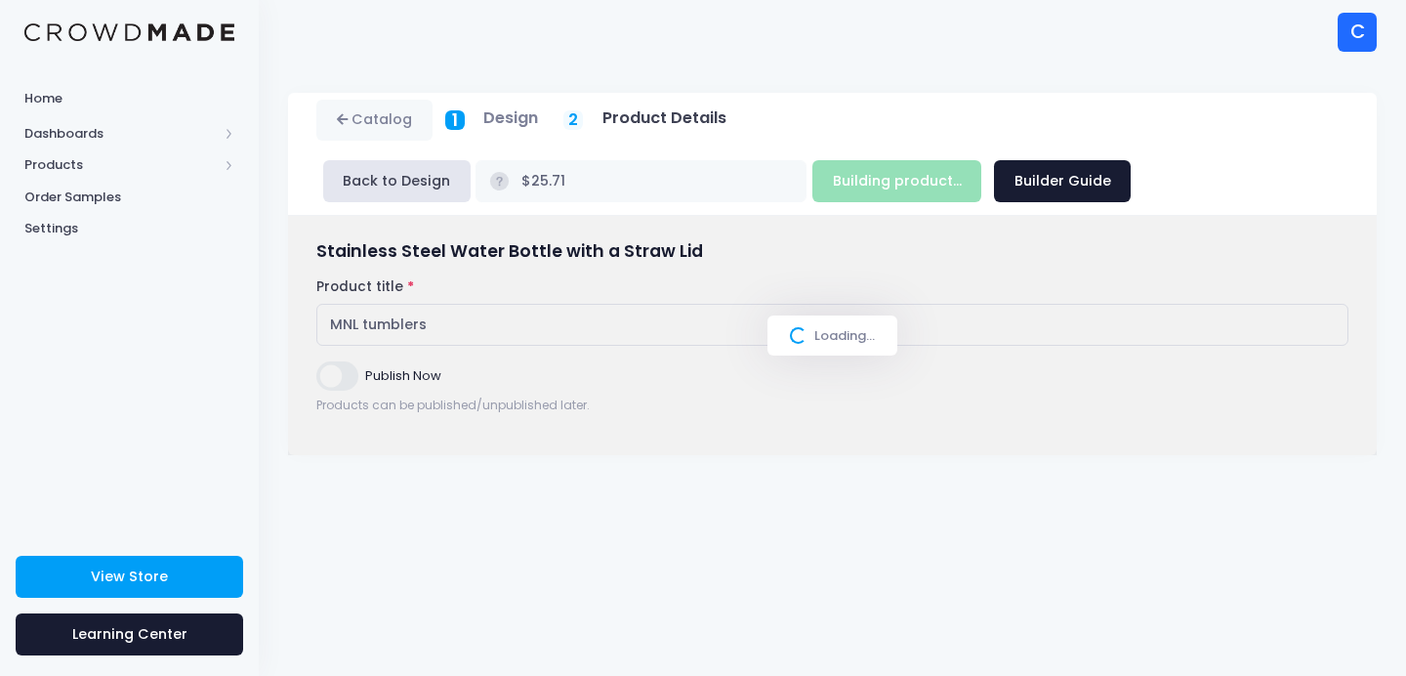
type input "Build Product"
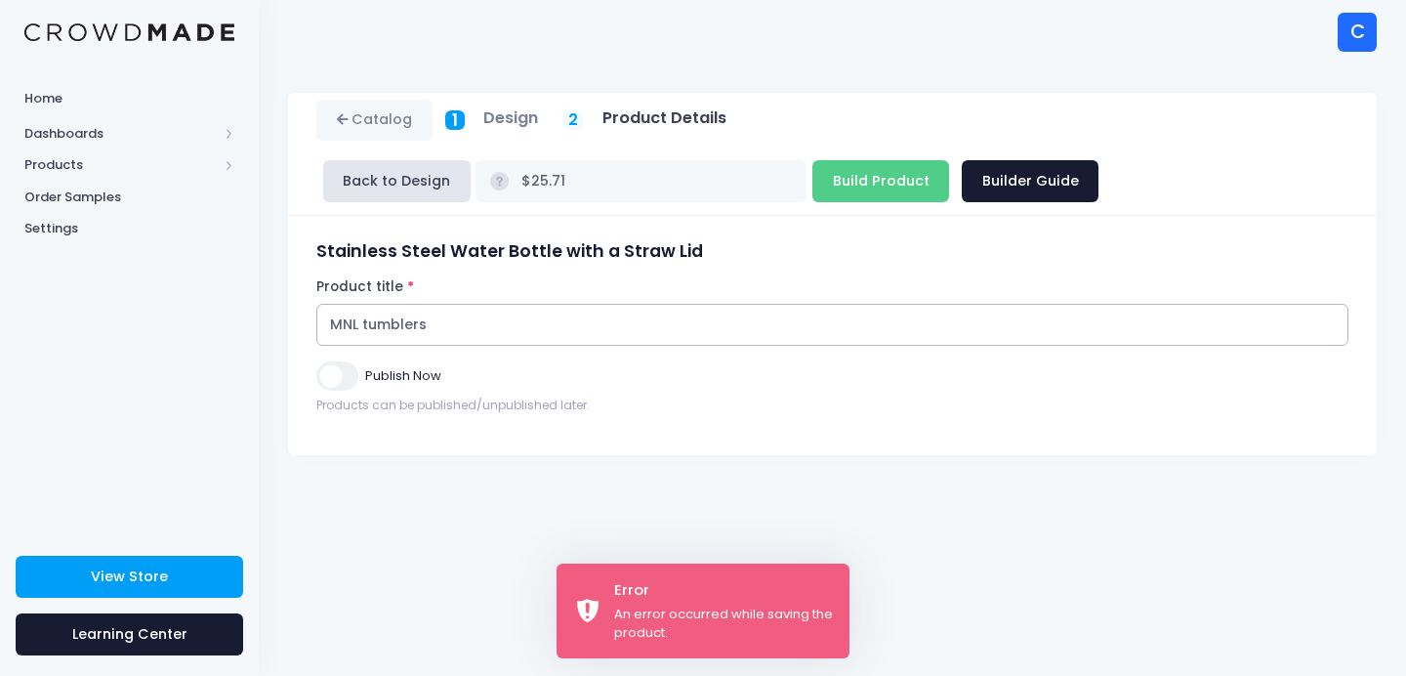
click at [462, 325] on input "MNL tumblers" at bounding box center [832, 325] width 1032 height 42
type input "MNL tumbler"
click at [840, 178] on input "Build Product" at bounding box center [880, 181] width 137 height 42
type input "Building product..."
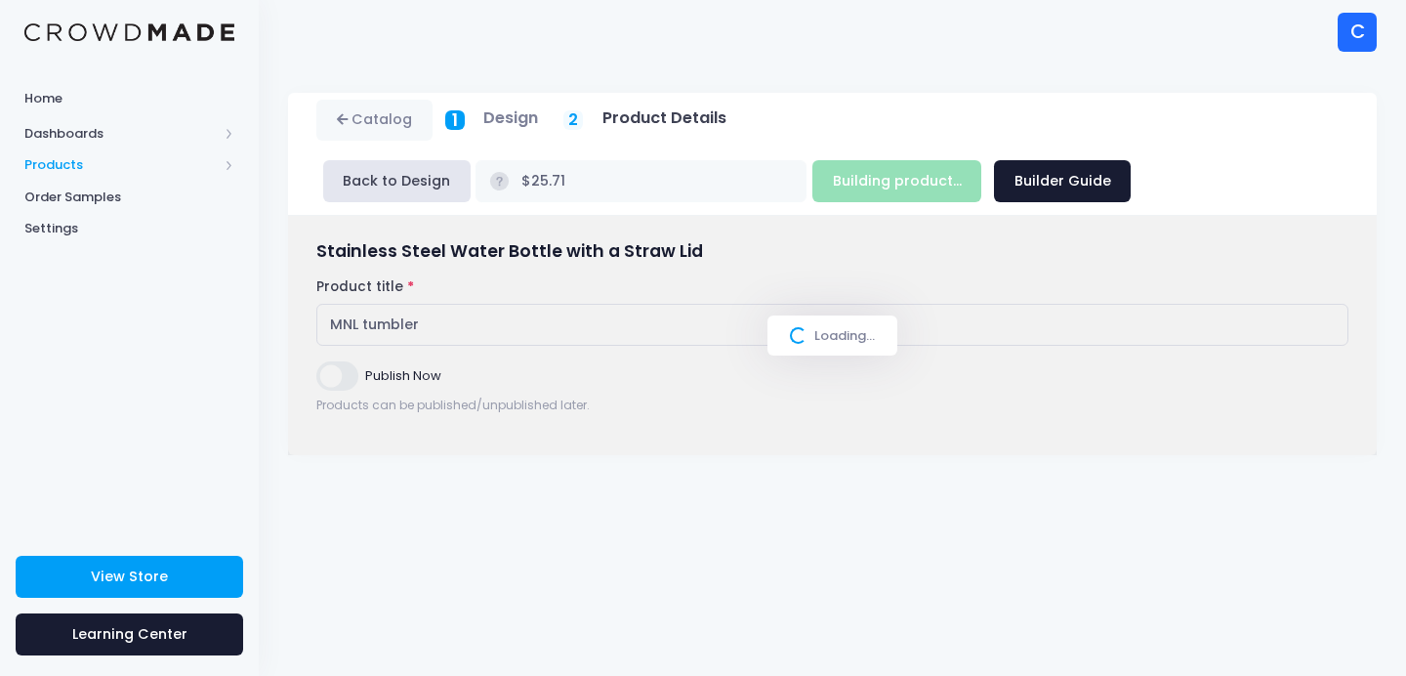
click at [151, 160] on span "Products" at bounding box center [120, 165] width 193 height 20
click at [146, 198] on span "Product Builder" at bounding box center [146, 197] width 179 height 20
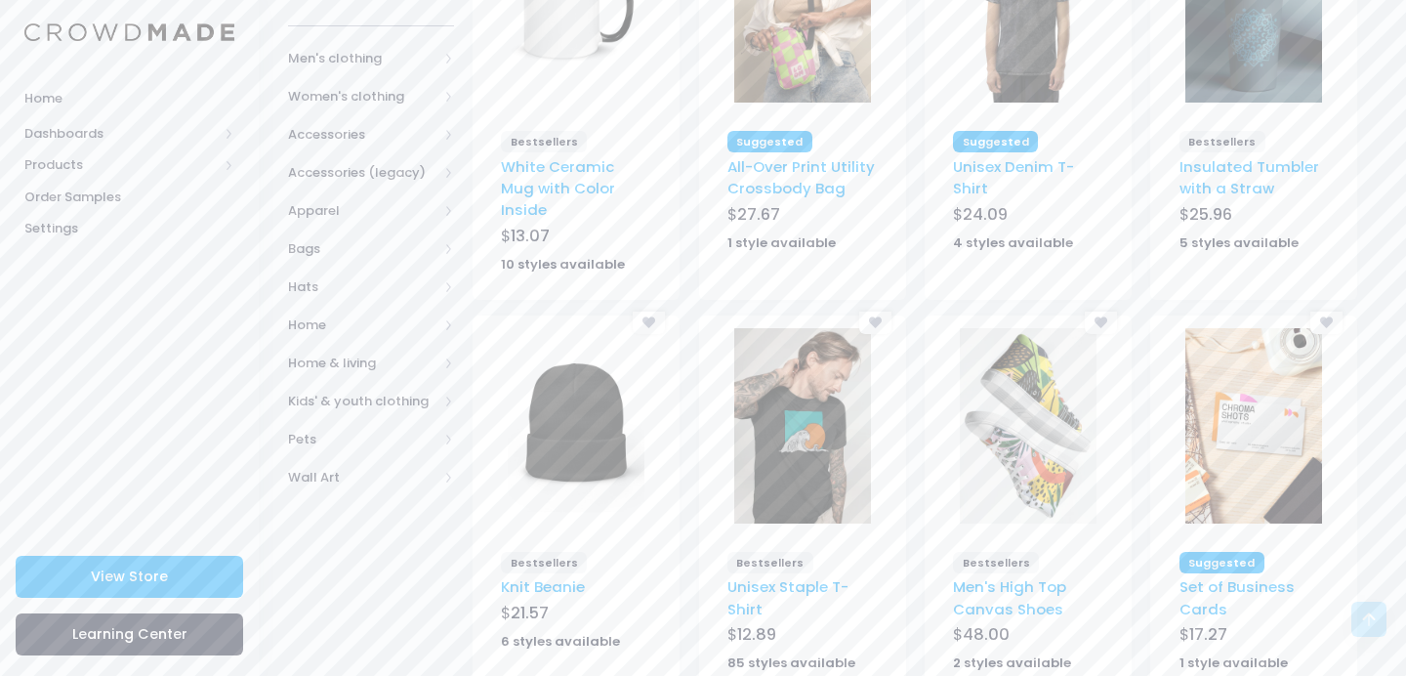
scroll to position [385, 0]
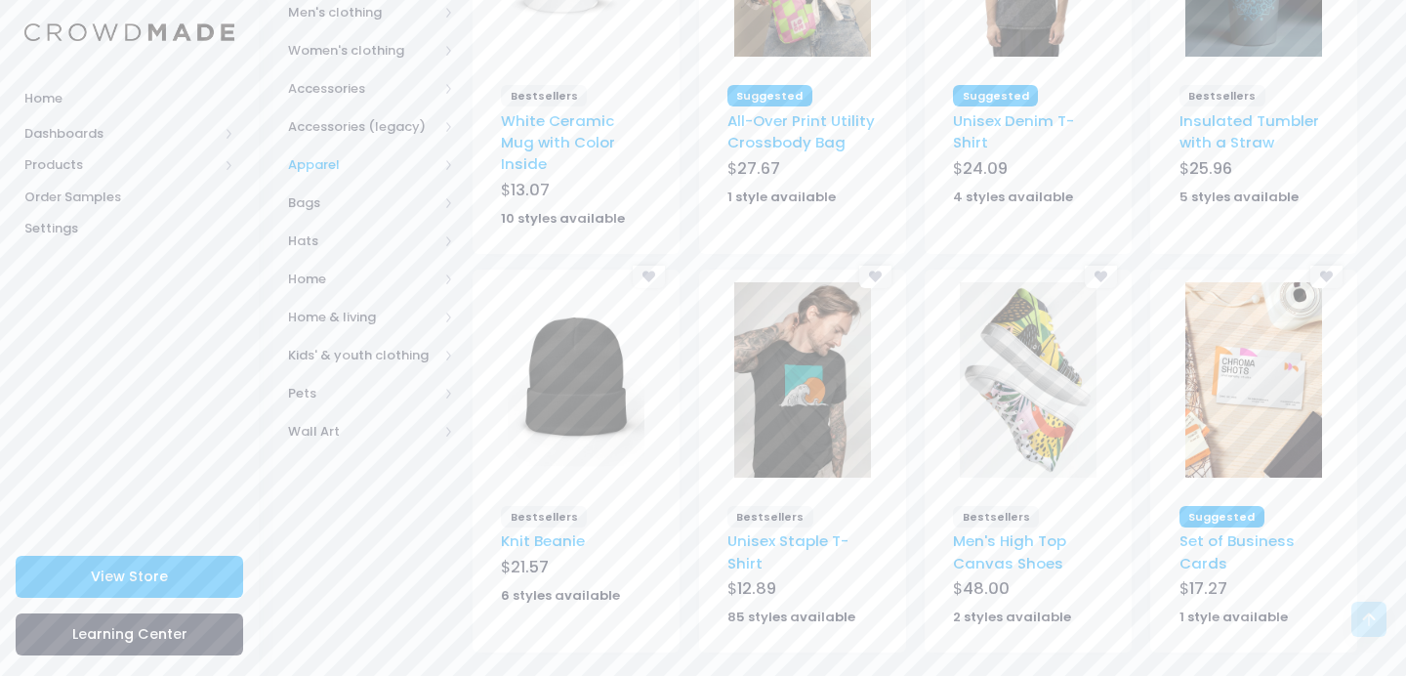
click at [339, 161] on span "Apparel" at bounding box center [362, 165] width 149 height 20
click at [340, 194] on span "All Apparel" at bounding box center [374, 203] width 110 height 20
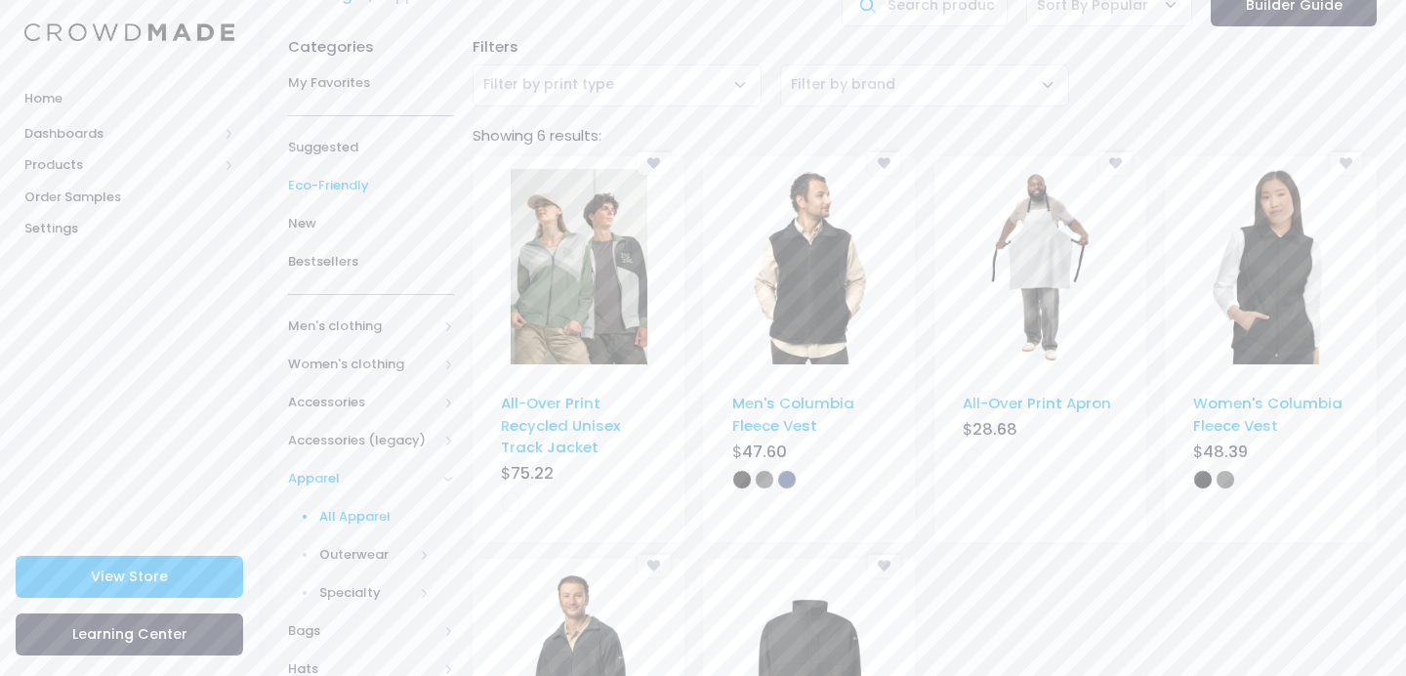
scroll to position [120, 0]
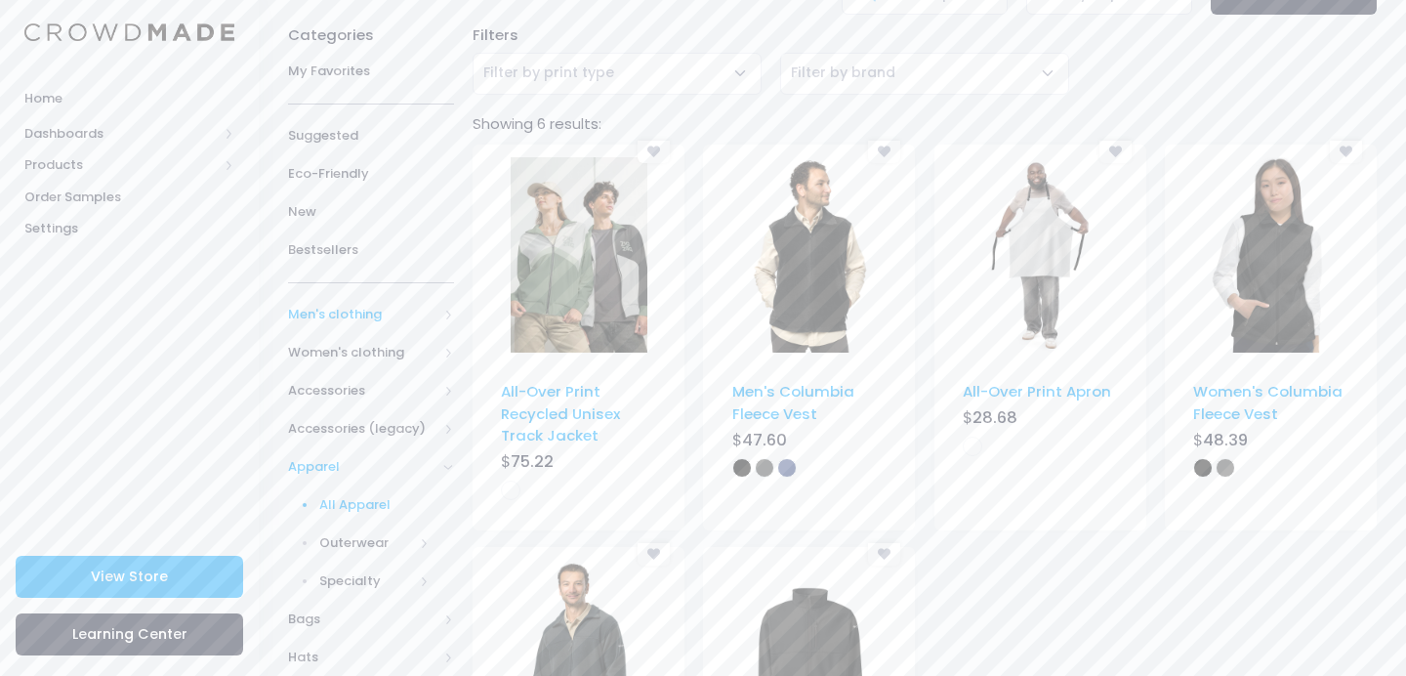
click at [374, 305] on span "Men's clothing" at bounding box center [362, 315] width 149 height 20
click at [352, 486] on link "All shirts" at bounding box center [358, 505] width 191 height 38
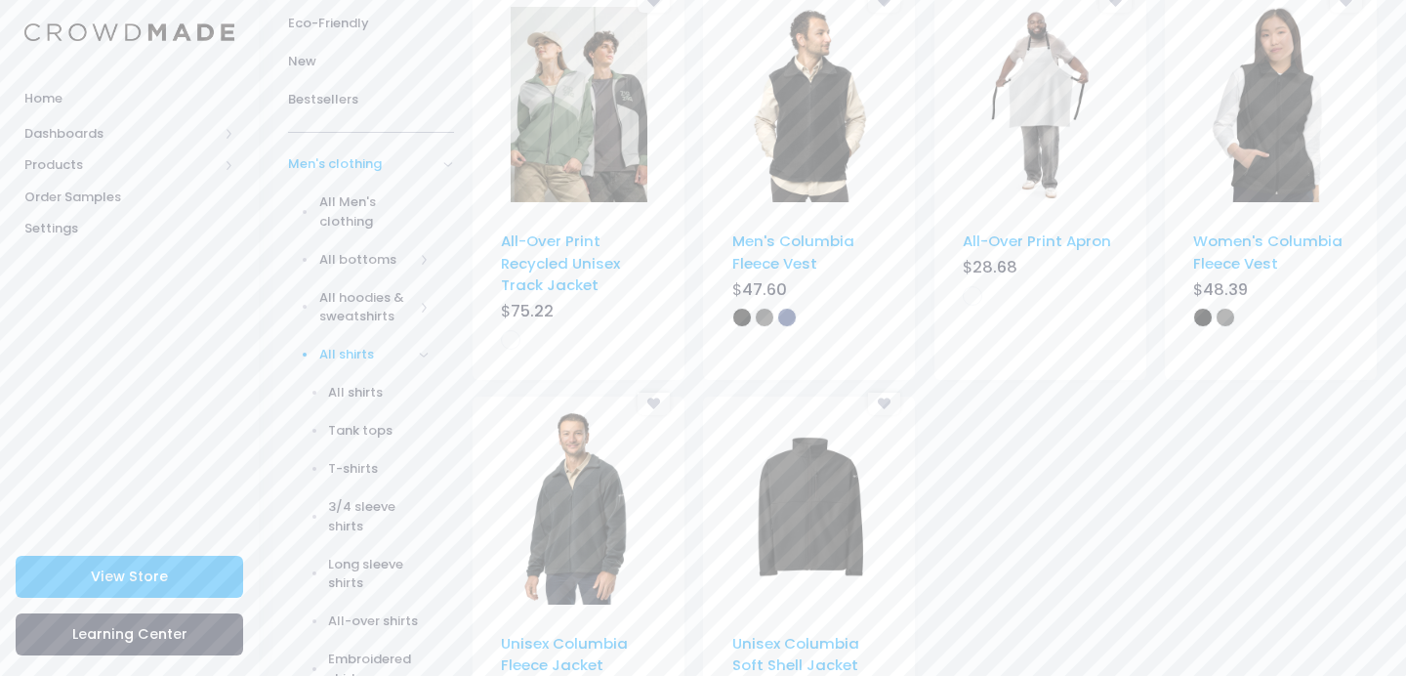
scroll to position [344, 0]
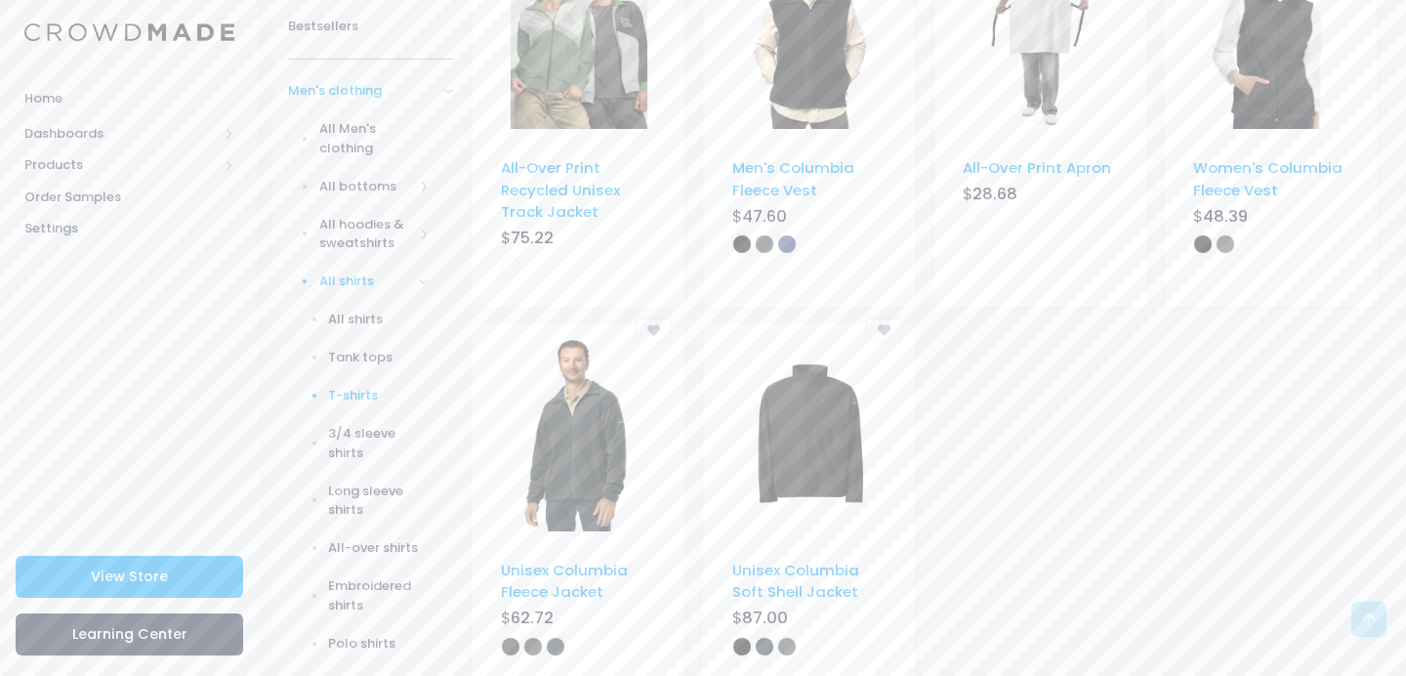
click at [361, 388] on span "T-shirts" at bounding box center [378, 396] width 101 height 20
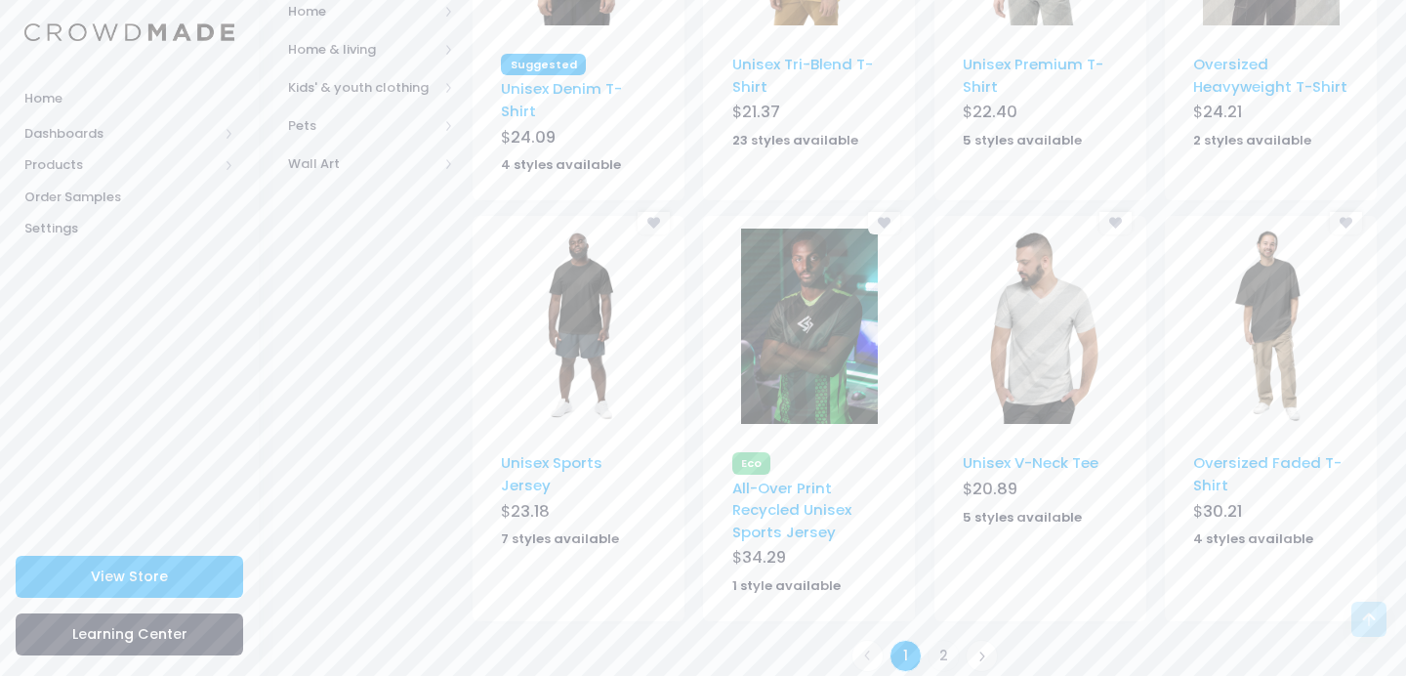
scroll to position [1240, 0]
click at [941, 641] on link "2" at bounding box center [943, 657] width 32 height 32
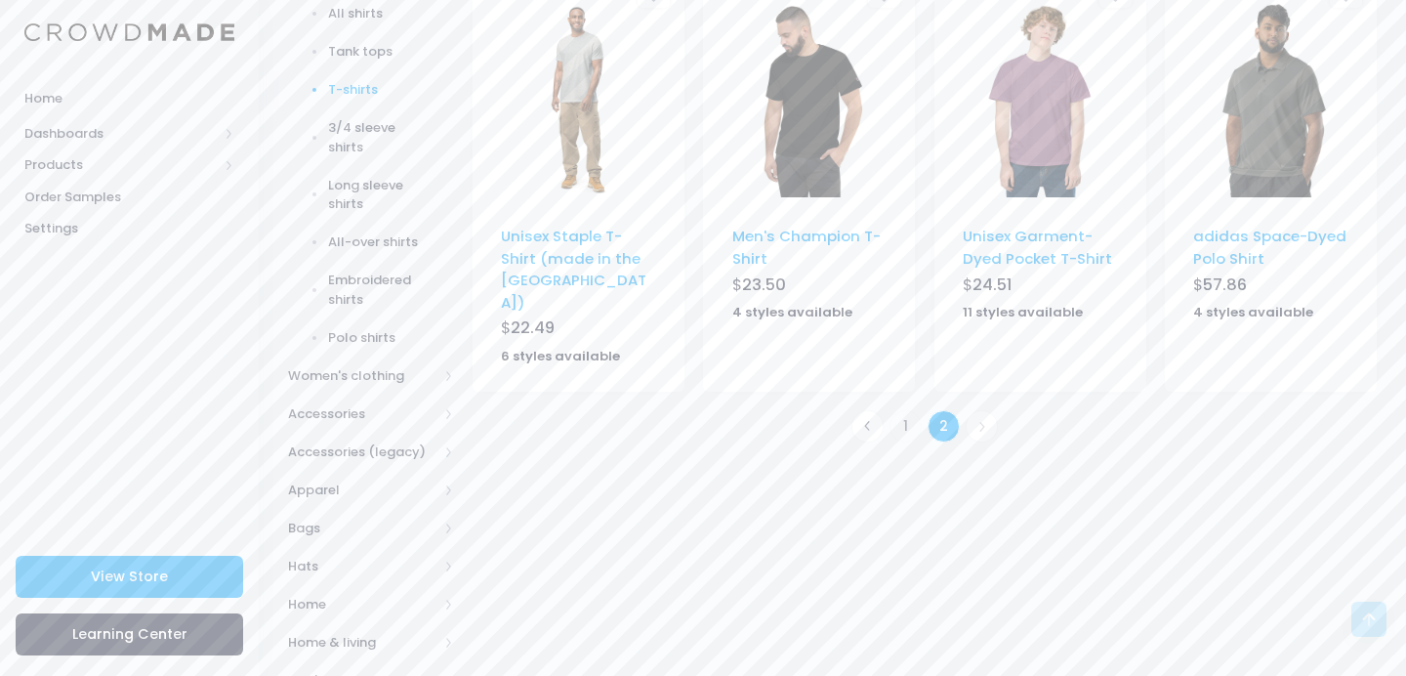
scroll to position [667, 0]
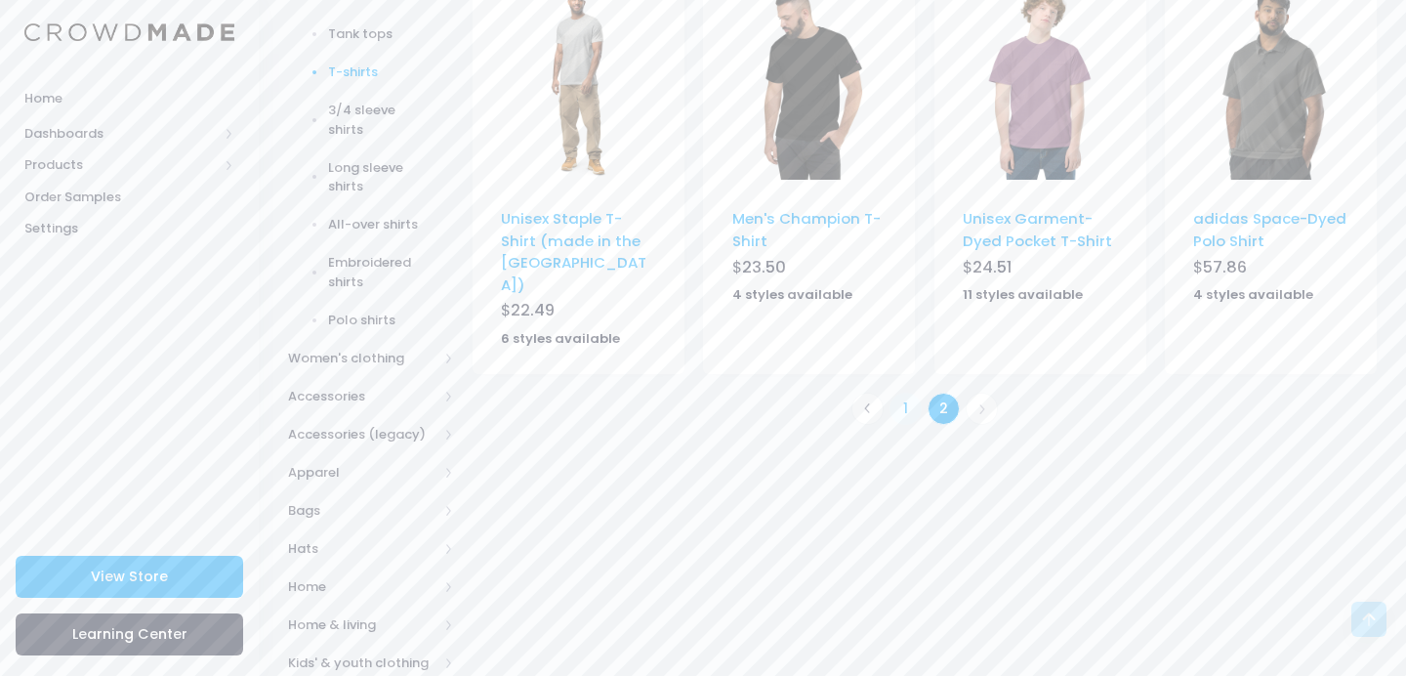
click at [908, 392] on link "1" at bounding box center [905, 408] width 32 height 32
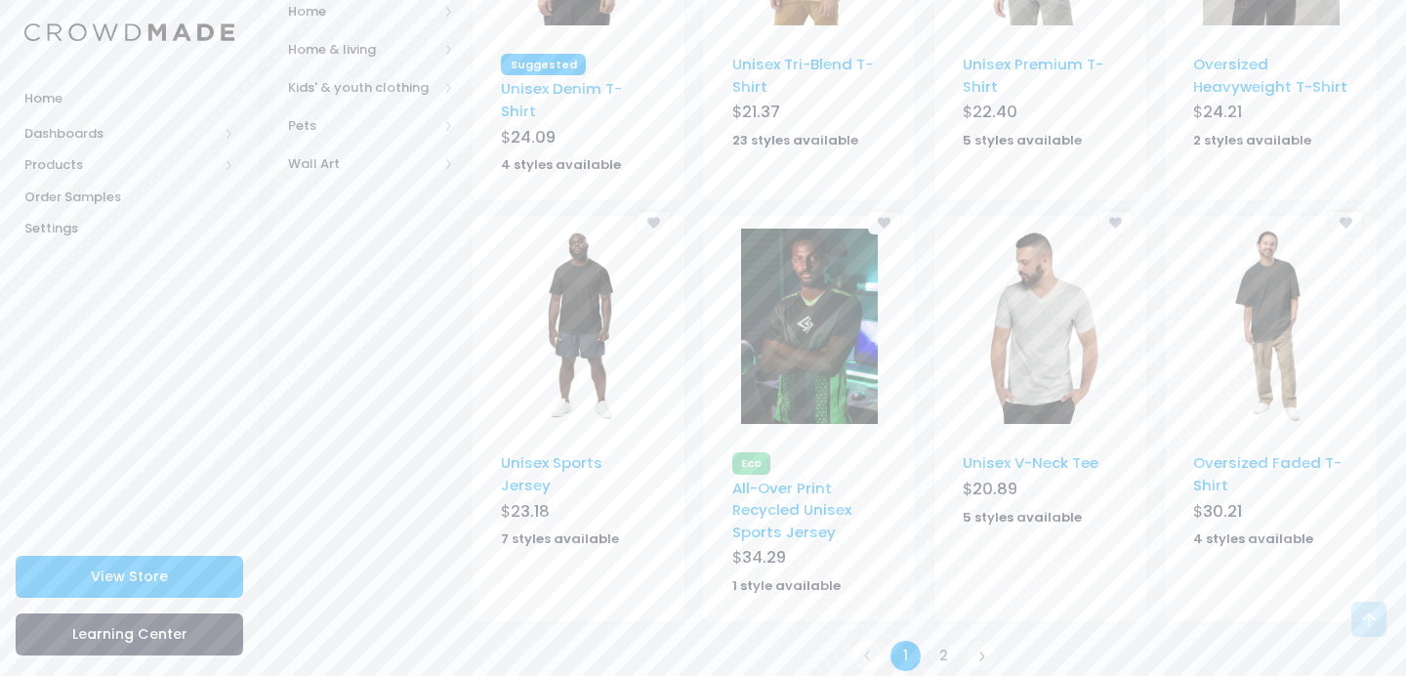
scroll to position [1240, 0]
click at [574, 309] on img at bounding box center [579, 327] width 137 height 195
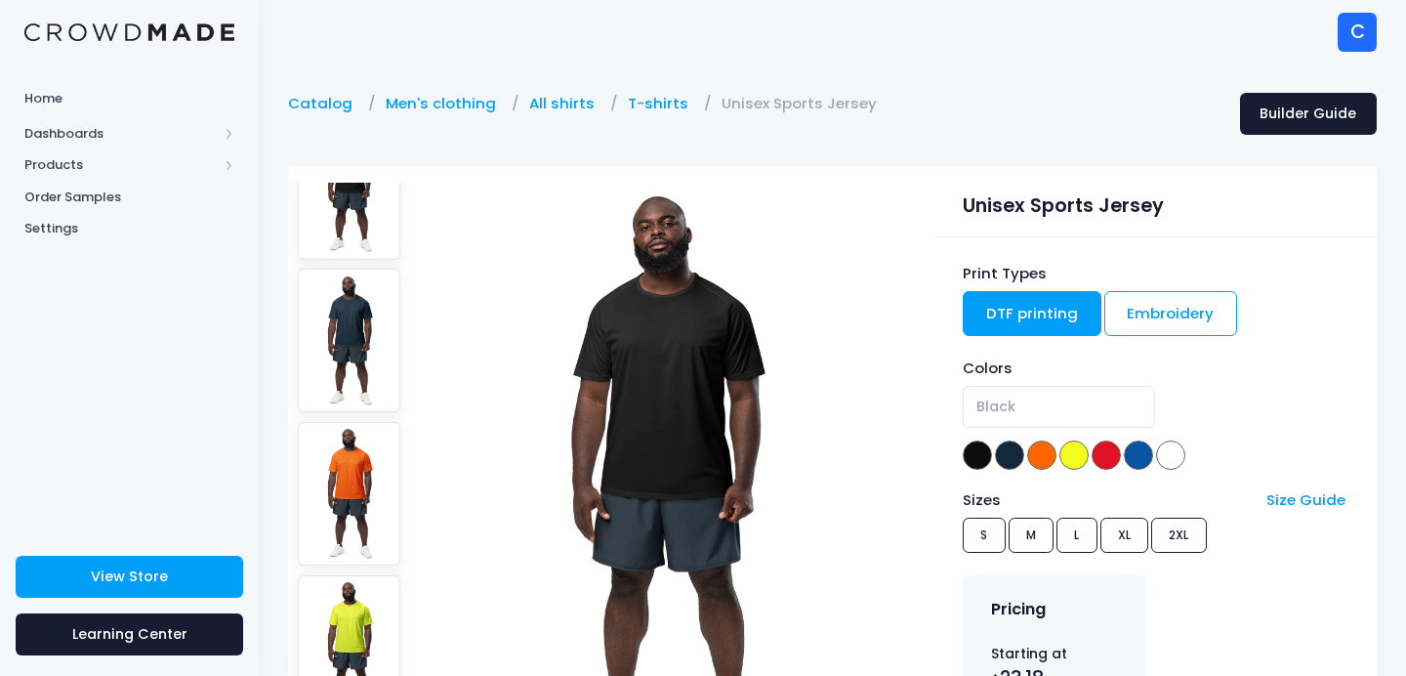
scroll to position [78, 0]
click at [1177, 452] on span at bounding box center [1170, 454] width 29 height 29
select select "White"
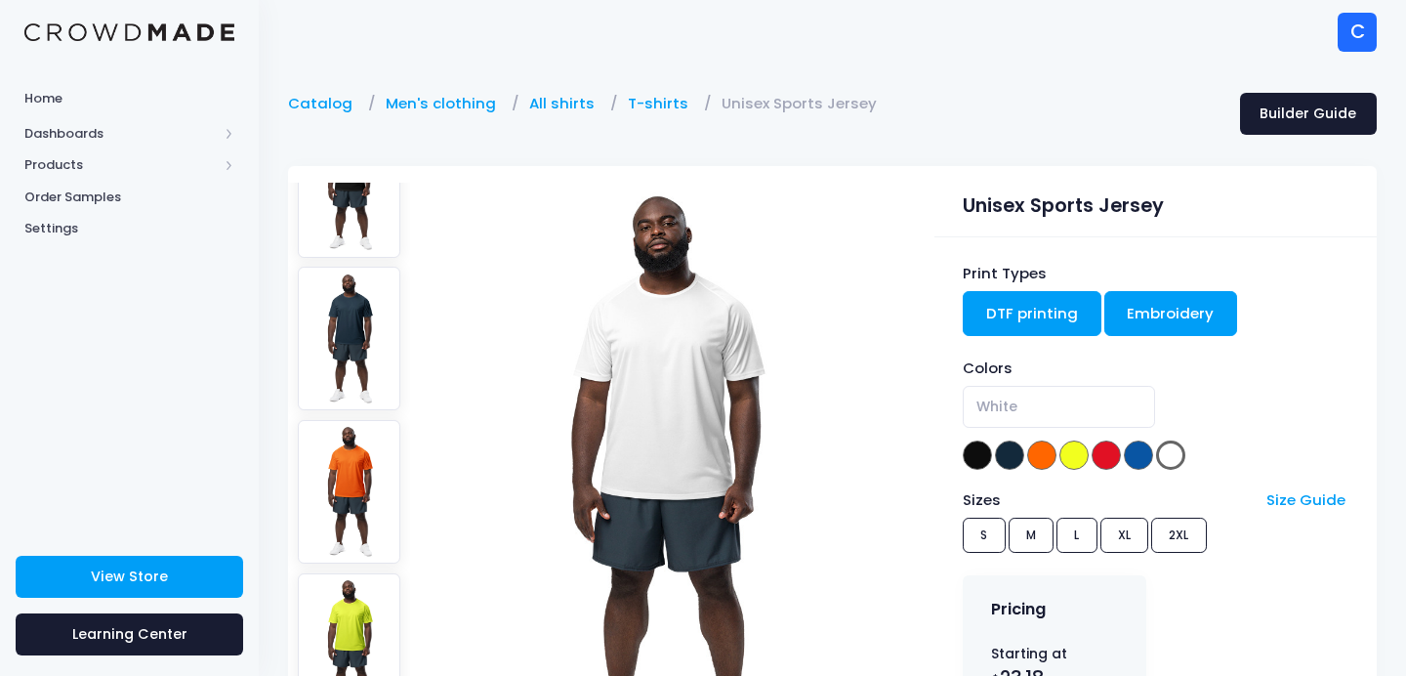
click at [1161, 321] on link "Embroidery" at bounding box center [1171, 313] width 134 height 45
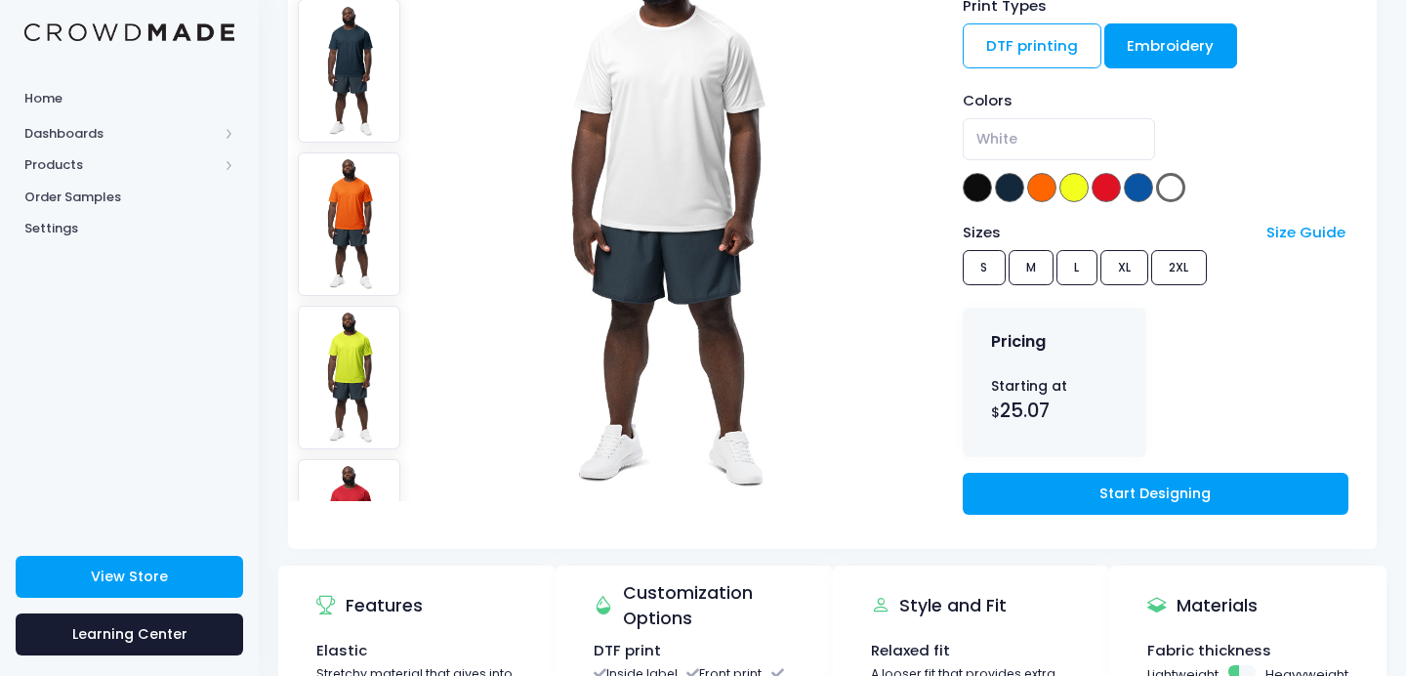
scroll to position [50, 0]
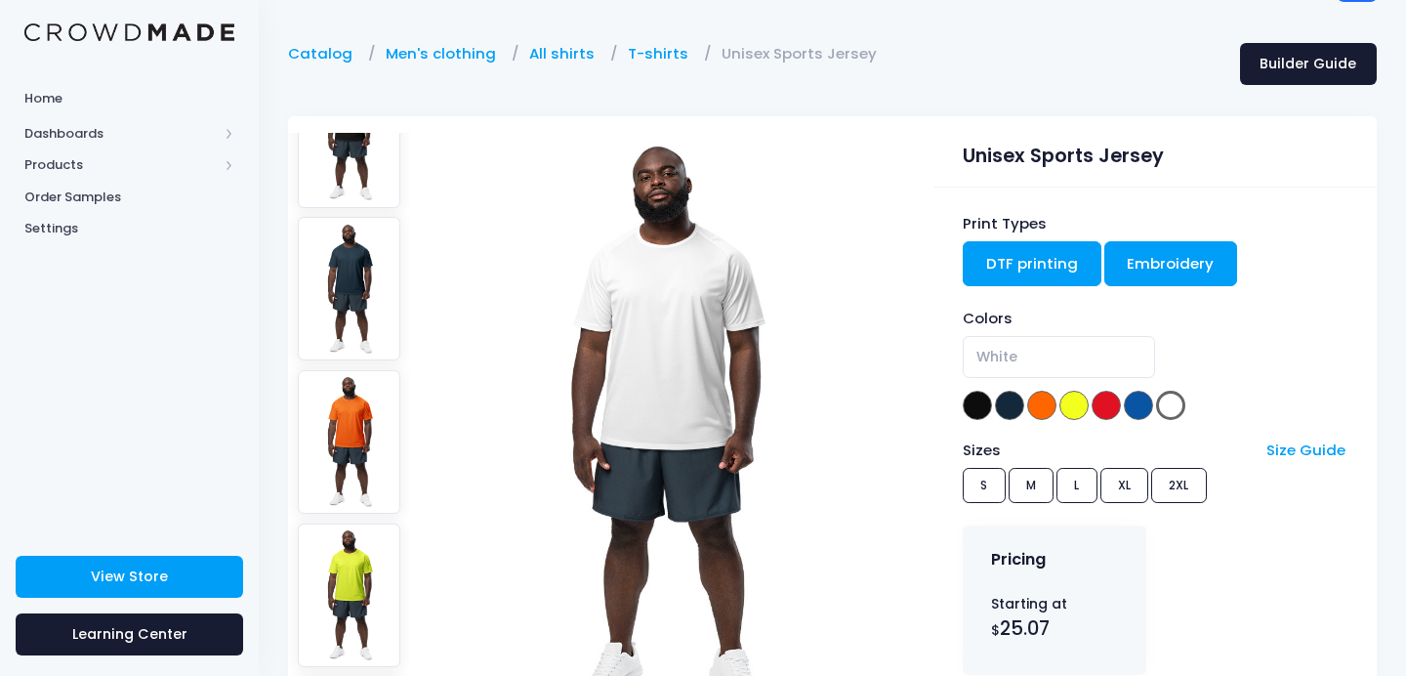
click at [1043, 257] on link "DTF printing" at bounding box center [1032, 263] width 139 height 45
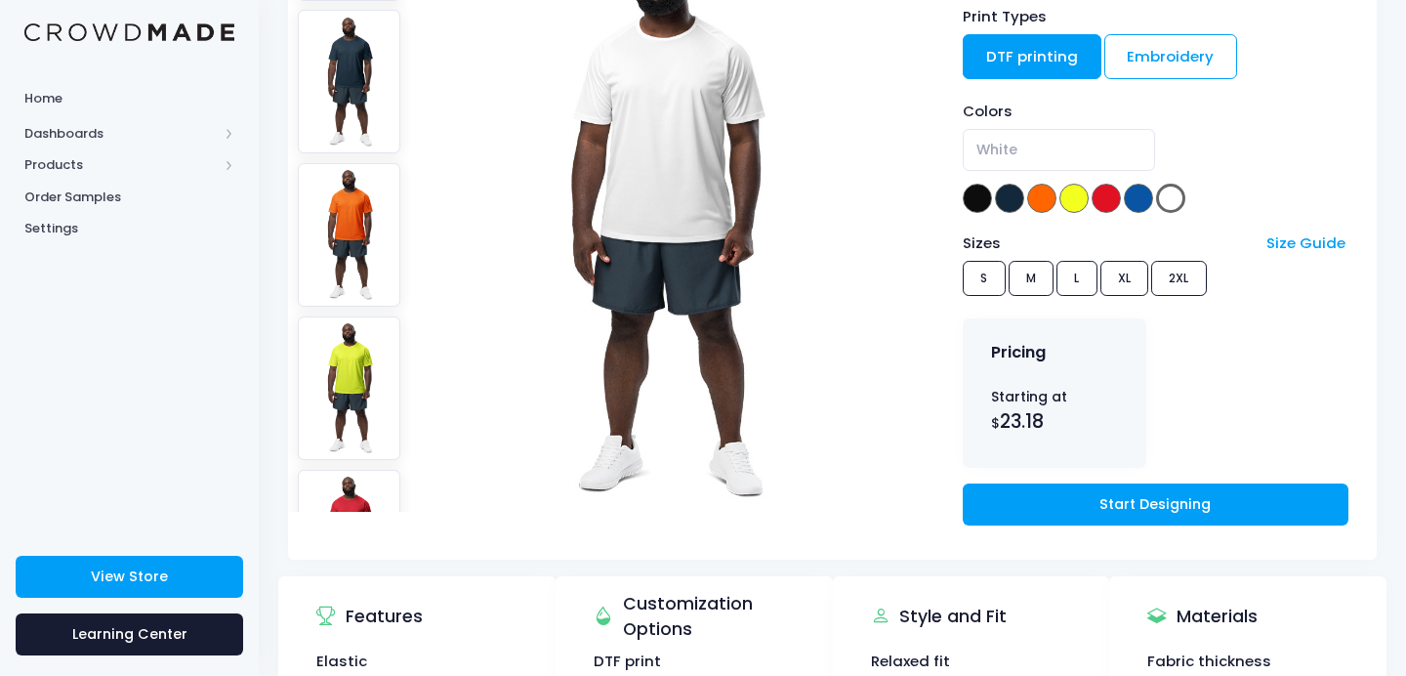
scroll to position [323, 0]
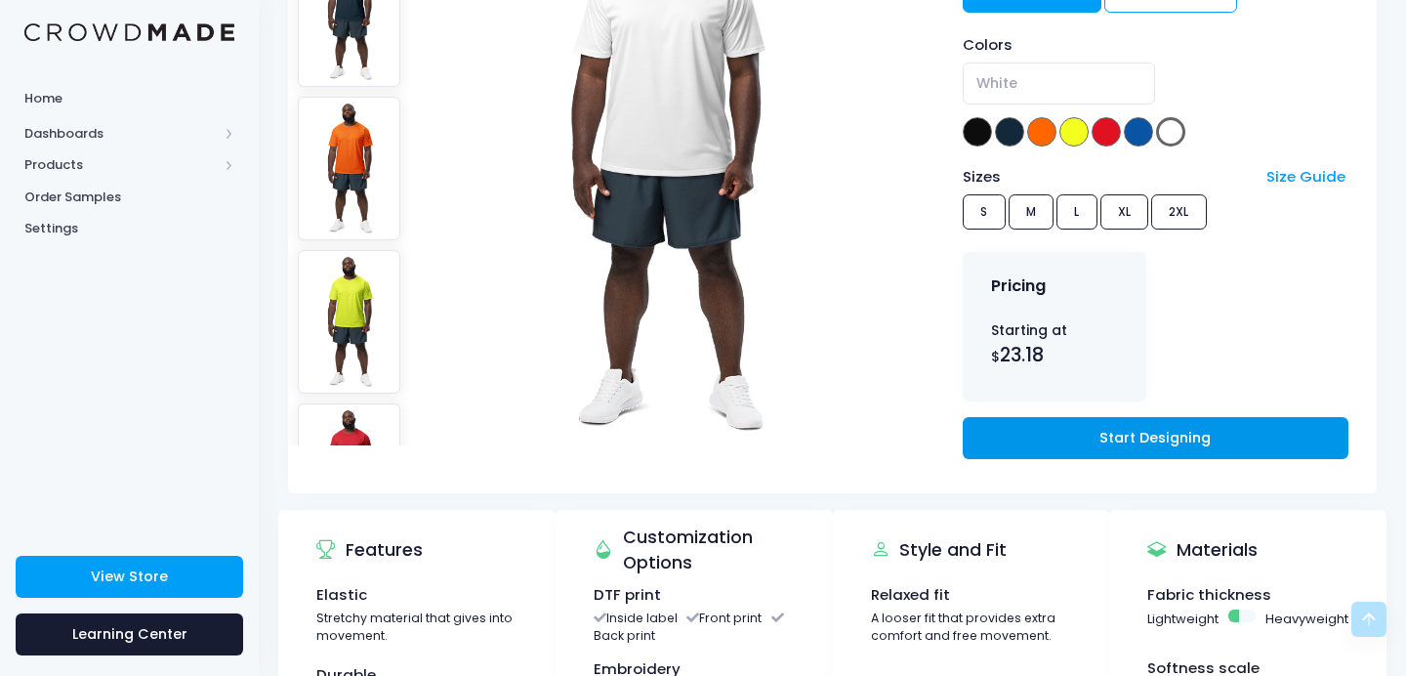
click at [1045, 433] on link "Start Designing" at bounding box center [1156, 438] width 386 height 42
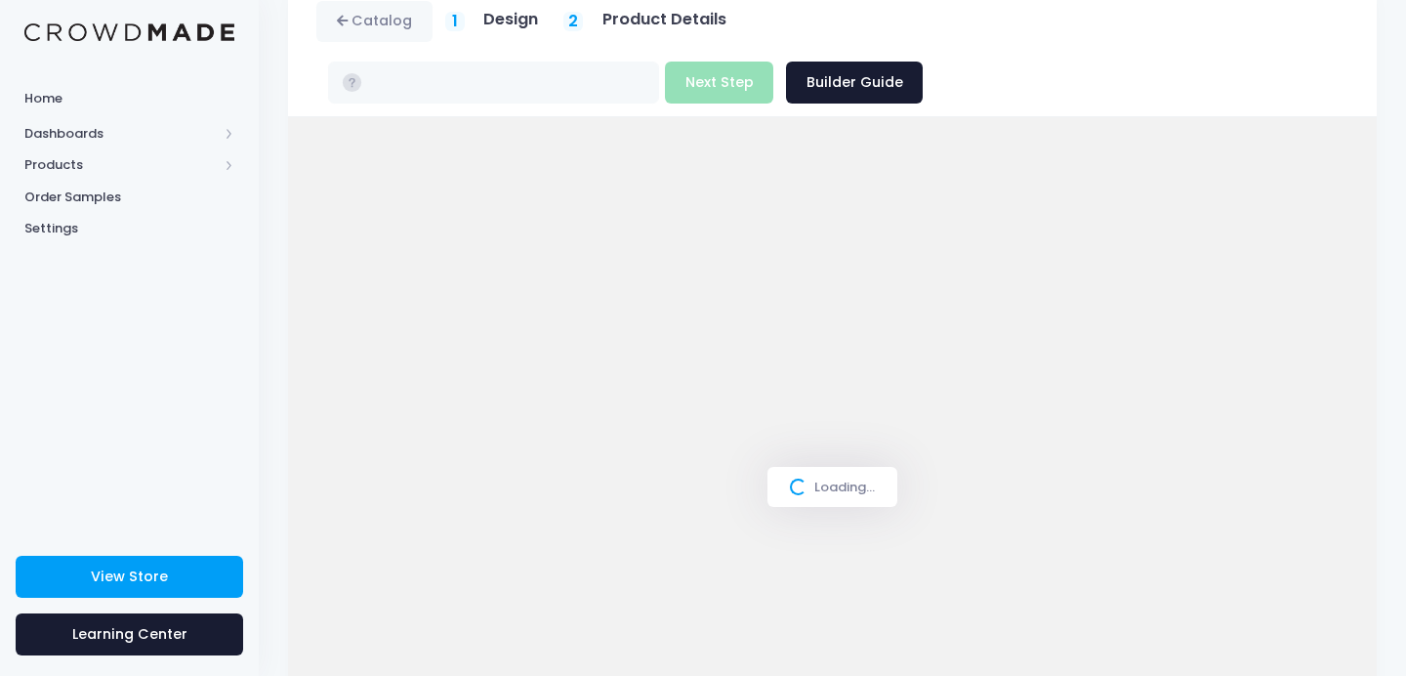
scroll to position [169, 0]
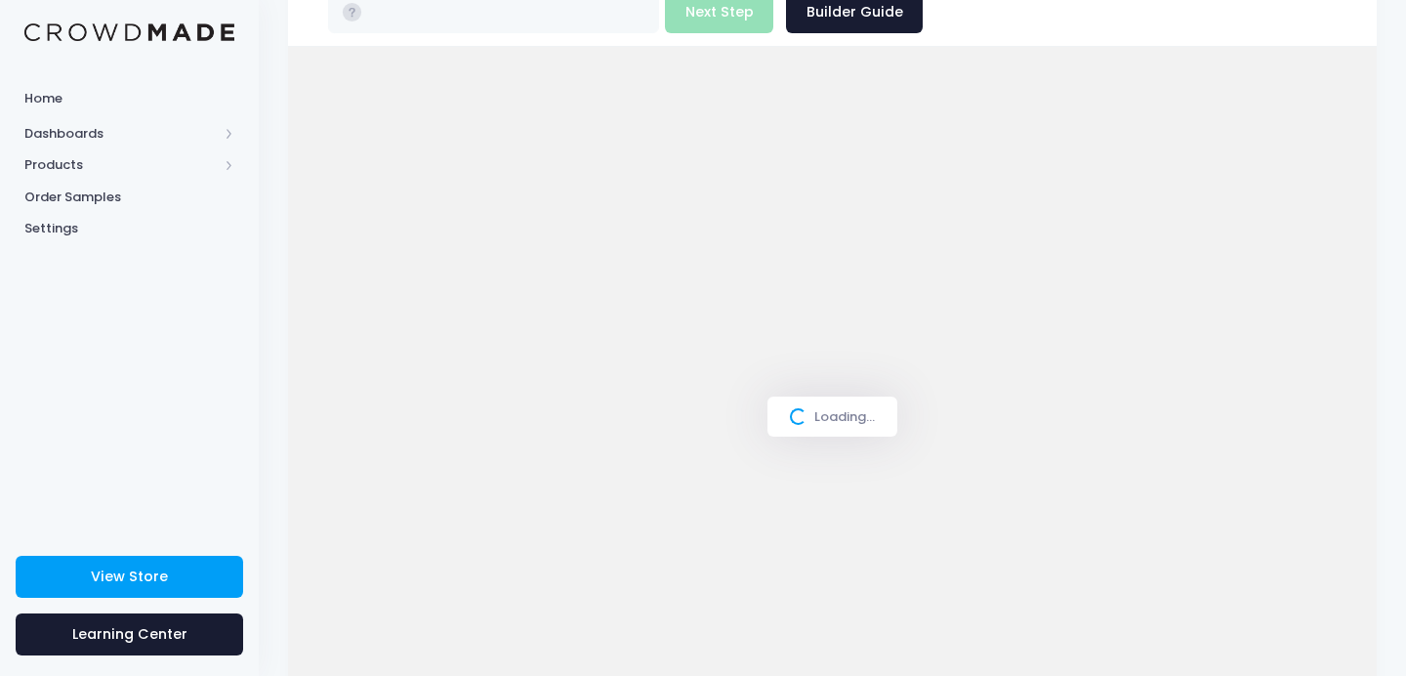
type input "$23.18 - $24.48"
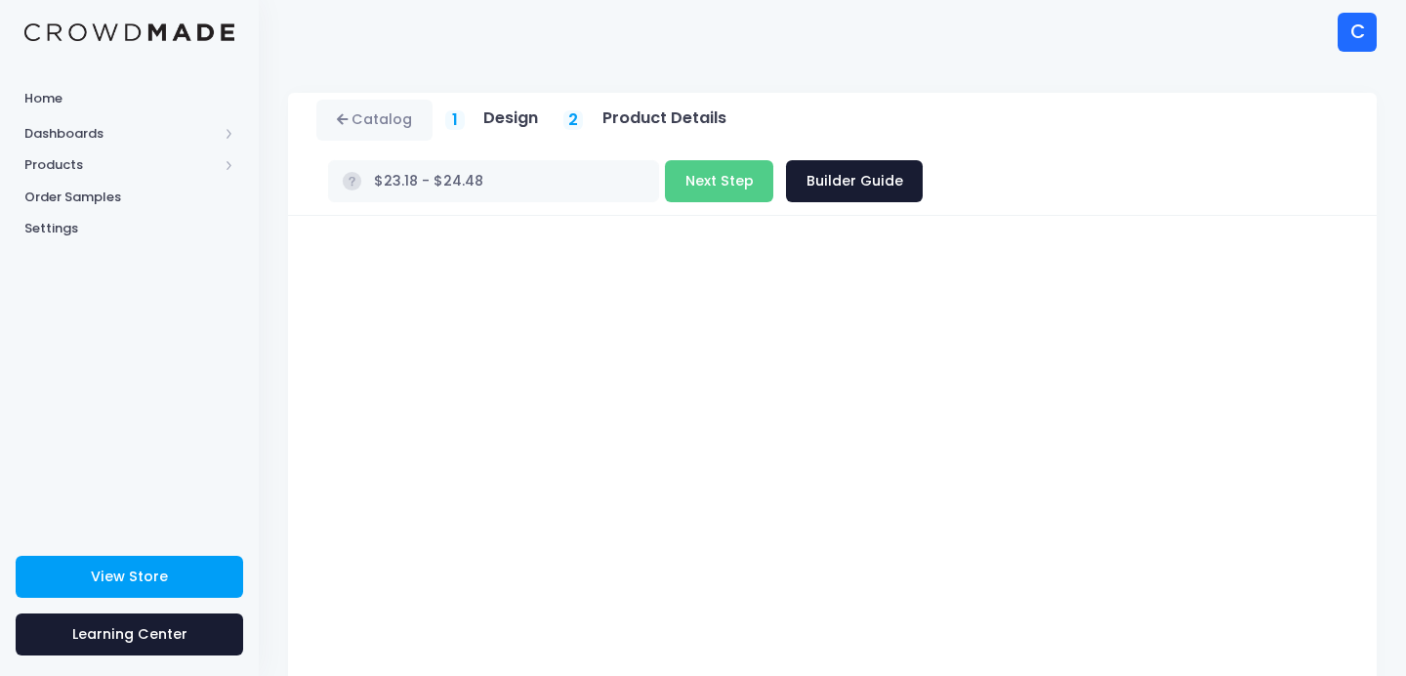
scroll to position [0, 0]
click at [773, 160] on button "Next Step" at bounding box center [719, 181] width 108 height 42
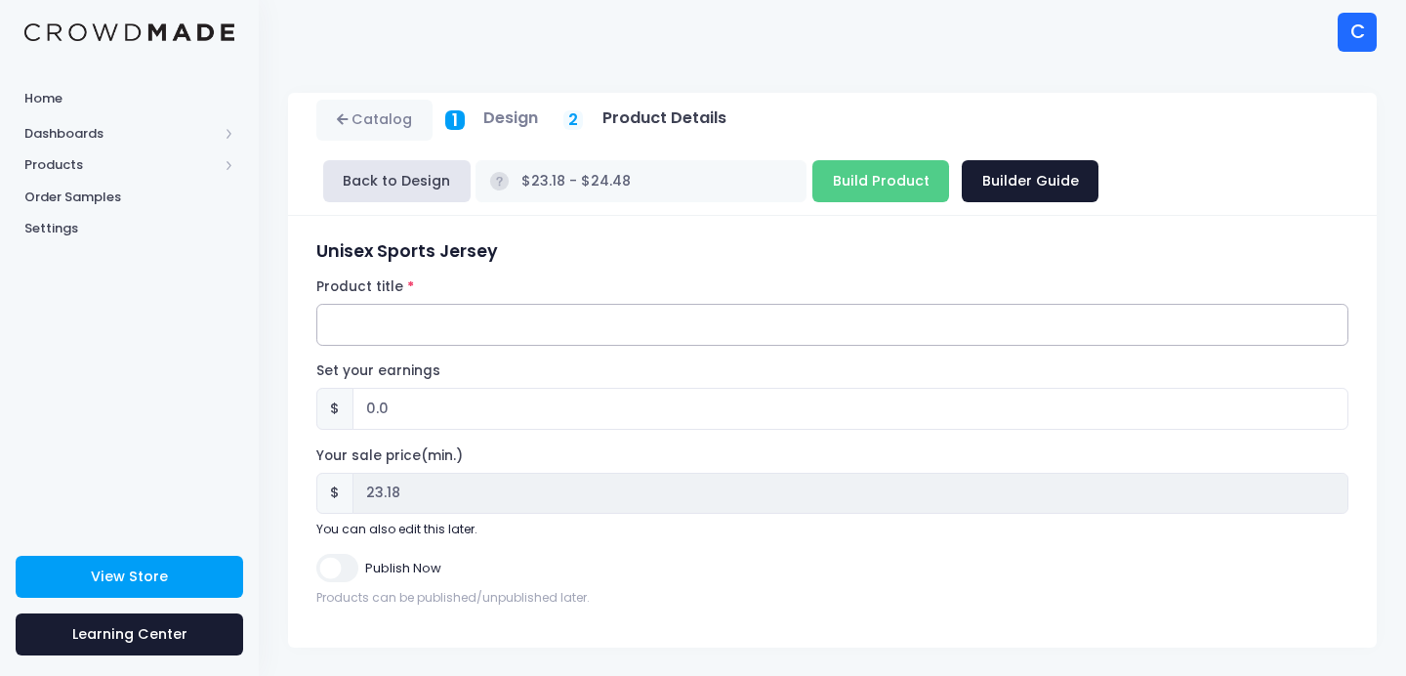
click at [675, 321] on input "Product title" at bounding box center [832, 325] width 1032 height 42
type input "MNL Tee"
click at [889, 180] on input "Build Product" at bounding box center [880, 181] width 137 height 42
type input "Building product..."
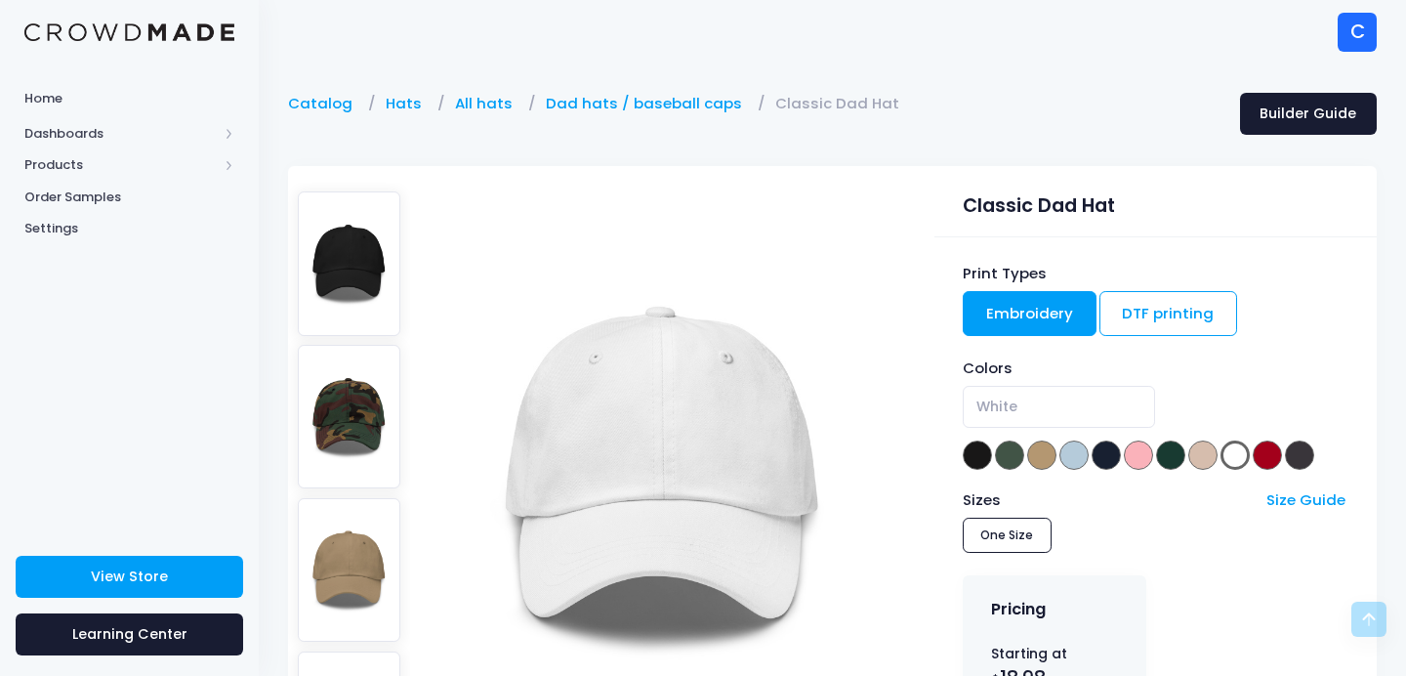
select select "White"
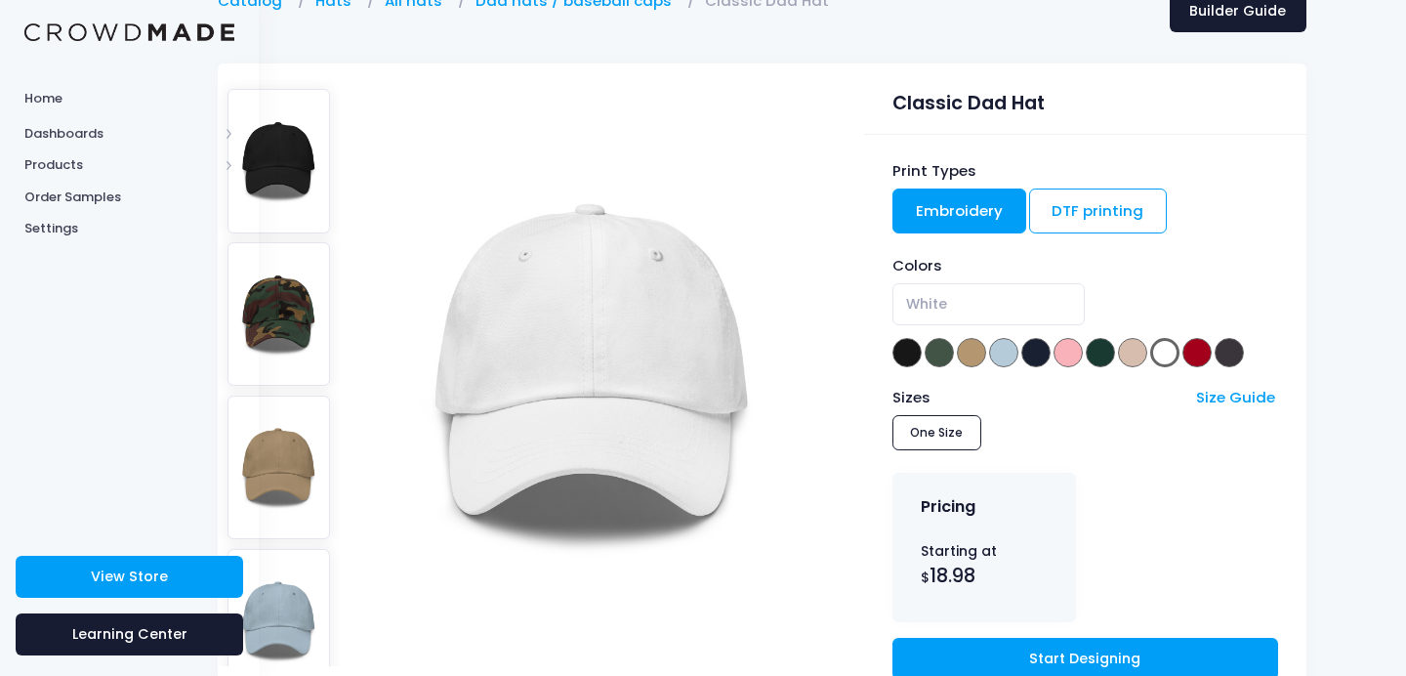
scroll to position [76, 70]
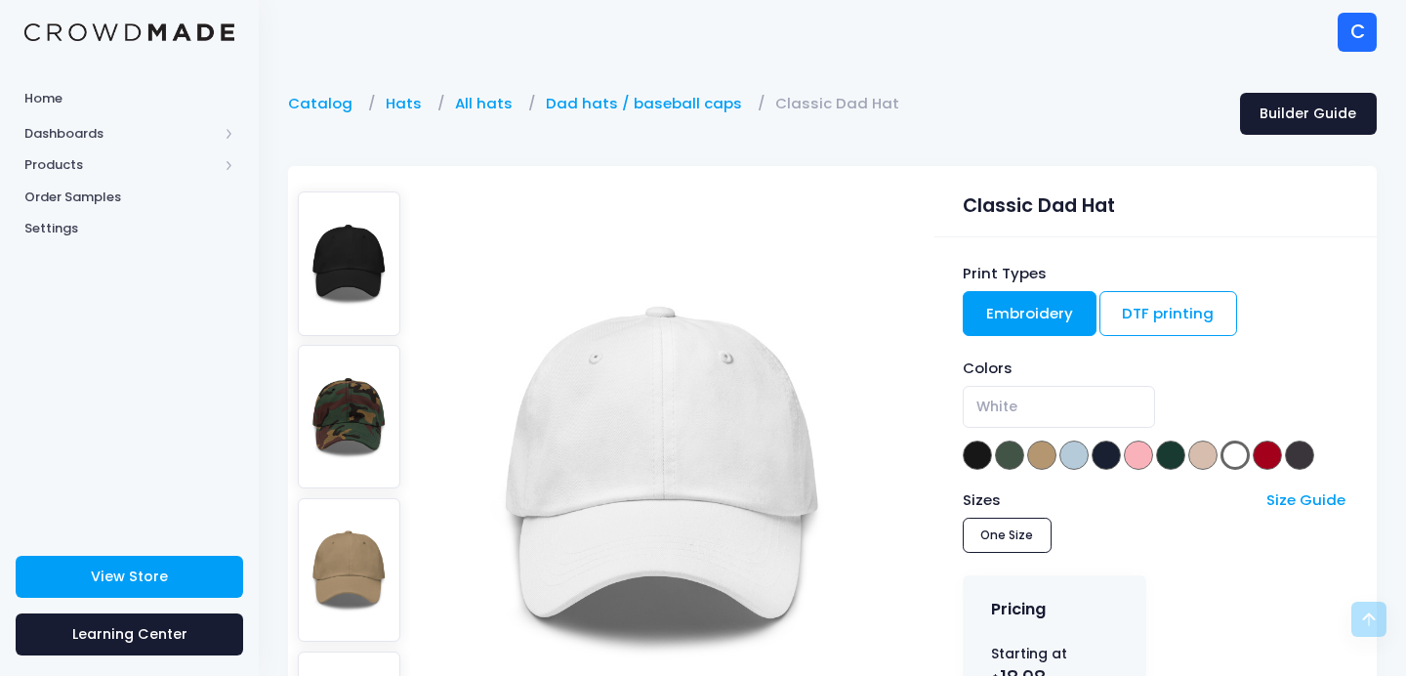
select select "White"
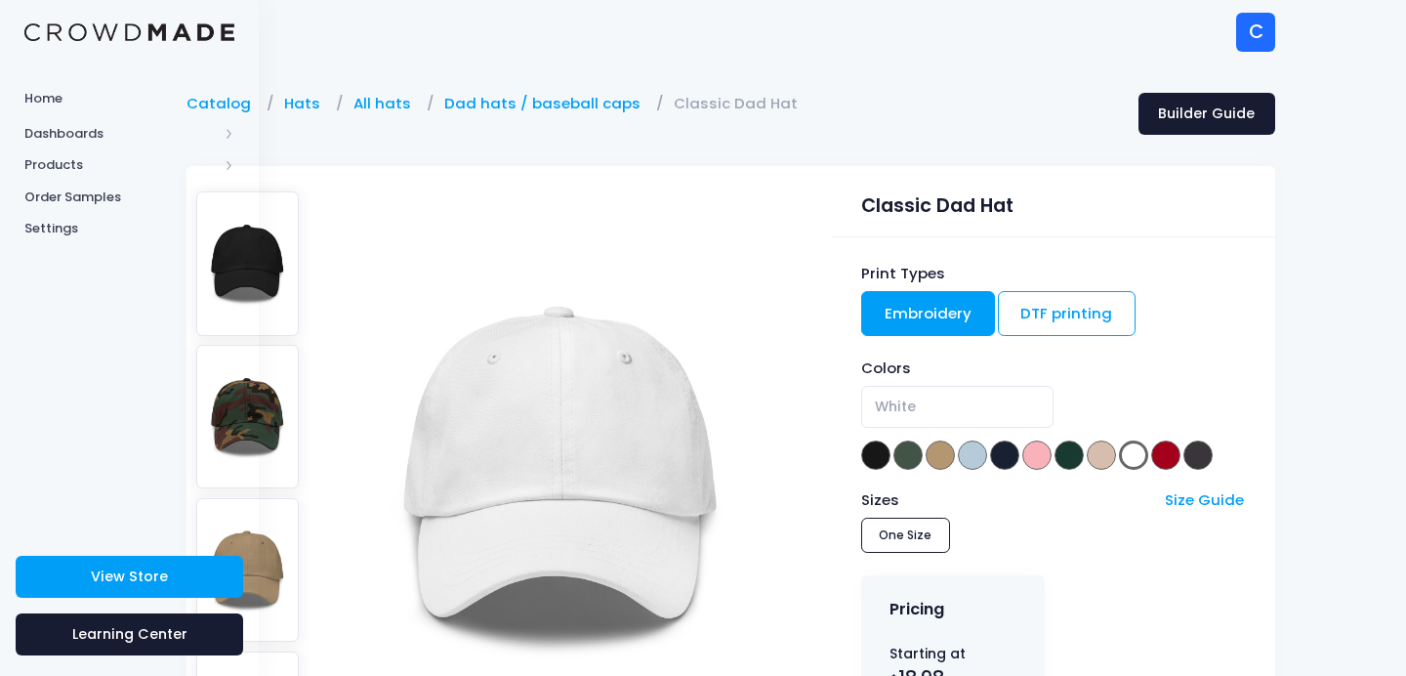
scroll to position [0, 102]
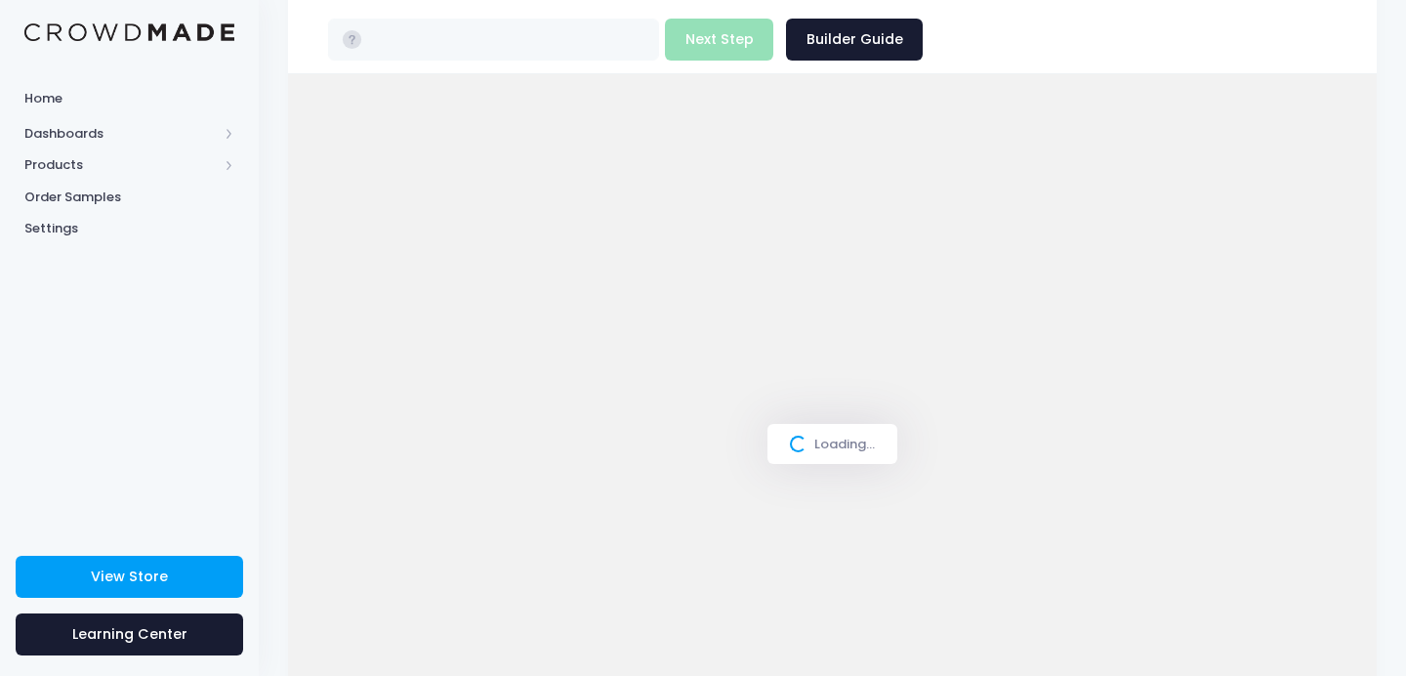
scroll to position [144, 0]
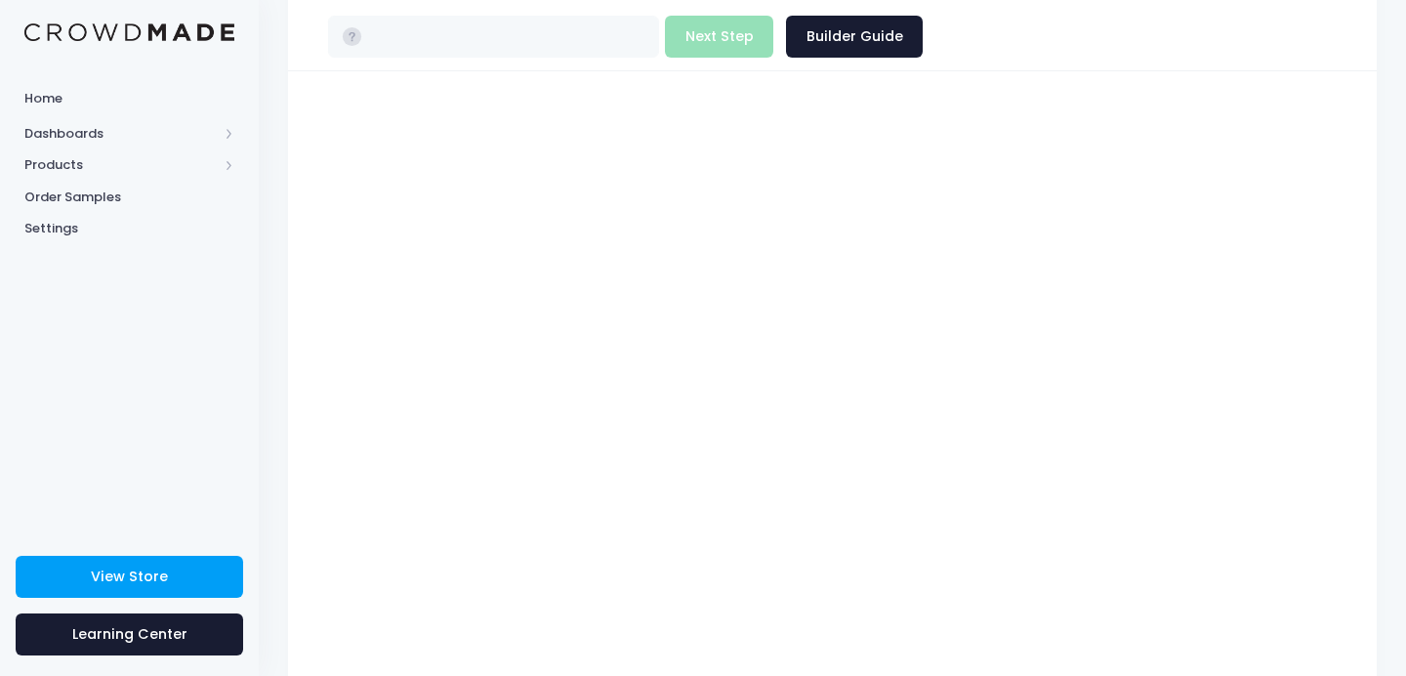
type input "$25.71"
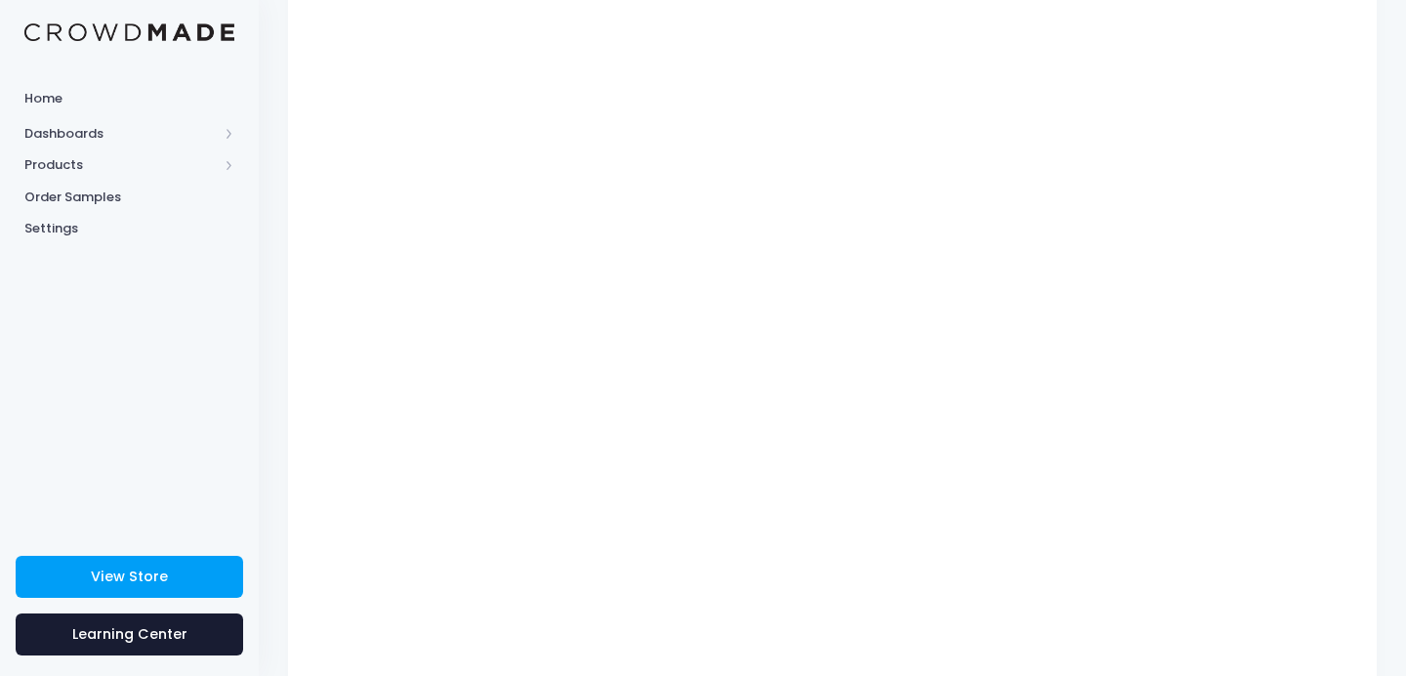
scroll to position [254, 0]
